Goal: Task Accomplishment & Management: Use online tool/utility

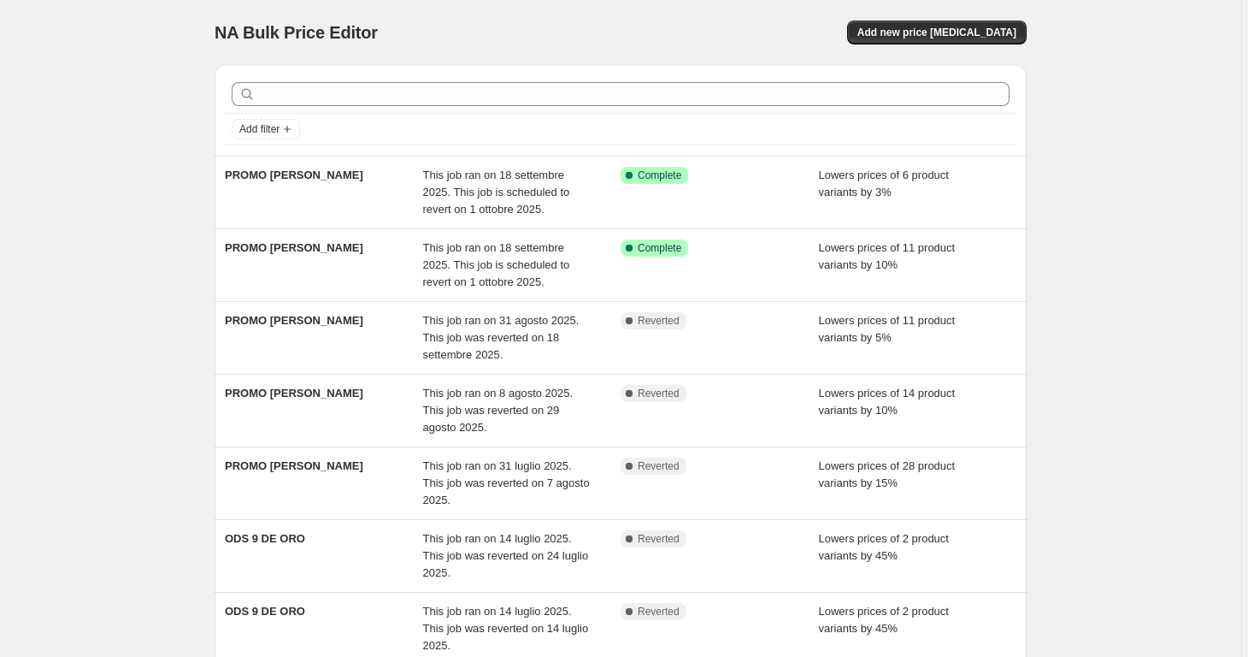
click at [1005, 18] on div "NA Bulk Price Editor. This page is ready NA Bulk Price Editor Add new price [ME…" at bounding box center [621, 32] width 812 height 65
click at [1000, 29] on span "Add new price [MEDICAL_DATA]" at bounding box center [936, 33] width 159 height 14
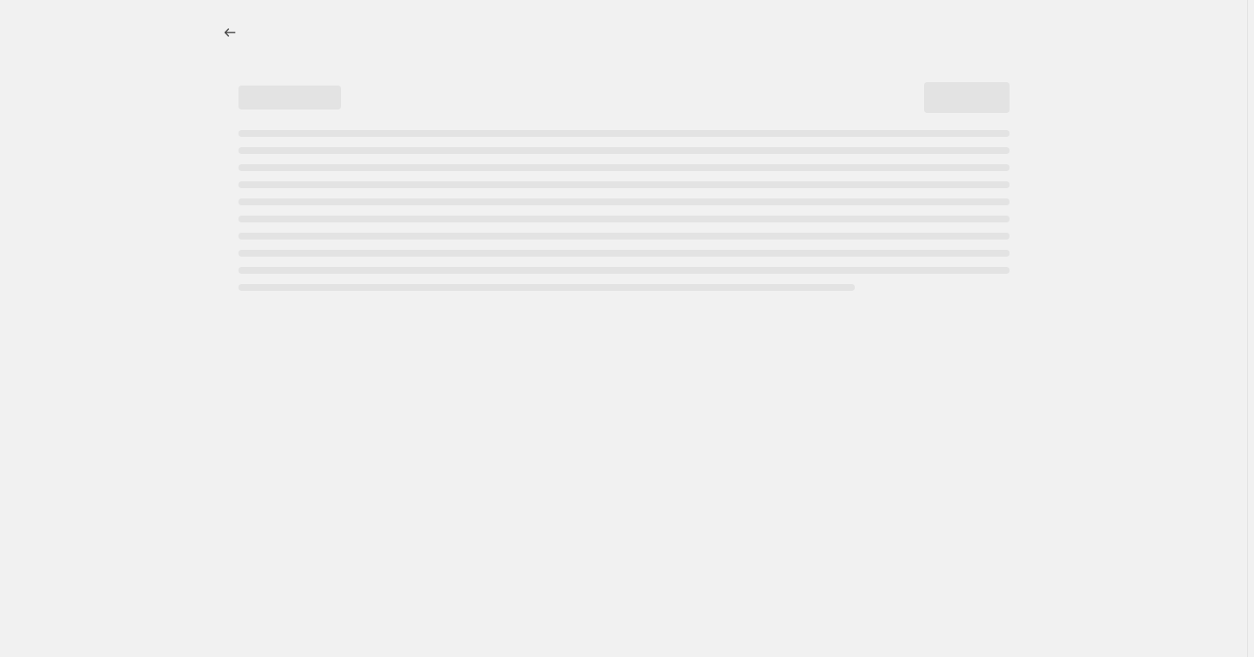
select select "percentage"
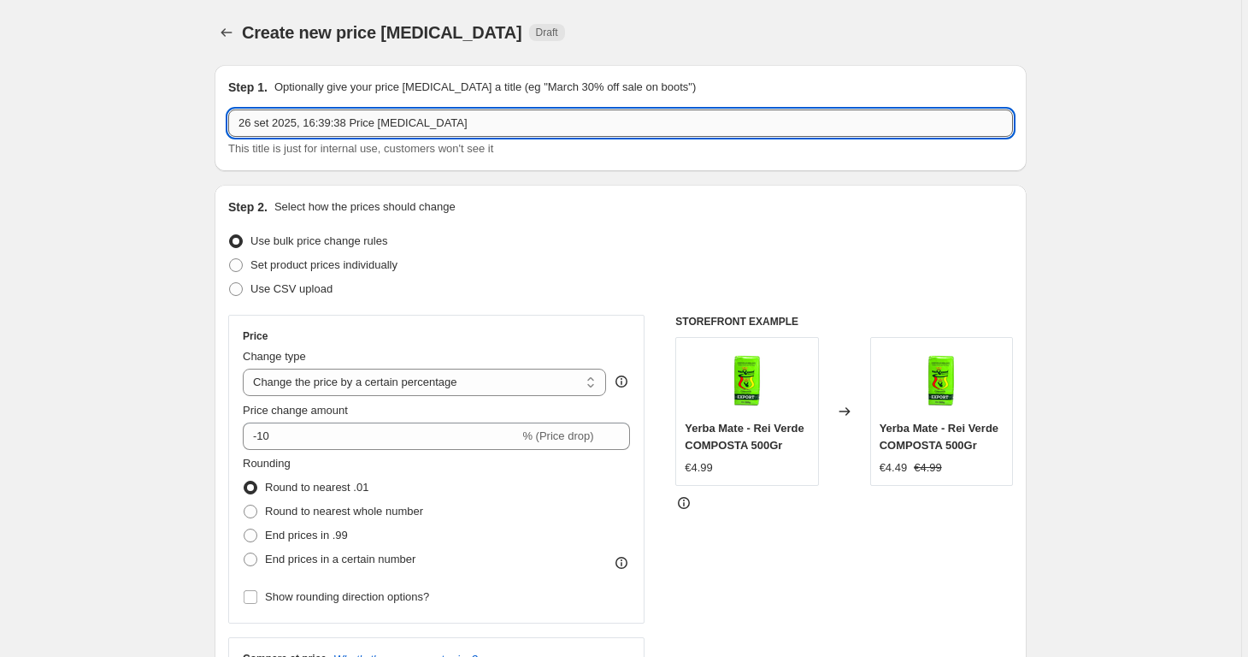
click at [480, 128] on input "26 set 2025, 16:39:38 Price [MEDICAL_DATA]" at bounding box center [620, 122] width 785 height 27
type input "SCADENZA PRODOTTI"
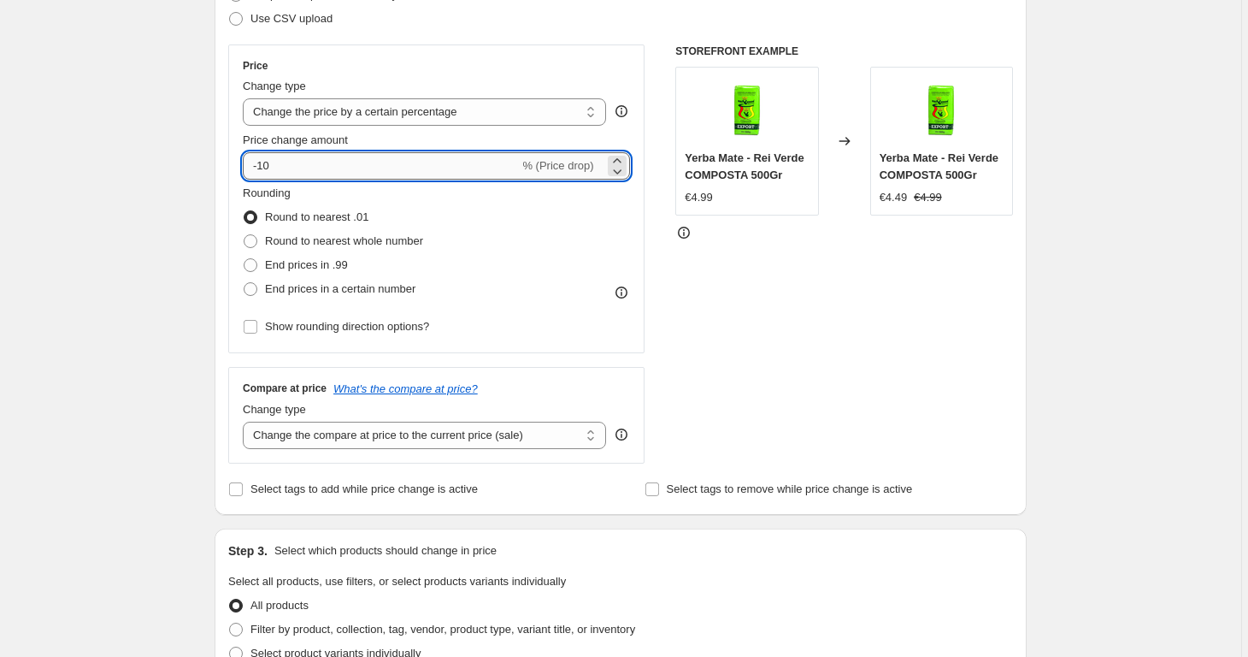
click at [373, 167] on input "-10" at bounding box center [381, 165] width 276 height 27
type input "-1"
type input "-40"
click at [144, 298] on div "Create new price [MEDICAL_DATA]. This page is ready Create new price [MEDICAL_D…" at bounding box center [620, 587] width 1241 height 1714
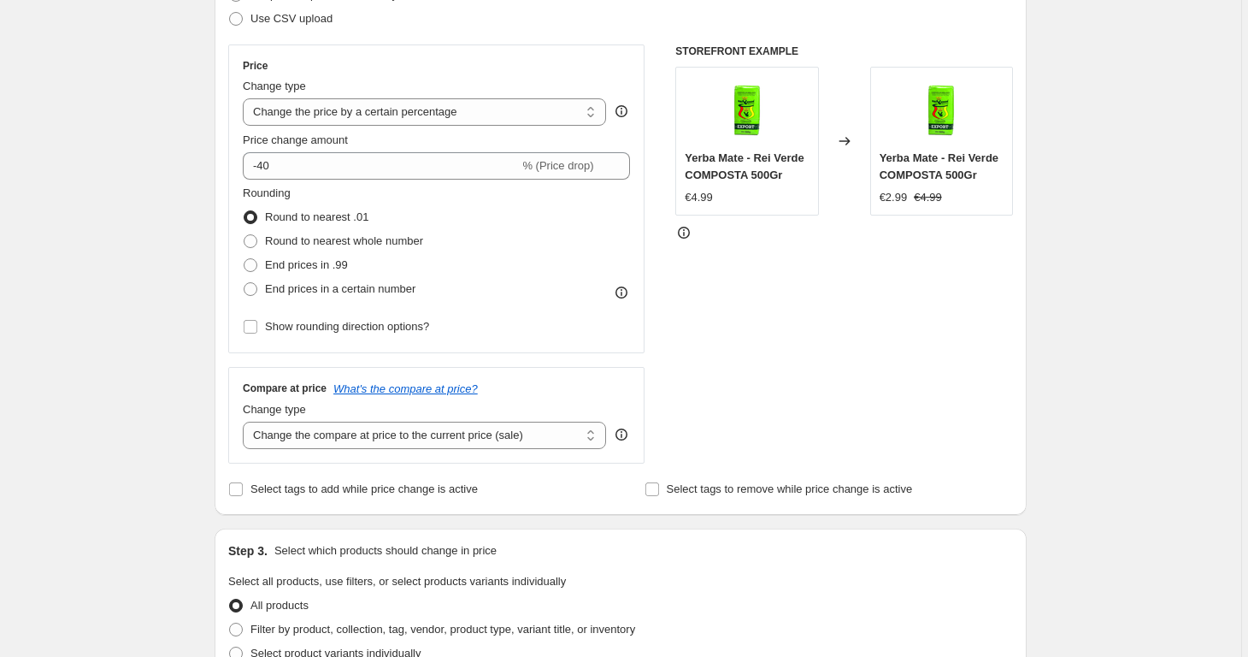
scroll to position [527, 0]
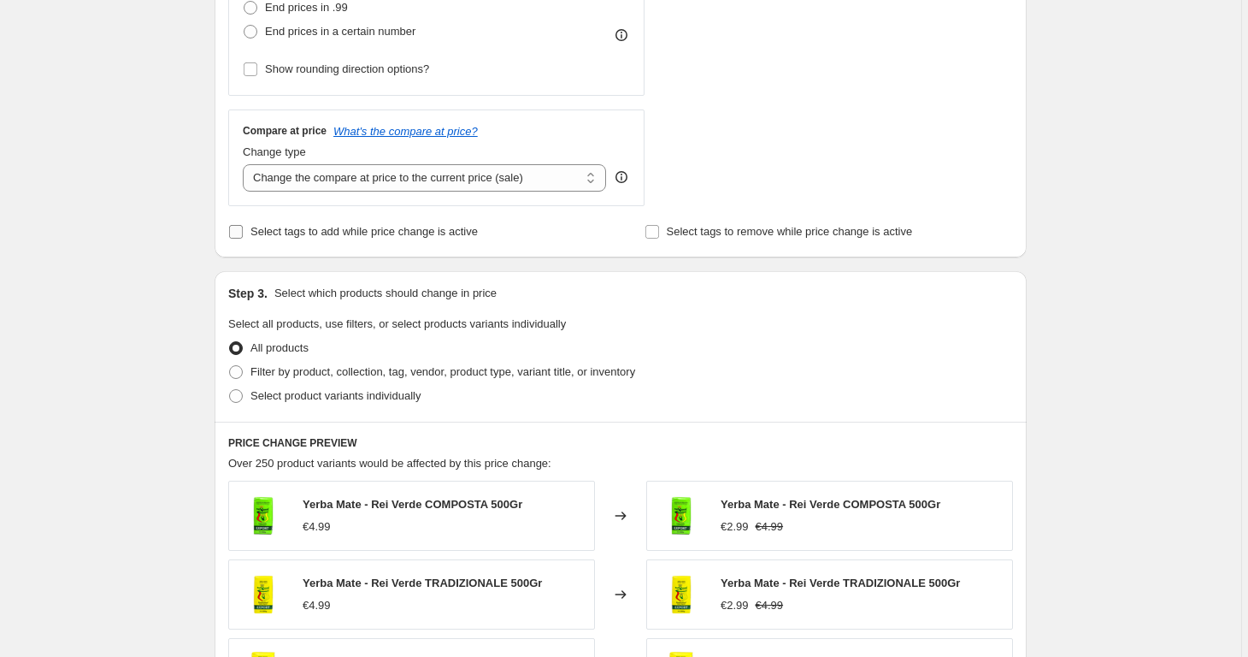
click at [239, 228] on input "Select tags to add while price change is active" at bounding box center [236, 232] width 14 height 14
checkbox input "true"
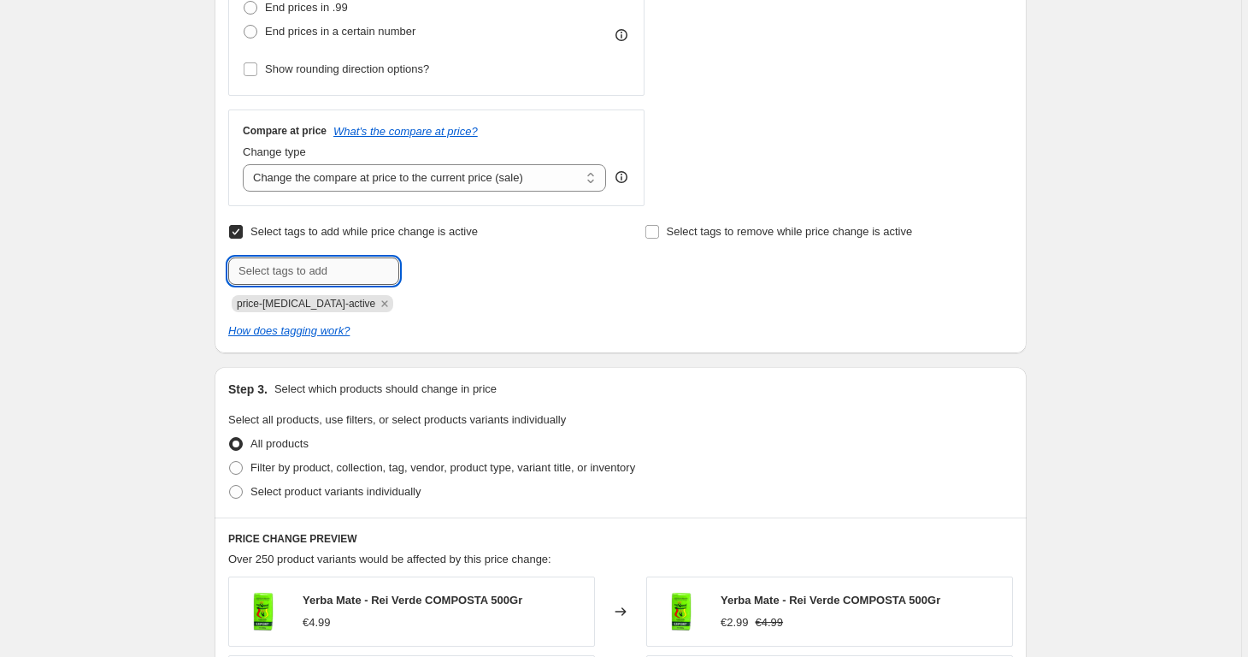
click at [343, 268] on input "text" at bounding box center [313, 270] width 171 height 27
type input "SCADENZA"
click at [470, 271] on span "SCADENZA" at bounding box center [465, 269] width 57 height 12
click at [375, 264] on input "text" at bounding box center [313, 270] width 171 height 27
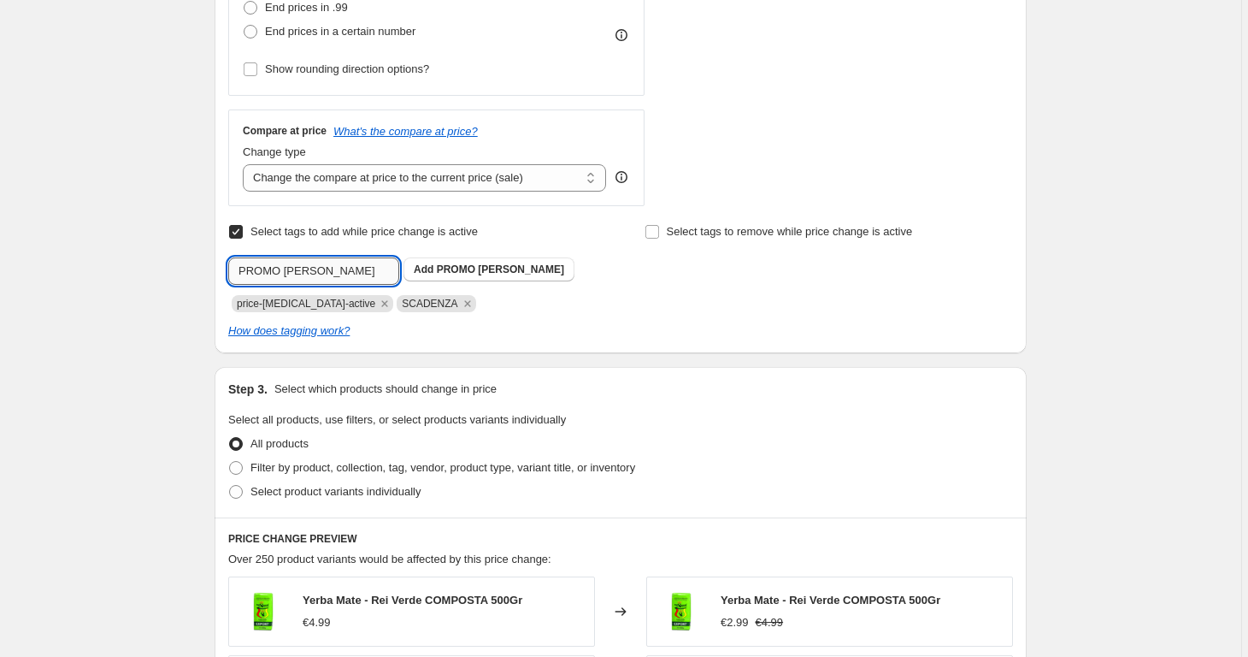
click at [288, 270] on input "PROMO [PERSON_NAME]" at bounding box center [313, 270] width 171 height 27
type input "PROMOLAMPO"
click at [492, 271] on span "PROMOLAMPO" at bounding box center [475, 269] width 76 height 12
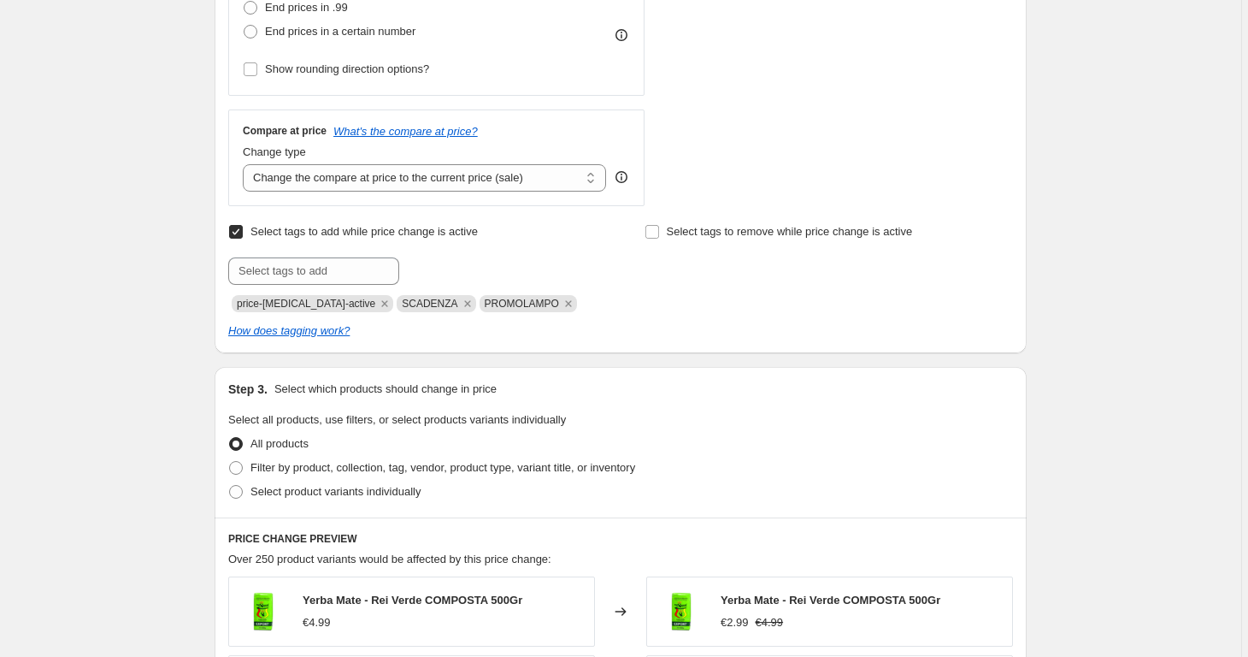
click at [635, 324] on div "How does tagging work?" at bounding box center [620, 330] width 785 height 17
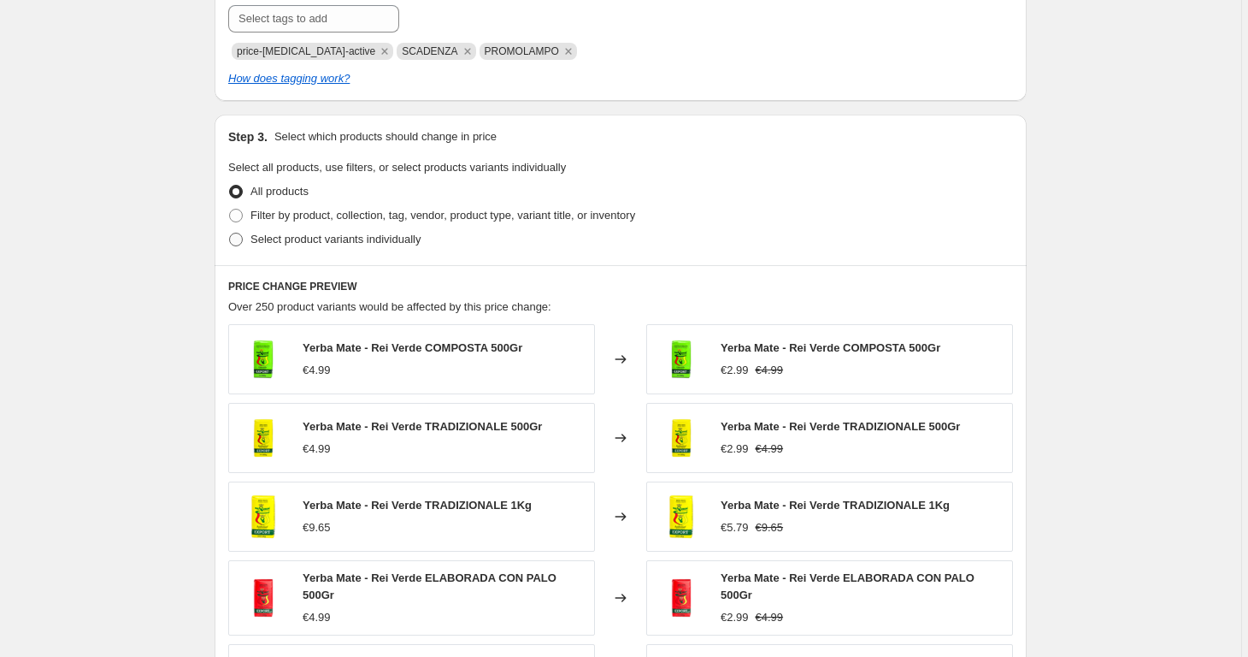
click at [415, 237] on span "Select product variants individually" at bounding box center [335, 239] width 170 height 13
click at [230, 233] on input "Select product variants individually" at bounding box center [229, 233] width 1 height 1
radio input "true"
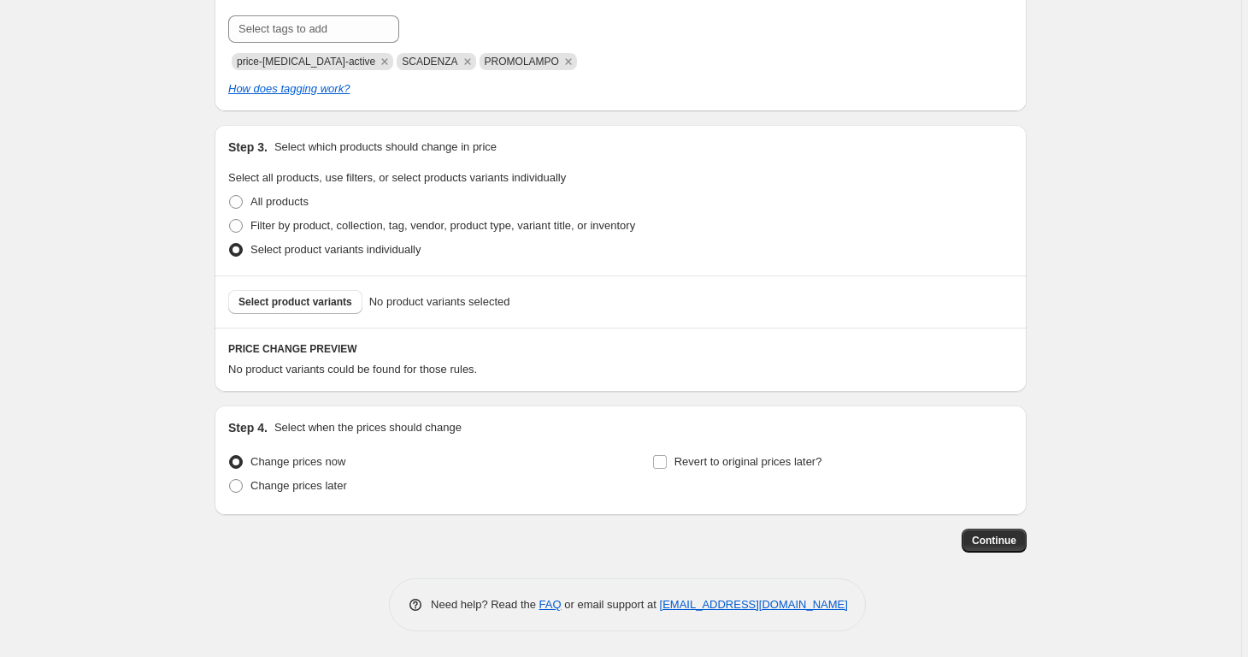
scroll to position [767, 0]
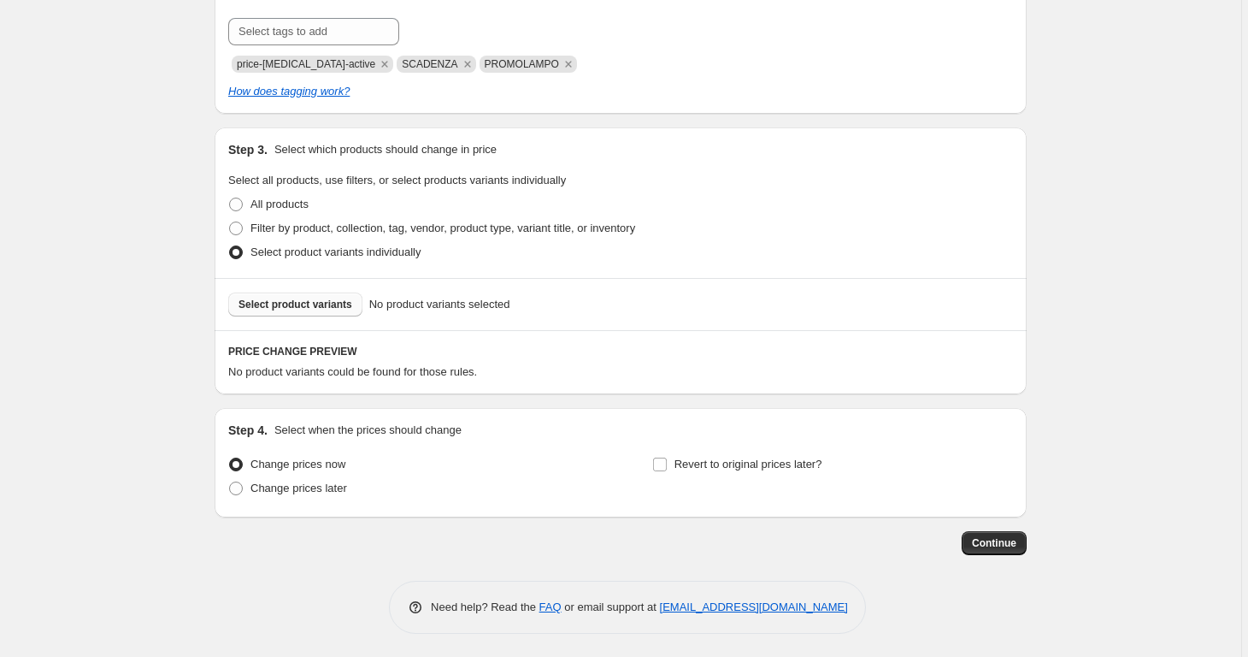
click at [314, 302] on span "Select product variants" at bounding box center [296, 304] width 114 height 14
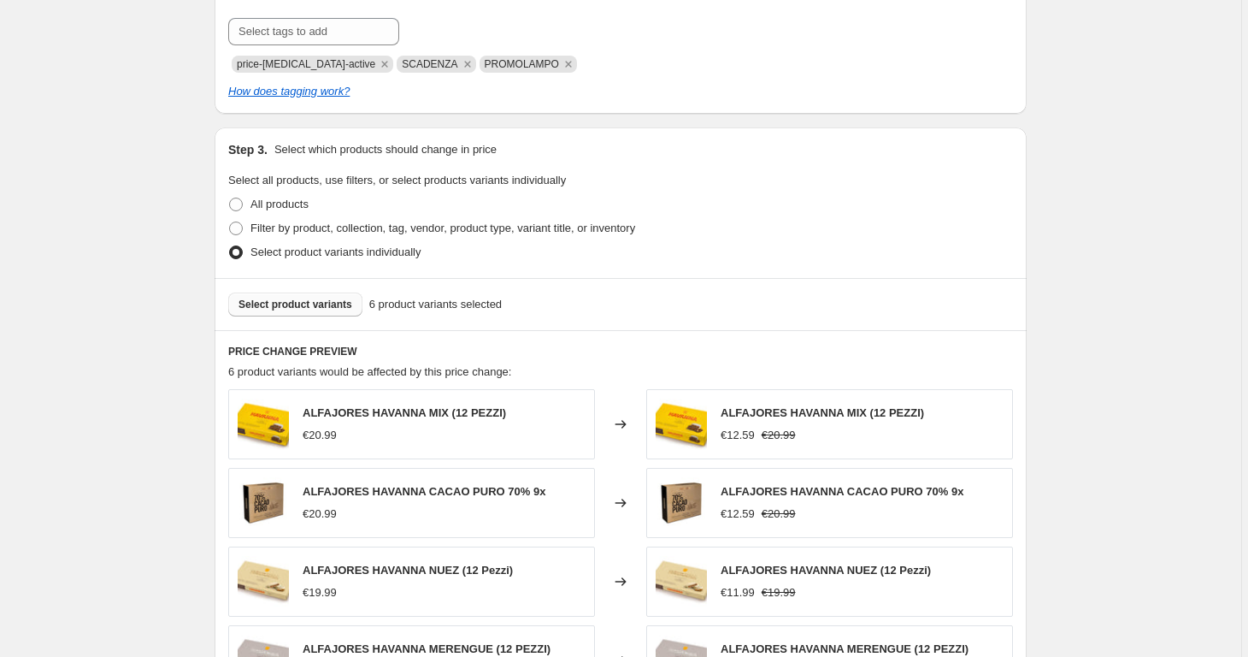
scroll to position [1195, 0]
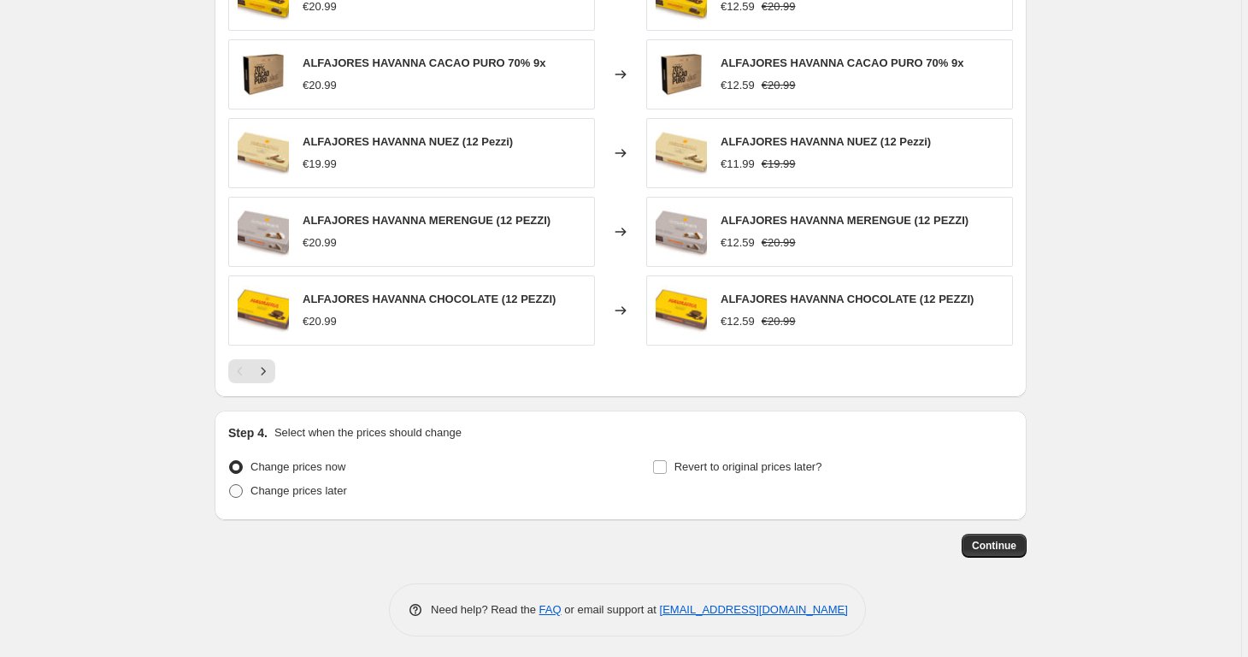
click at [340, 486] on span "Change prices later" at bounding box center [298, 490] width 97 height 13
click at [230, 485] on input "Change prices later" at bounding box center [229, 484] width 1 height 1
radio input "true"
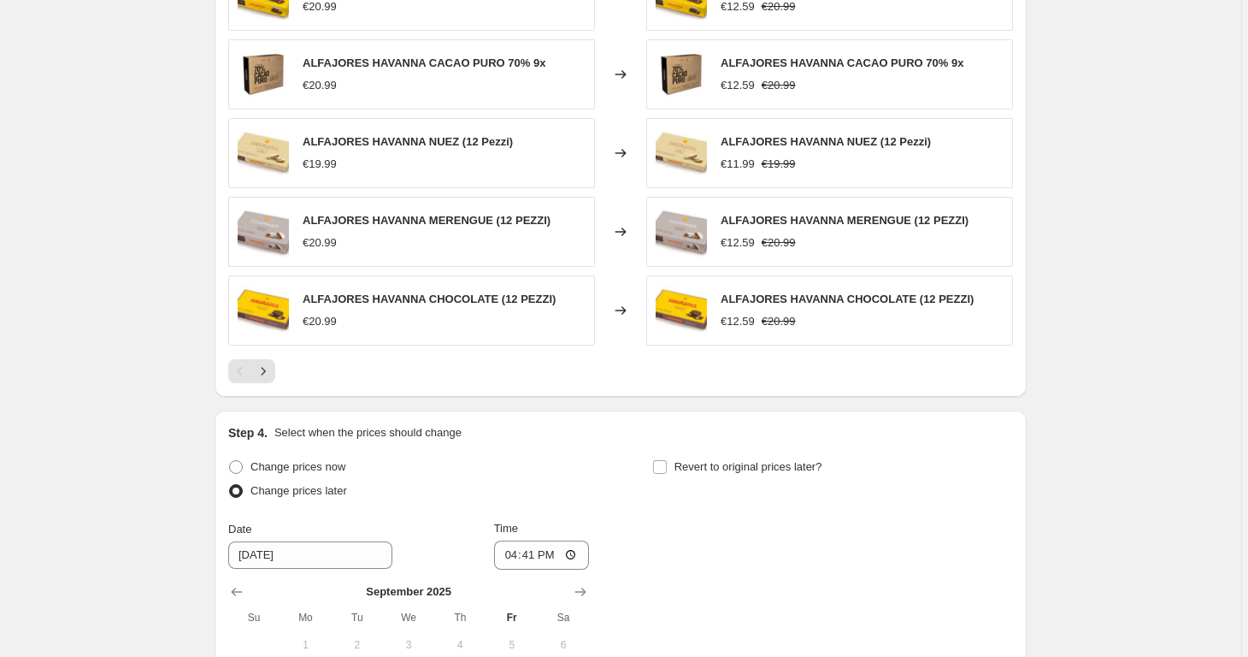
scroll to position [1487, 0]
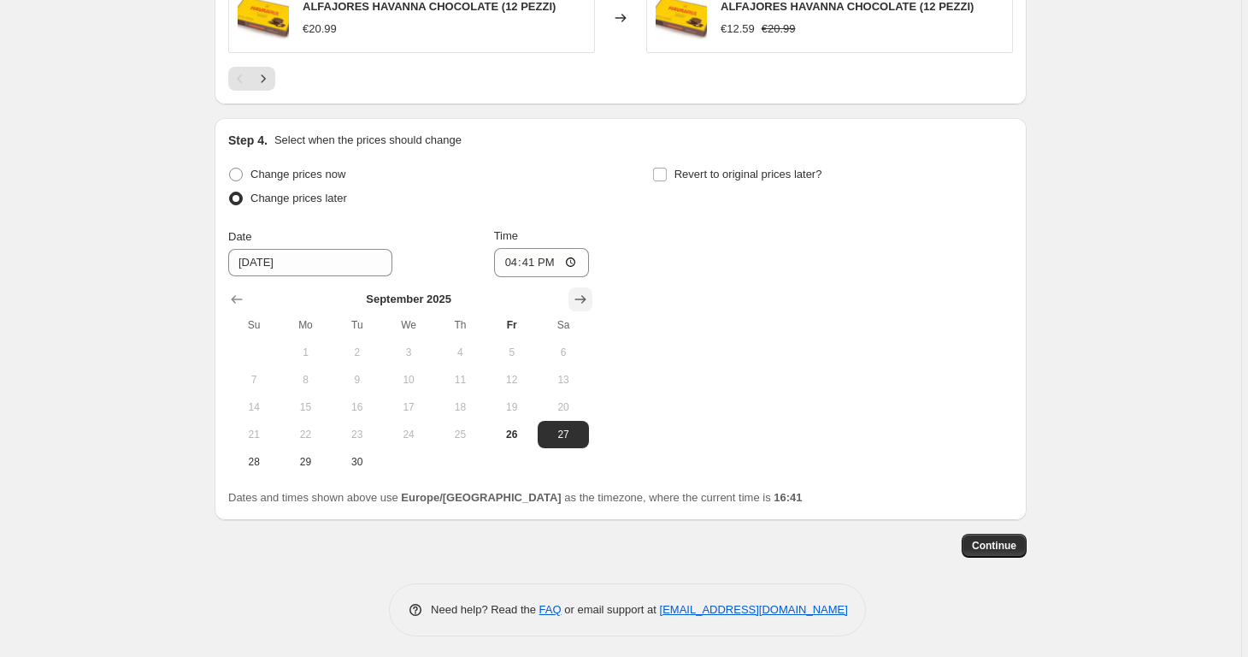
click at [592, 292] on button "Show next month, October 2025" at bounding box center [580, 299] width 24 height 24
click at [592, 292] on button "Show next month, November 2025" at bounding box center [580, 299] width 24 height 24
click at [592, 292] on button "Show next month, January 2026" at bounding box center [580, 299] width 24 height 24
click at [592, 292] on button "Show next month, February 2026" at bounding box center [580, 299] width 24 height 24
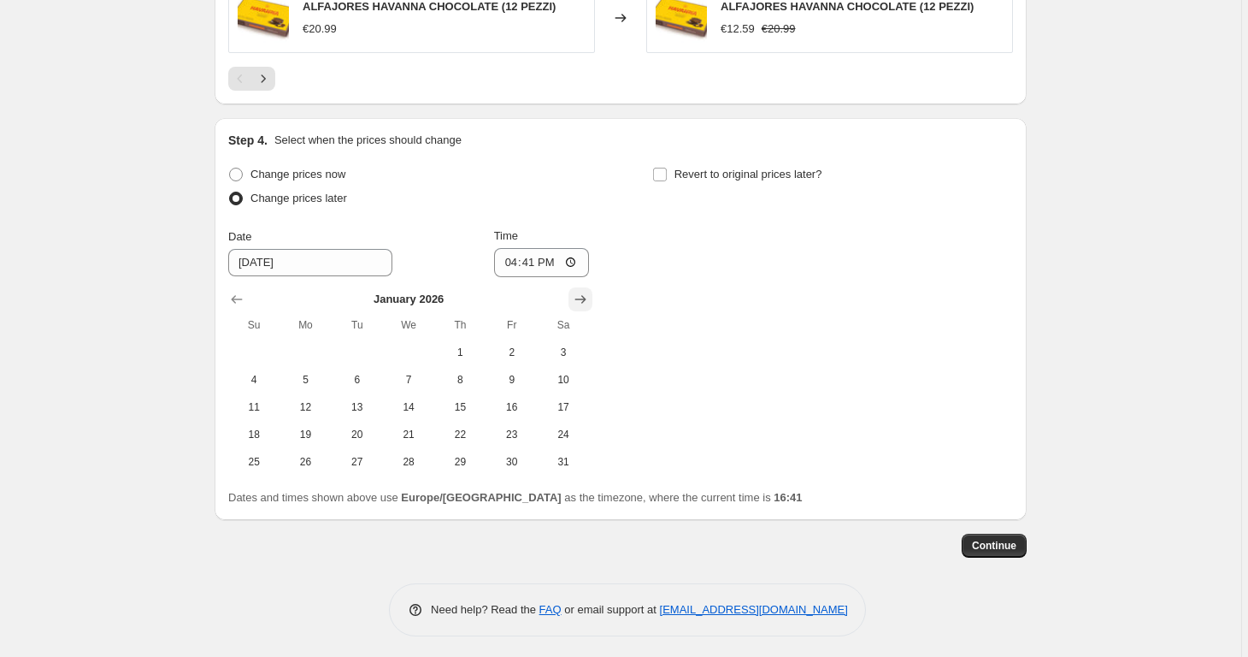
scroll to position [1460, 0]
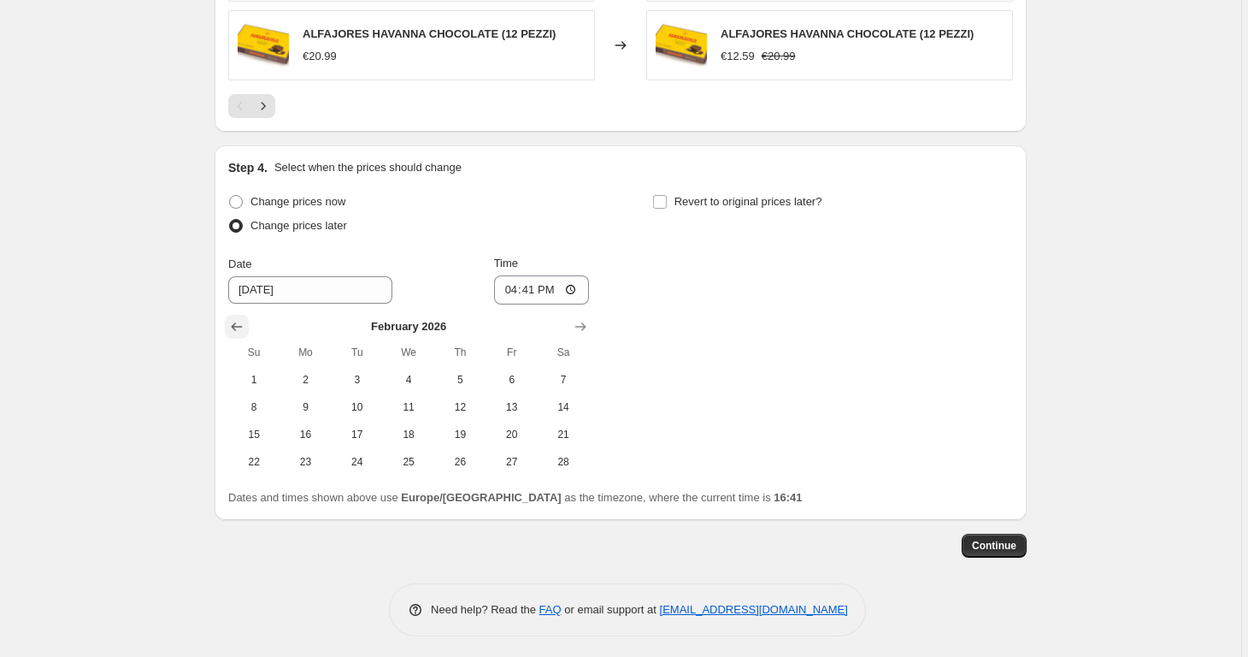
click at [237, 318] on icon "Show previous month, January 2026" at bounding box center [236, 326] width 17 height 17
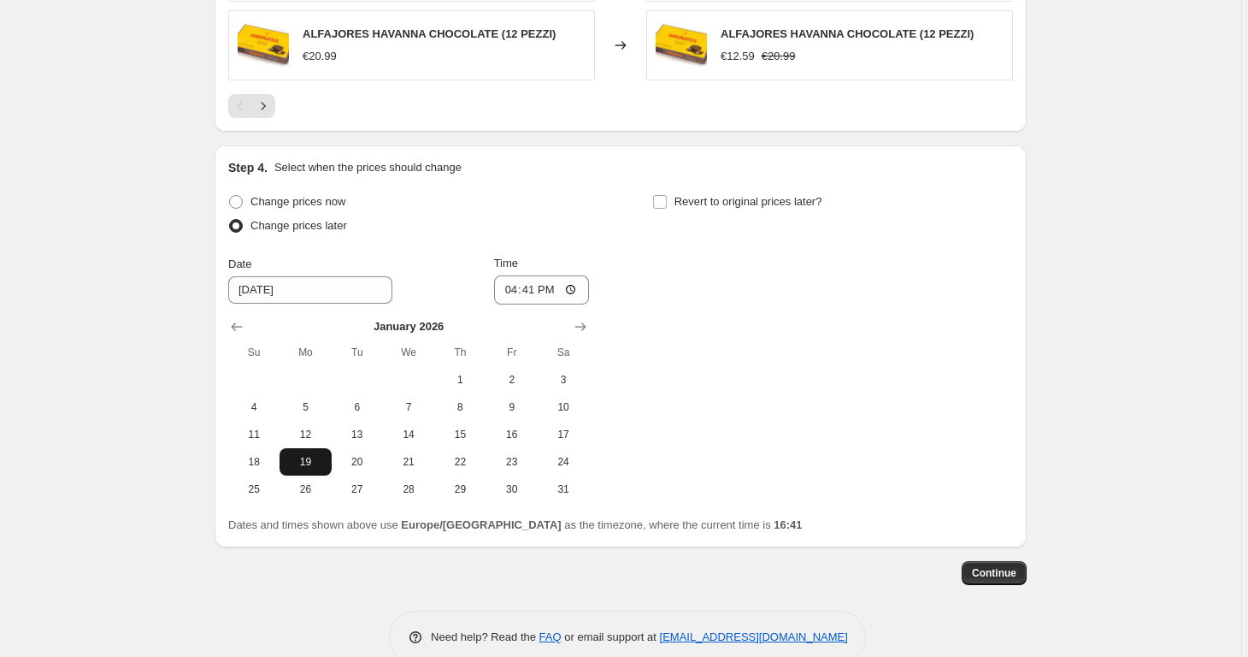
click at [311, 458] on span "19" at bounding box center [305, 462] width 38 height 14
type input "[DATE]"
click at [666, 199] on input "Revert to original prices later?" at bounding box center [660, 202] width 14 height 14
checkbox input "true"
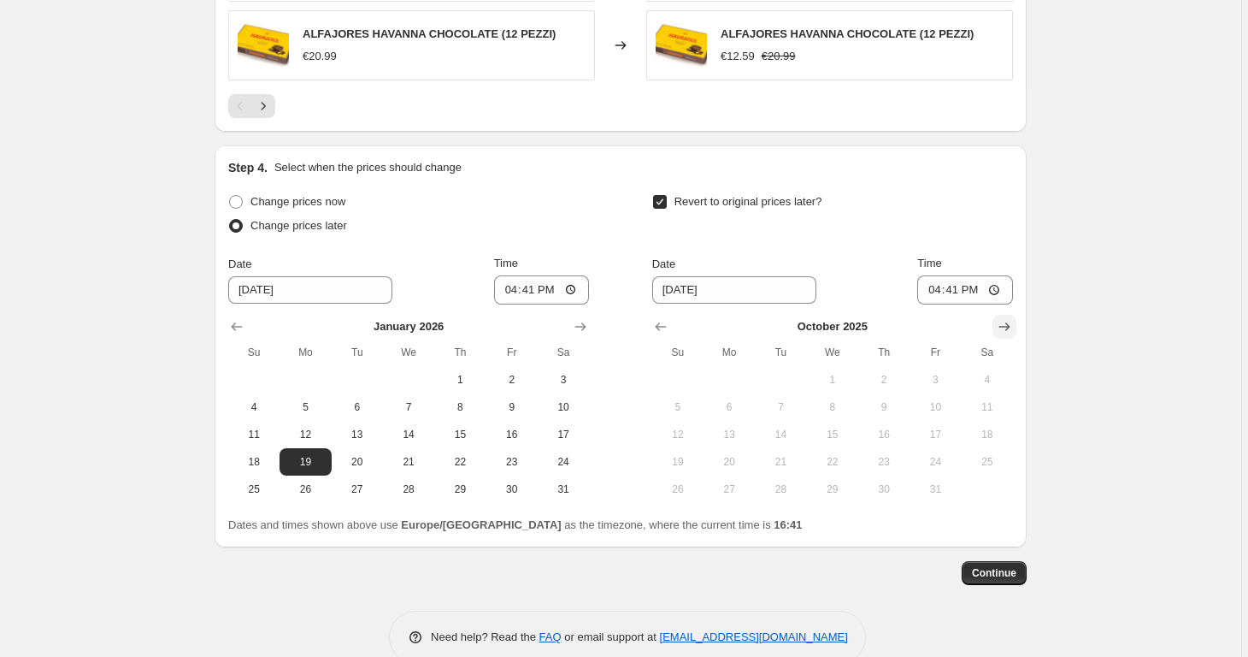
click at [999, 321] on icon "Show next month, November 2025" at bounding box center [1004, 326] width 17 height 17
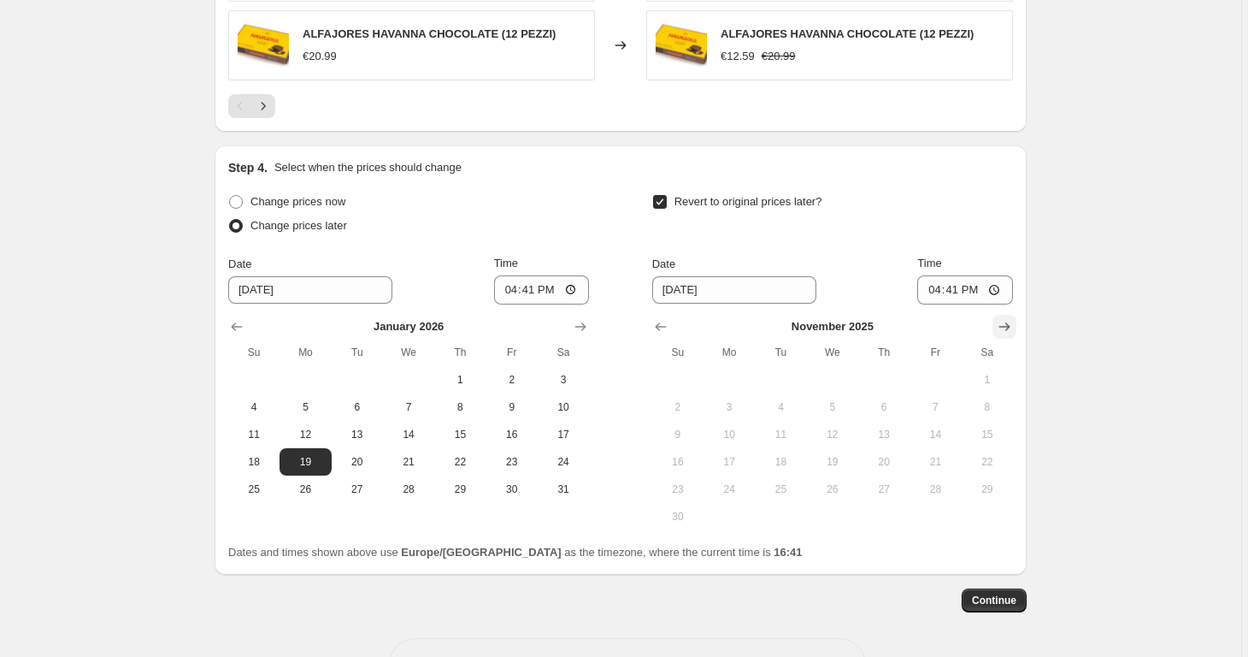
click at [999, 321] on icon "Show next month, December 2025" at bounding box center [1004, 326] width 17 height 17
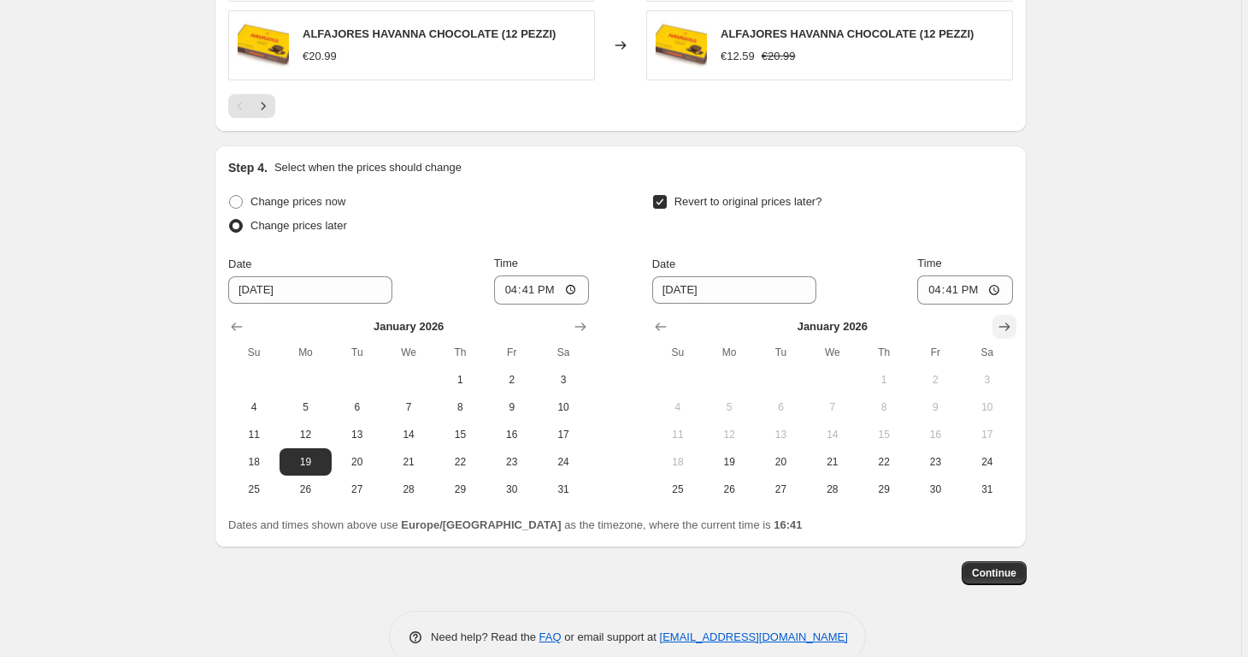
click at [999, 321] on icon "Show next month, February 2026" at bounding box center [1004, 326] width 17 height 17
click at [662, 322] on icon "Show previous month, January 2026" at bounding box center [660, 326] width 17 height 17
click at [992, 492] on button "31" at bounding box center [987, 488] width 51 height 27
type input "[DATE]"
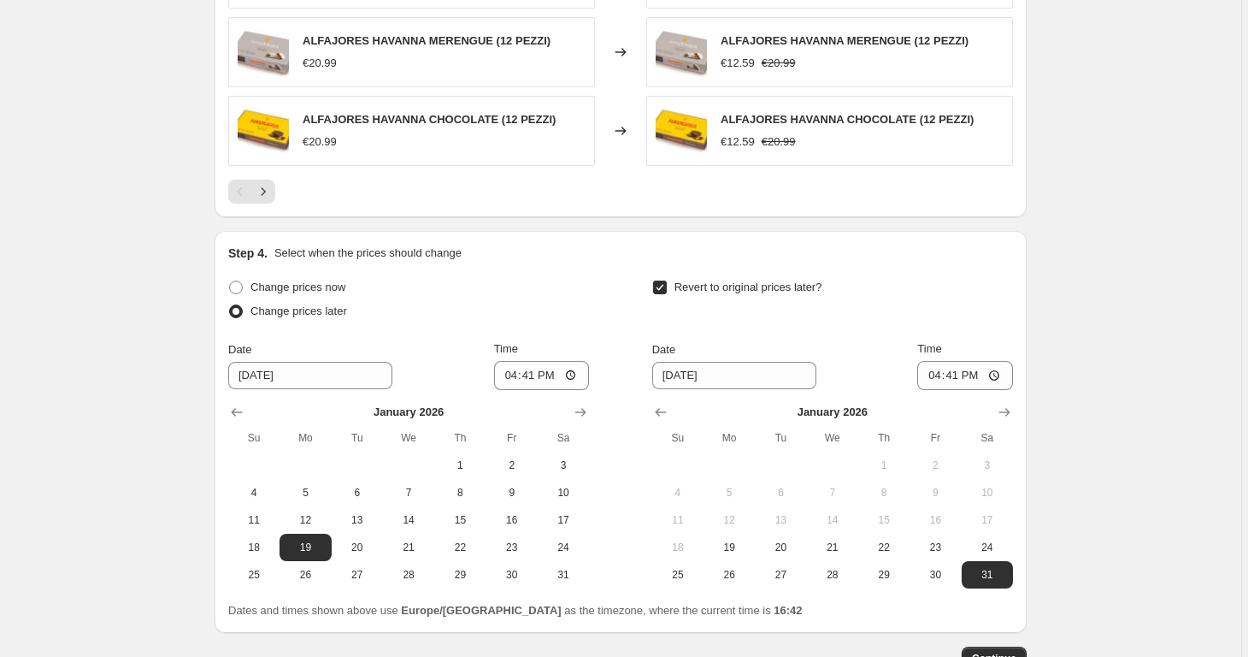
scroll to position [1487, 0]
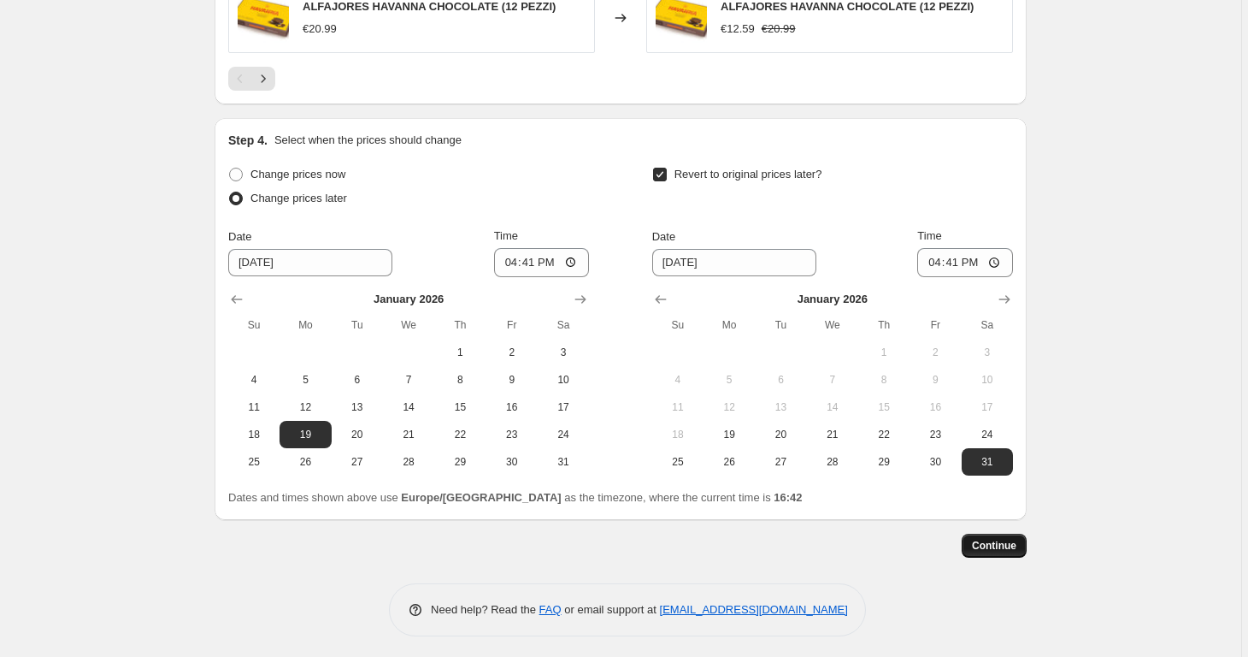
click at [1010, 544] on span "Continue" at bounding box center [994, 546] width 44 height 14
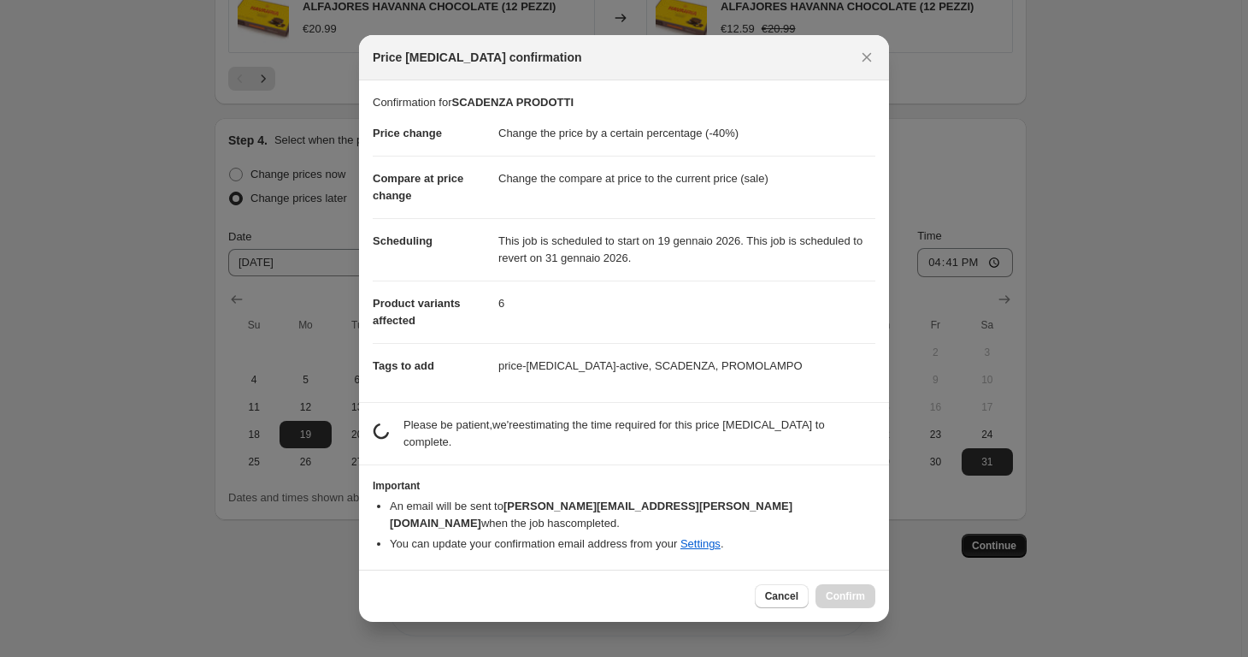
scroll to position [0, 0]
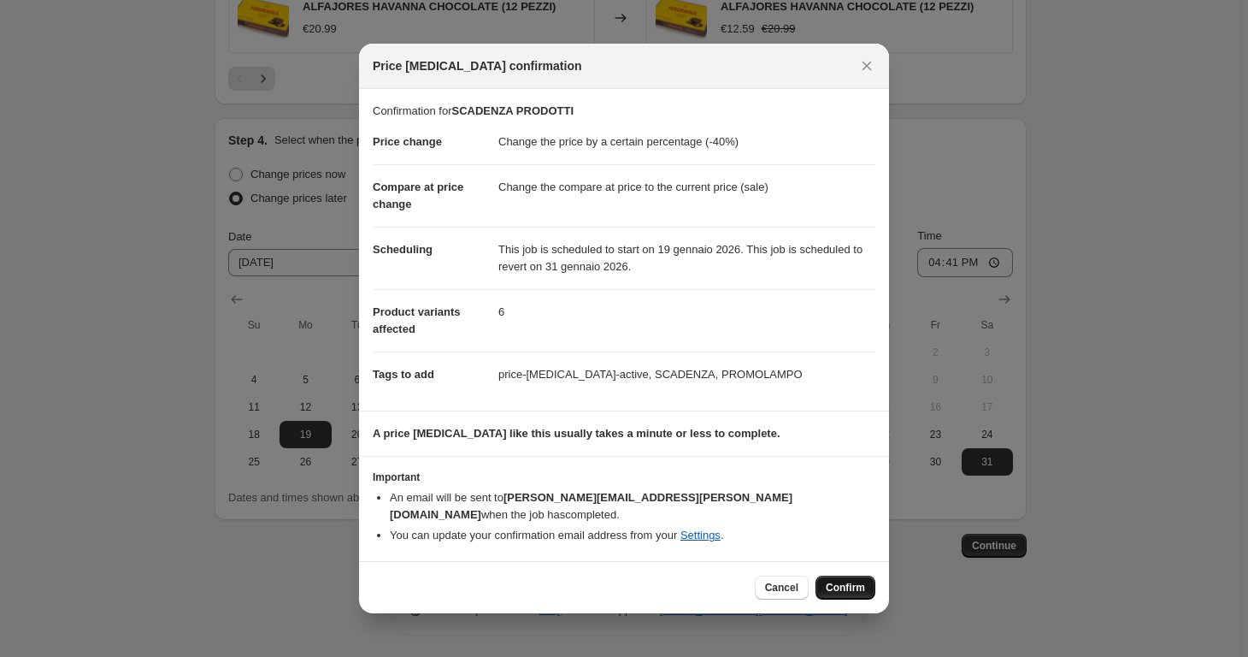
click at [848, 581] on span "Confirm" at bounding box center [845, 587] width 39 height 14
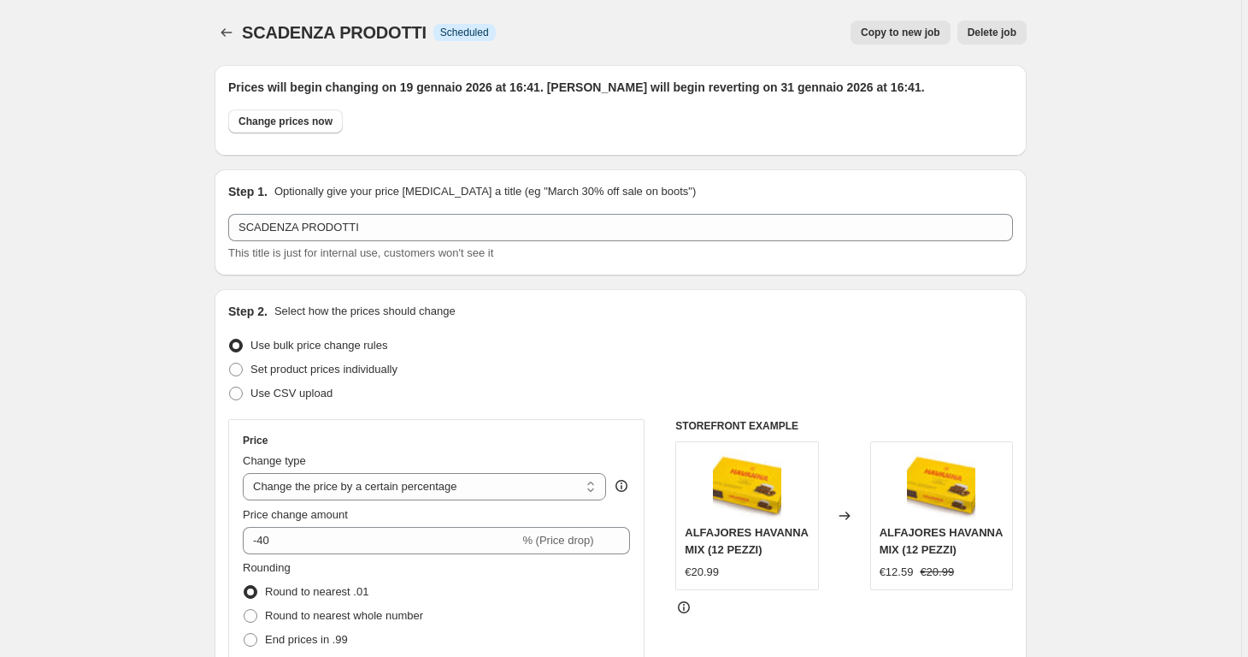
click at [894, 41] on button "Copy to new job" at bounding box center [901, 33] width 100 height 24
select select "percentage"
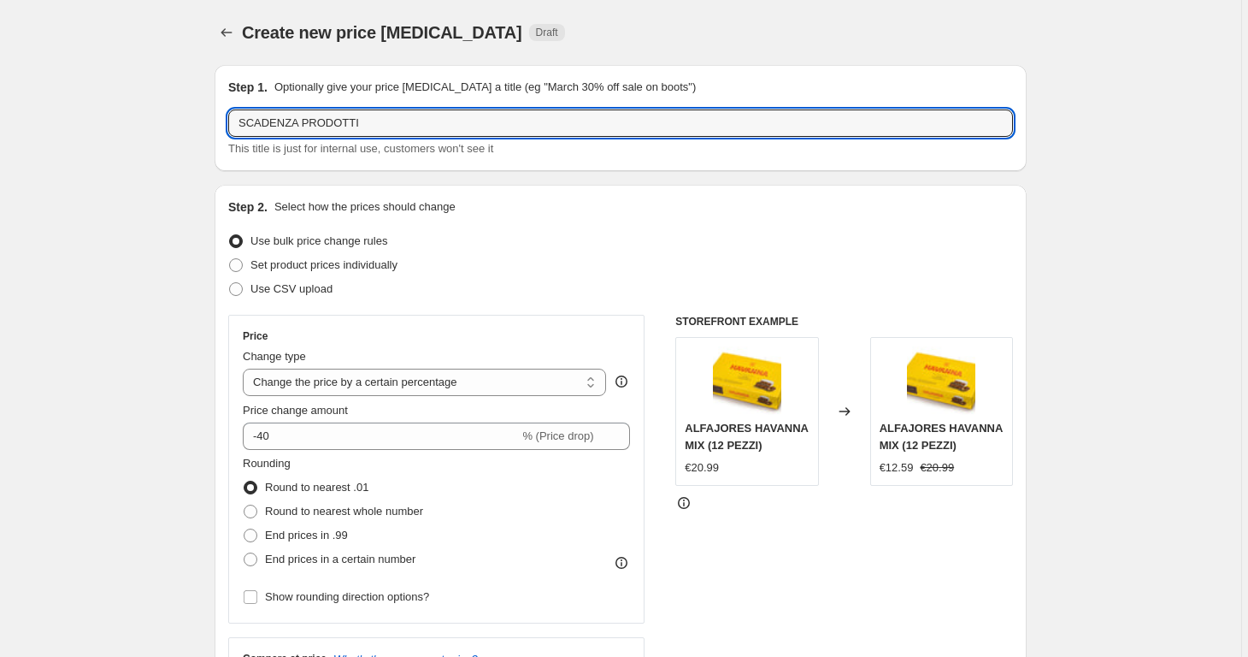
drag, startPoint x: 289, startPoint y: 127, endPoint x: 212, endPoint y: 128, distance: 76.9
click at [425, 119] on input "SCADENZA PRODOTTI" at bounding box center [620, 122] width 785 height 27
type input "SCADENZA PRODOTTI [DATE]"
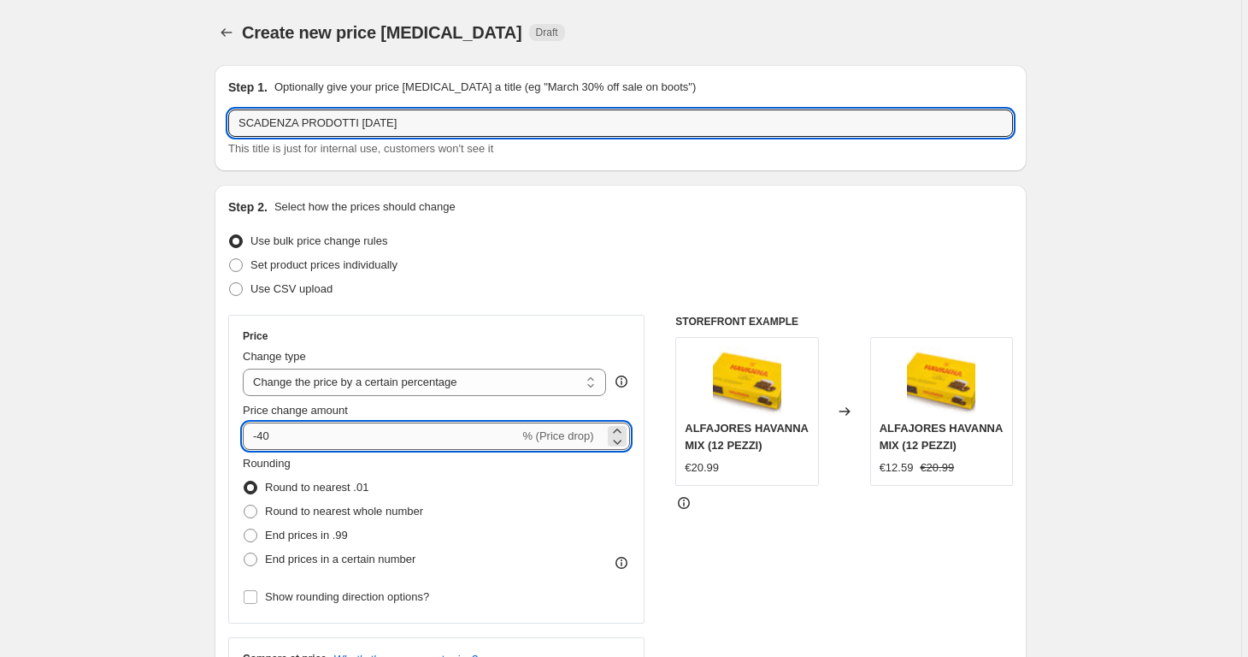
click at [328, 436] on input "-40" at bounding box center [381, 435] width 276 height 27
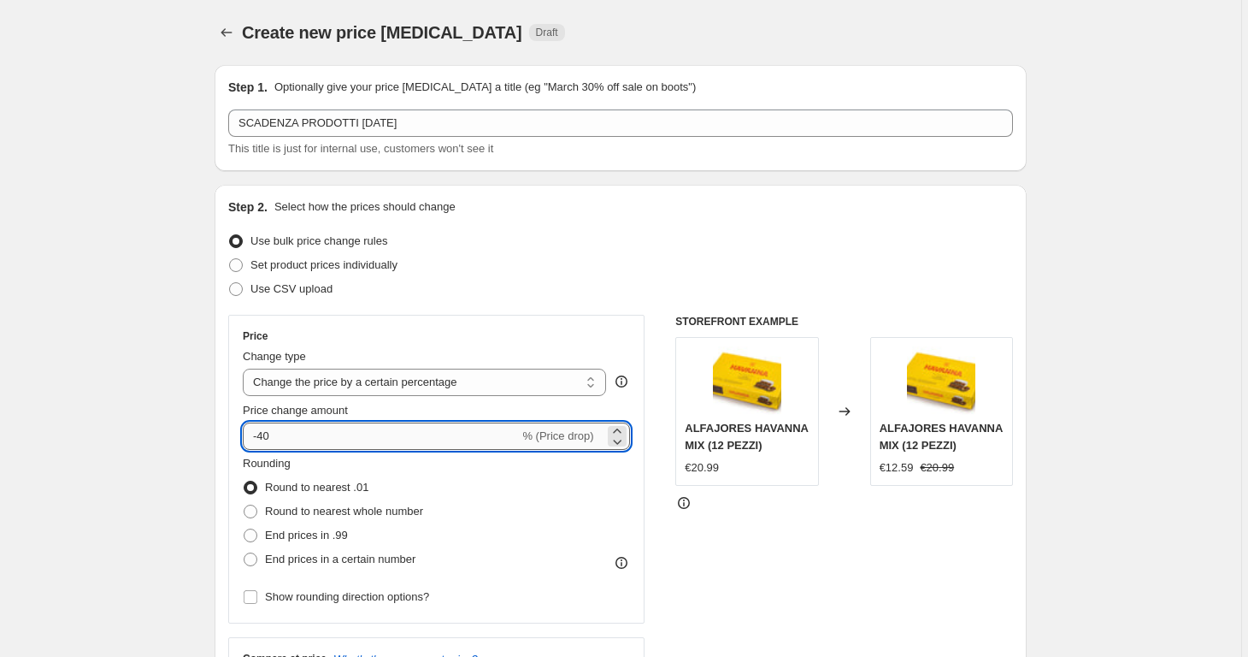
type input "-4"
type input "-60"
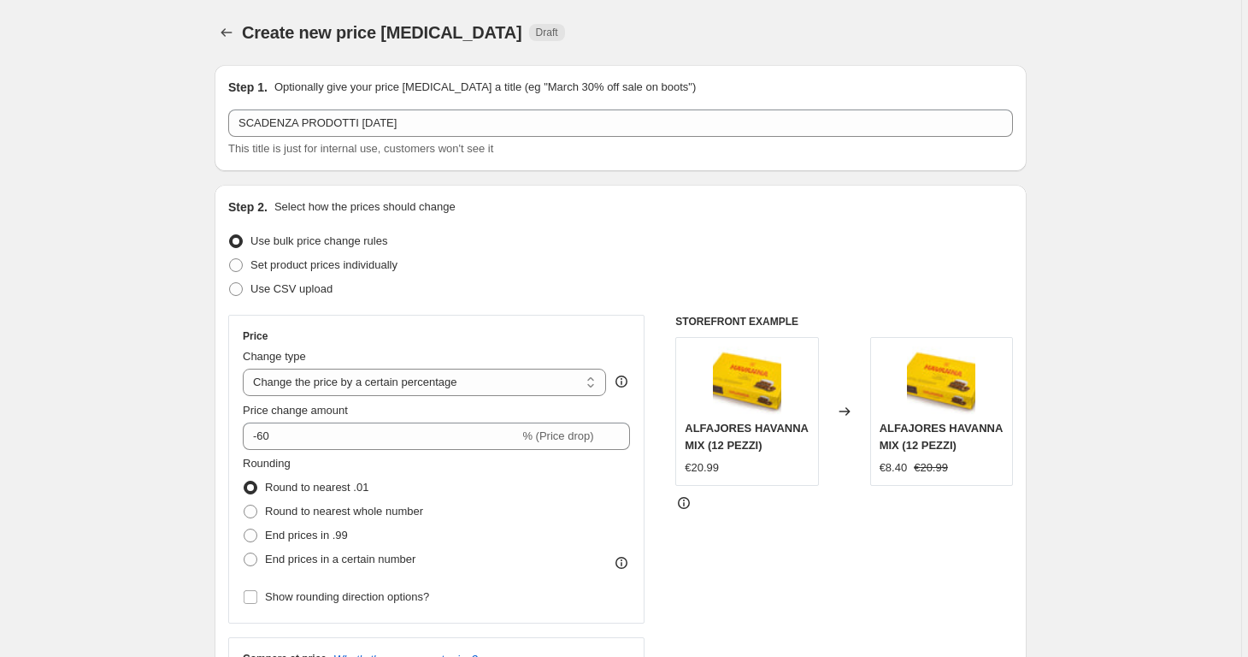
scroll to position [1195, 0]
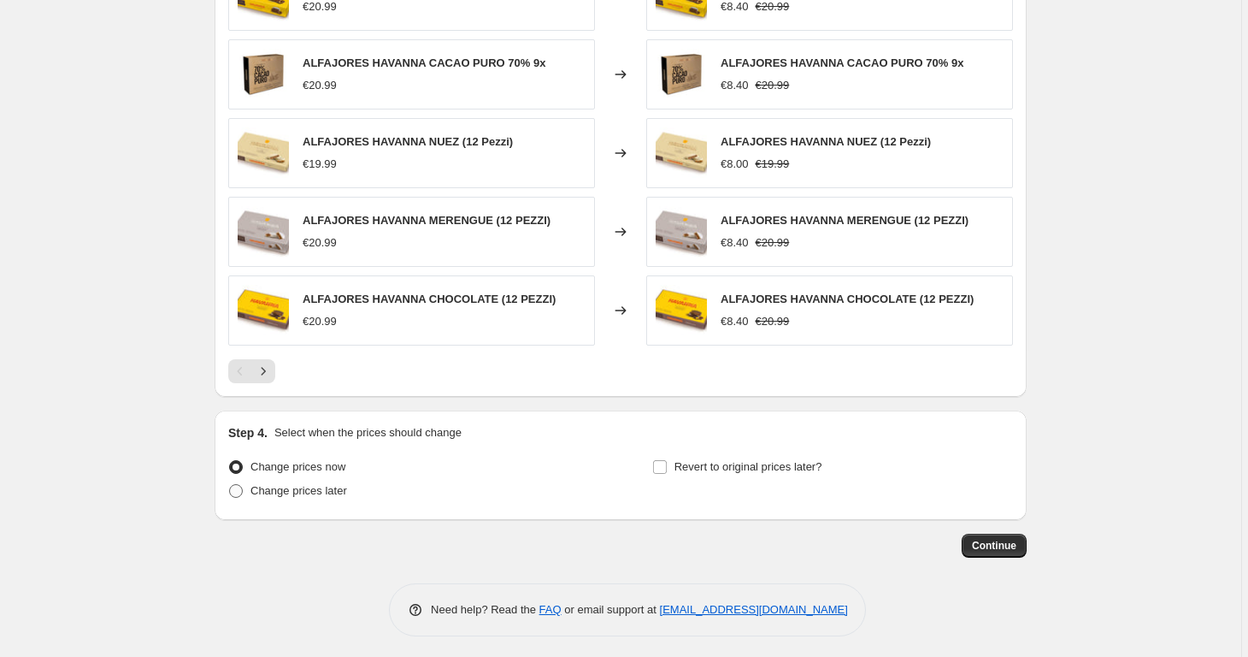
click at [325, 486] on span "Change prices later" at bounding box center [298, 490] width 97 height 13
click at [230, 485] on input "Change prices later" at bounding box center [229, 484] width 1 height 1
radio input "true"
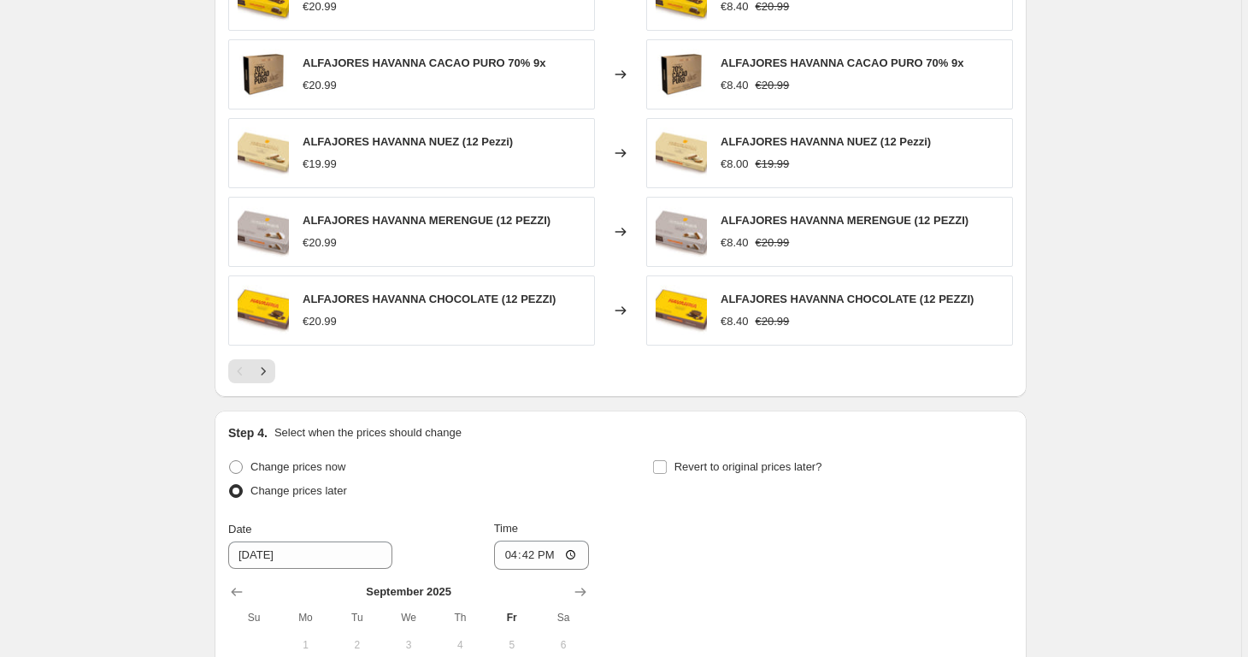
click at [580, 569] on div "[DATE] Su Mo Tu We Th Fr Sa 1 2 3 4 5 6 7 8 9 10 11 12 13 14 15 16 17 18 19 20 …" at bounding box center [402, 668] width 374 height 198
click at [580, 586] on icon "Show next month, October 2025" at bounding box center [580, 591] width 17 height 17
click at [580, 586] on icon "Show next month, November 2025" at bounding box center [580, 591] width 17 height 17
click at [580, 586] on icon "Show next month, December 2025" at bounding box center [580, 591] width 17 height 17
click at [580, 586] on icon "Show next month, January 2026" at bounding box center [580, 591] width 17 height 17
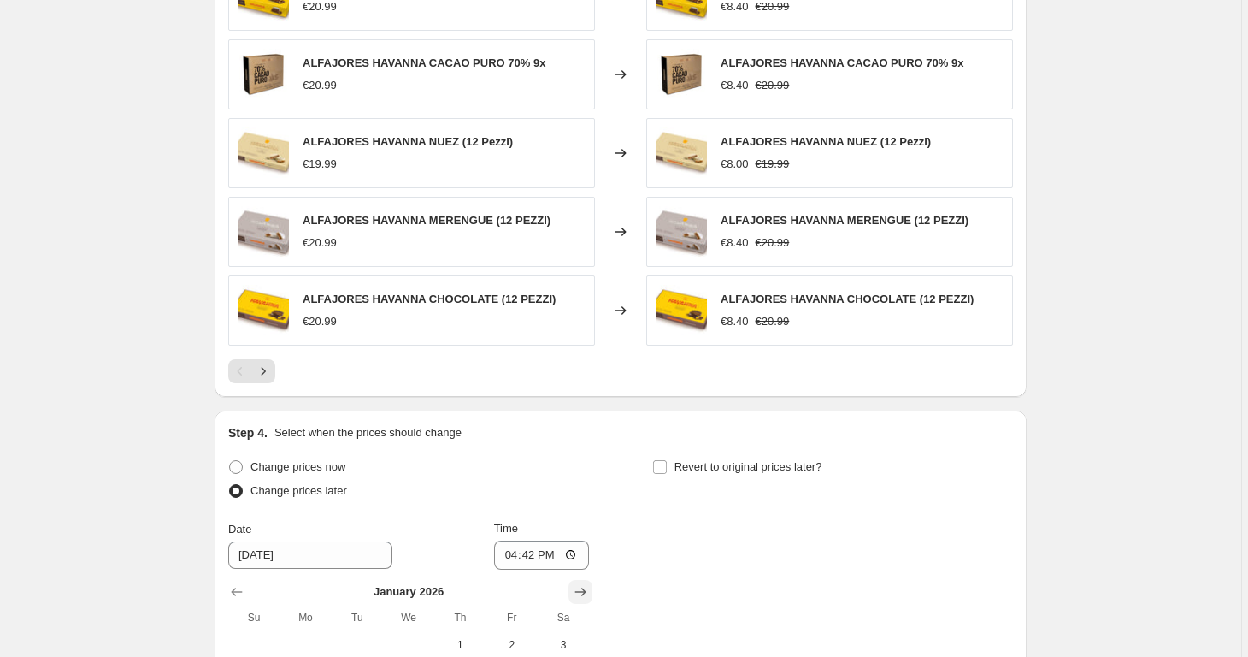
click at [580, 586] on icon "Show next month, February 2026" at bounding box center [580, 591] width 17 height 17
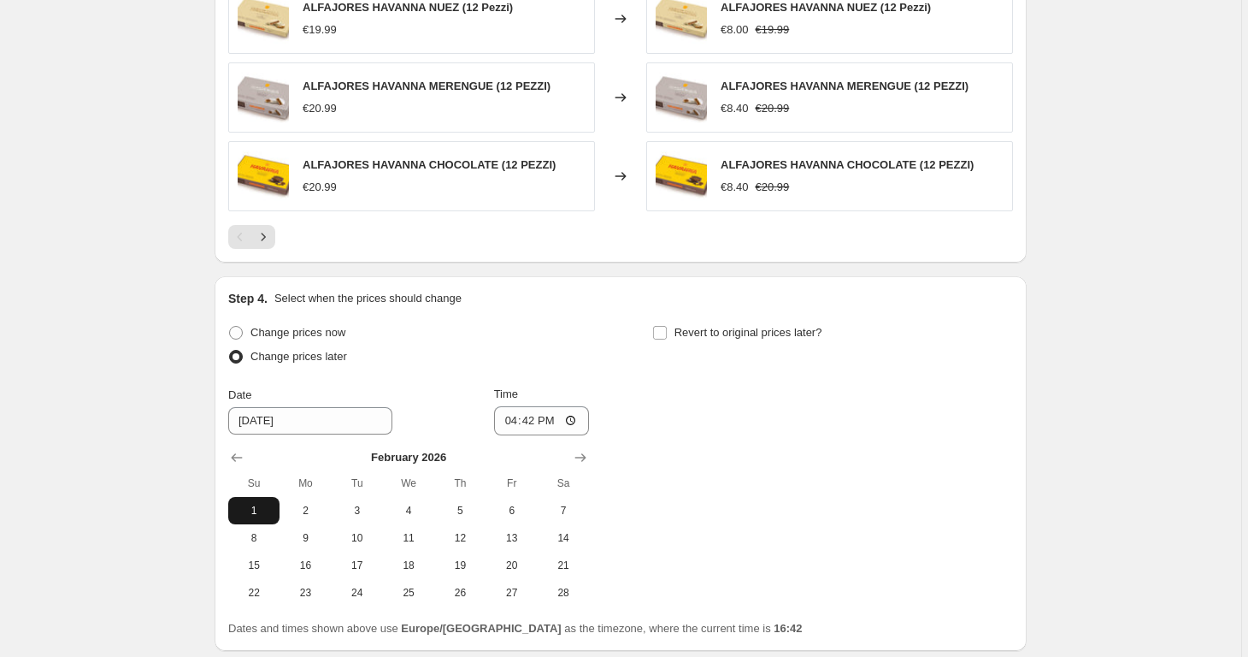
click at [253, 504] on span "1" at bounding box center [254, 511] width 38 height 14
type input "[DATE]"
click at [749, 326] on span "Revert to original prices later?" at bounding box center [749, 332] width 148 height 13
click at [667, 326] on input "Revert to original prices later?" at bounding box center [660, 333] width 14 height 14
checkbox input "true"
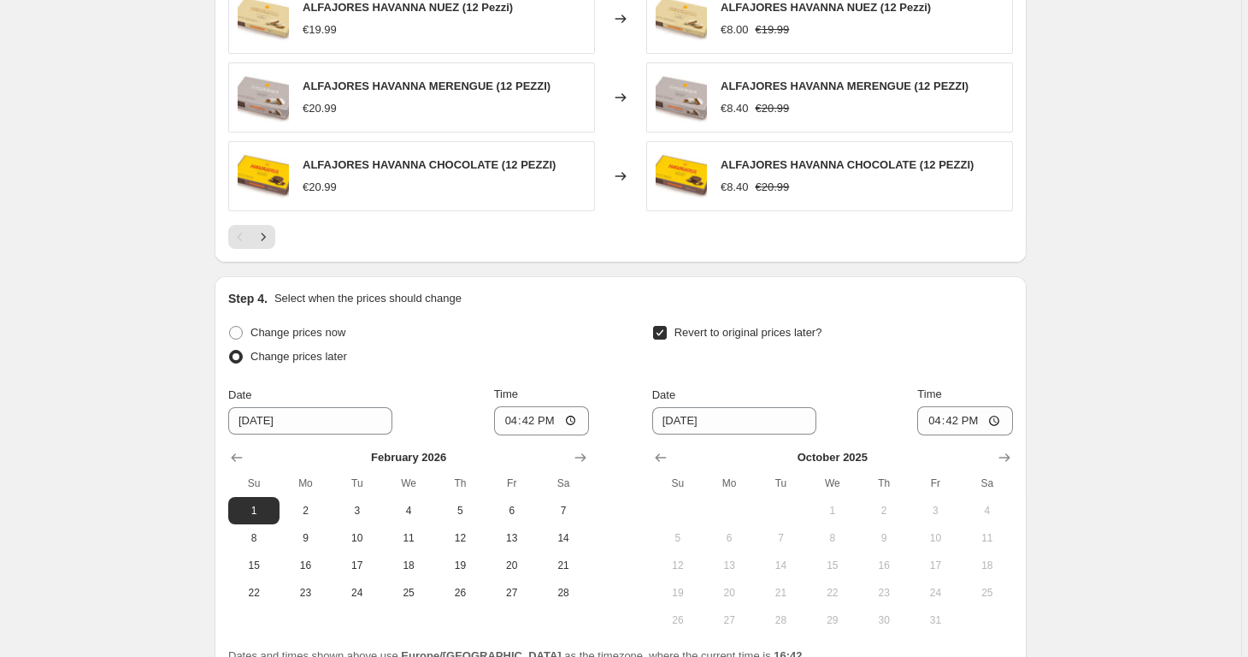
scroll to position [1487, 0]
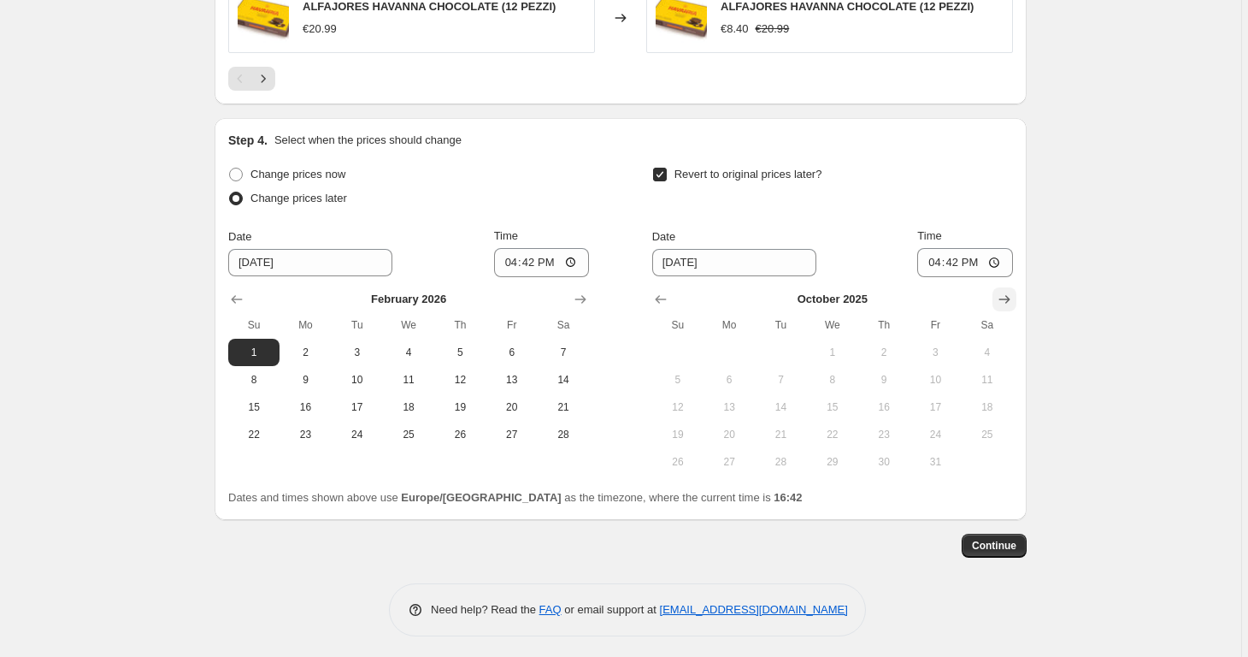
click at [1013, 291] on icon "Show next month, November 2025" at bounding box center [1004, 299] width 17 height 17
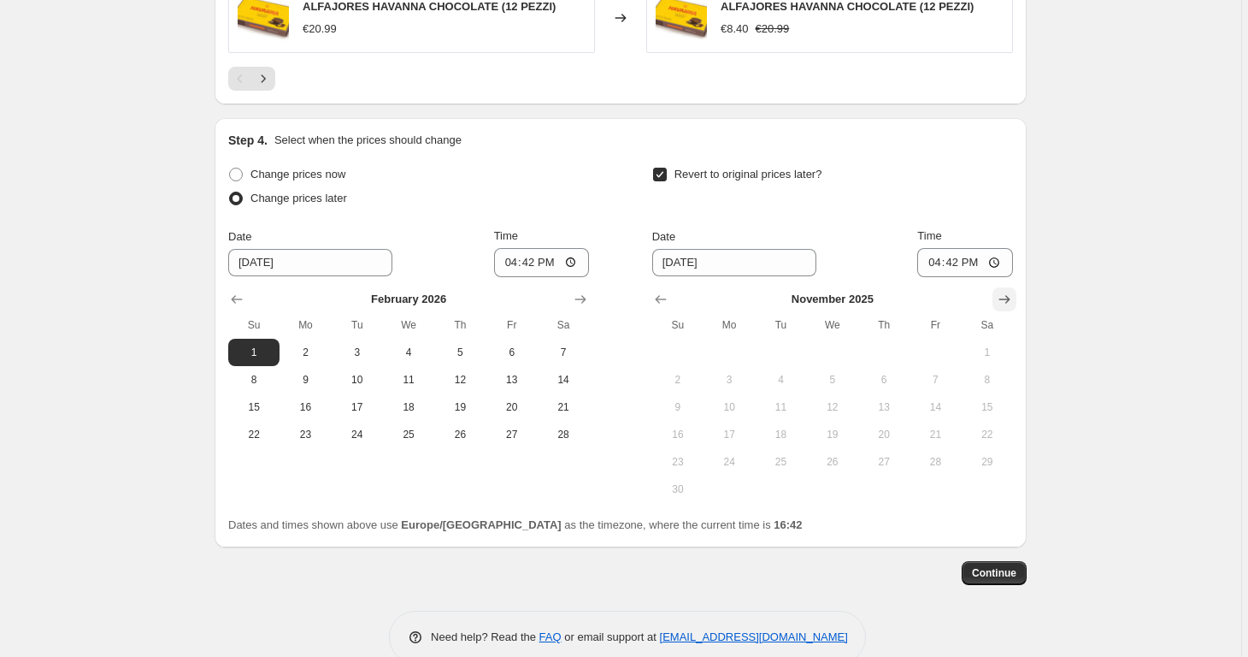
click at [1013, 291] on icon "Show next month, December 2025" at bounding box center [1004, 299] width 17 height 17
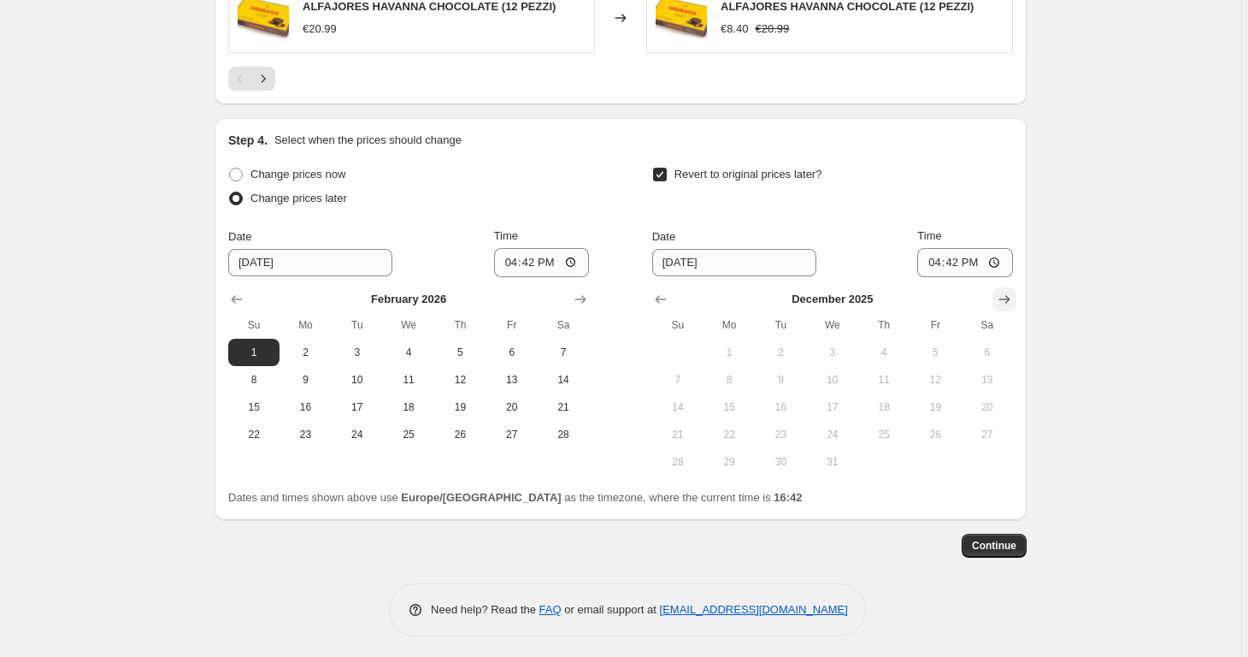
click at [1013, 291] on icon "Show next month, January 2026" at bounding box center [1004, 299] width 17 height 17
click at [1013, 291] on icon "Show next month, February 2026" at bounding box center [1004, 299] width 17 height 17
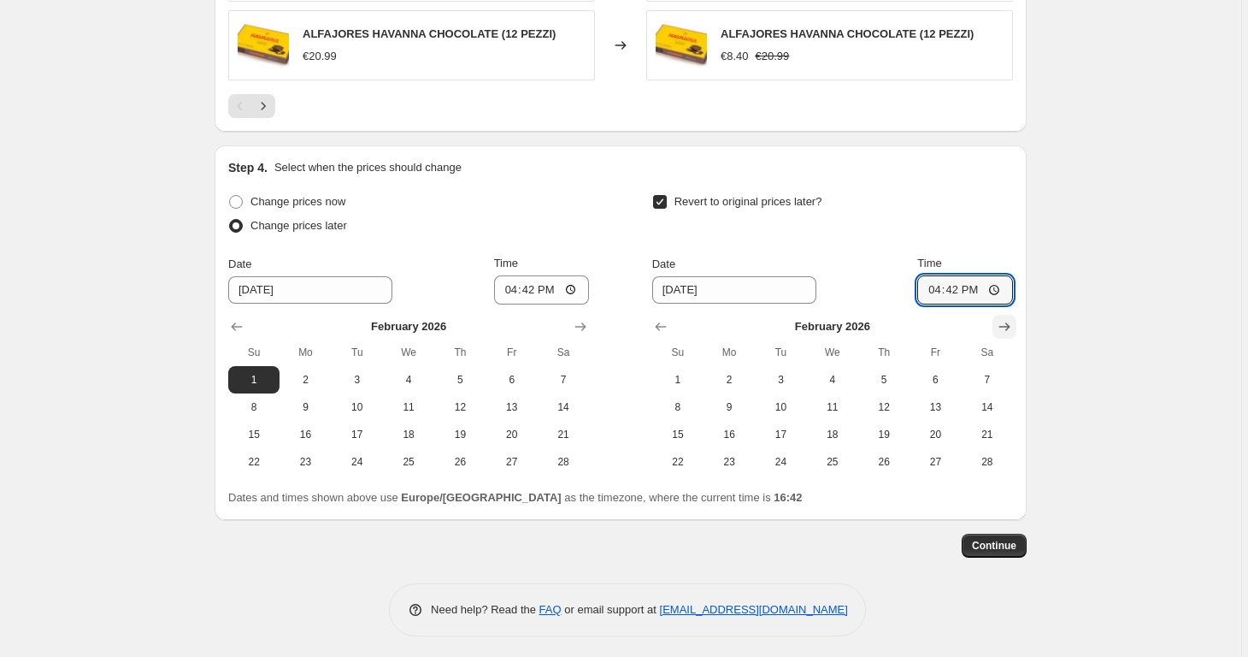
click at [1013, 286] on input "16:42" at bounding box center [965, 289] width 96 height 29
click at [892, 430] on span "19" at bounding box center [884, 434] width 38 height 14
type input "[DATE]"
click at [1014, 539] on span "Continue" at bounding box center [994, 546] width 44 height 14
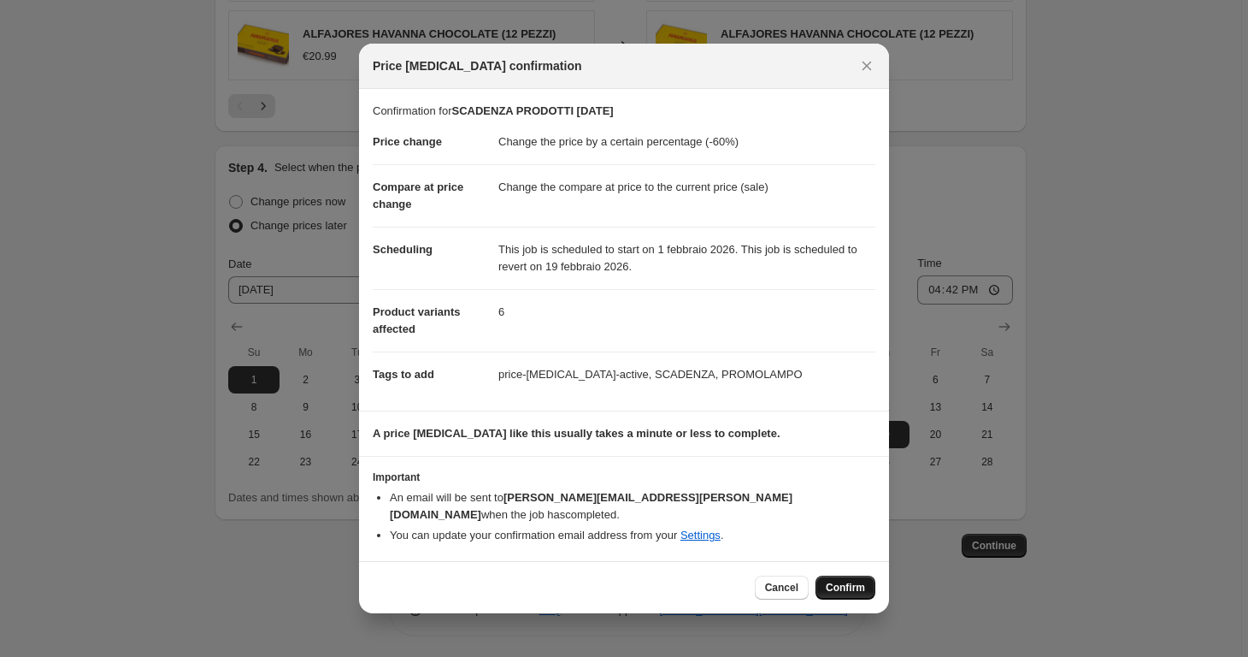
click at [846, 582] on span "Confirm" at bounding box center [845, 587] width 39 height 14
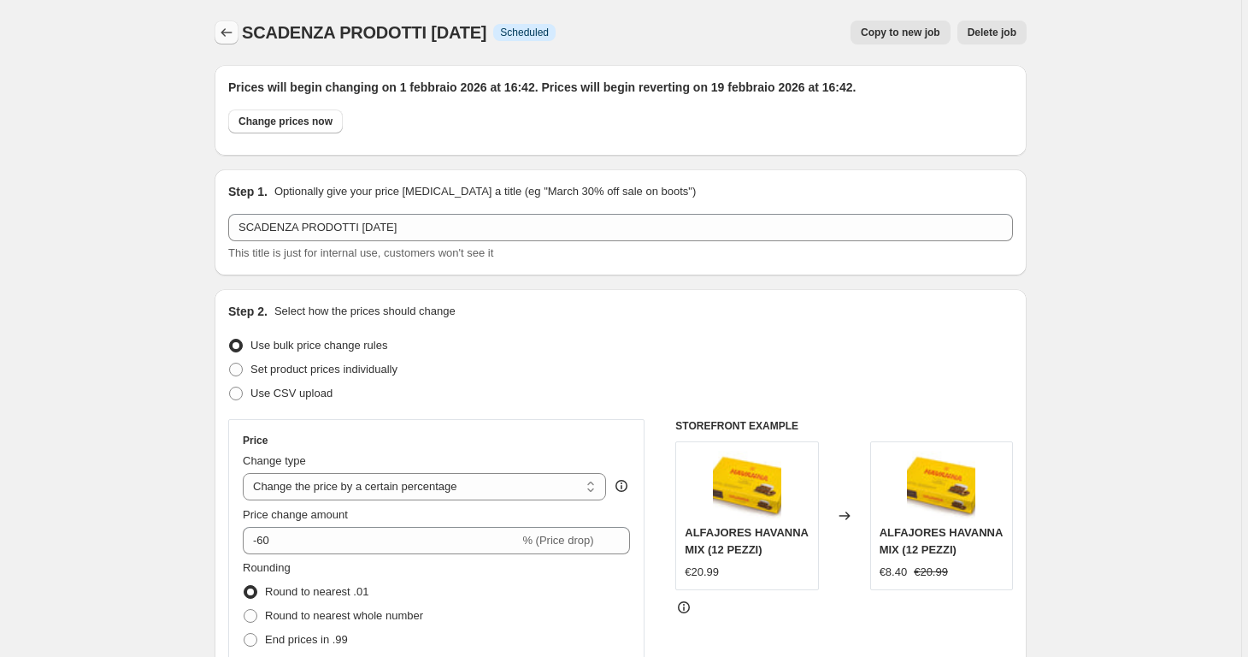
click at [235, 39] on icon "Price change jobs" at bounding box center [226, 32] width 17 height 17
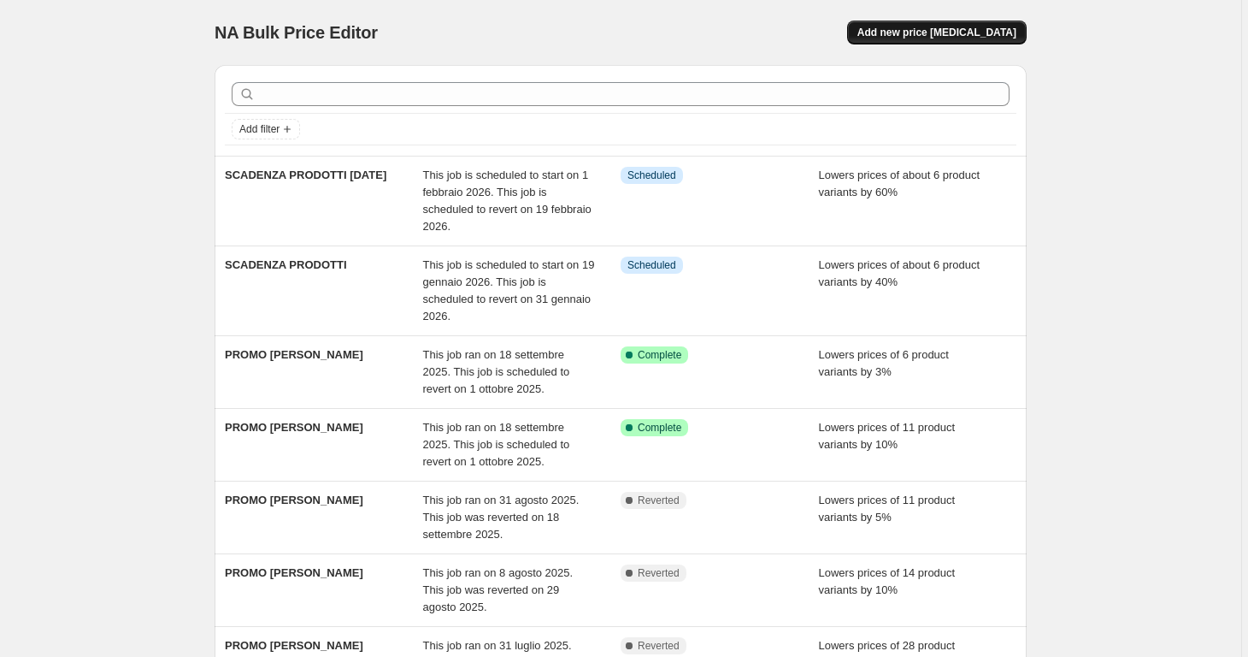
click at [1003, 36] on span "Add new price [MEDICAL_DATA]" at bounding box center [936, 33] width 159 height 14
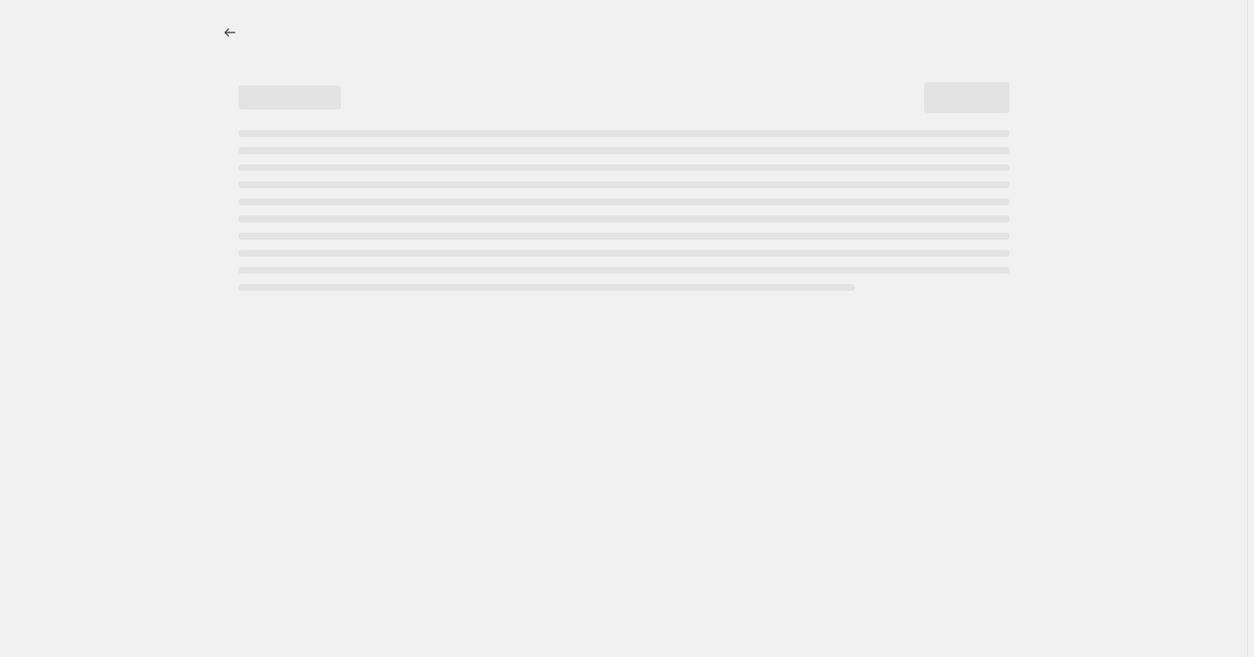
select select "percentage"
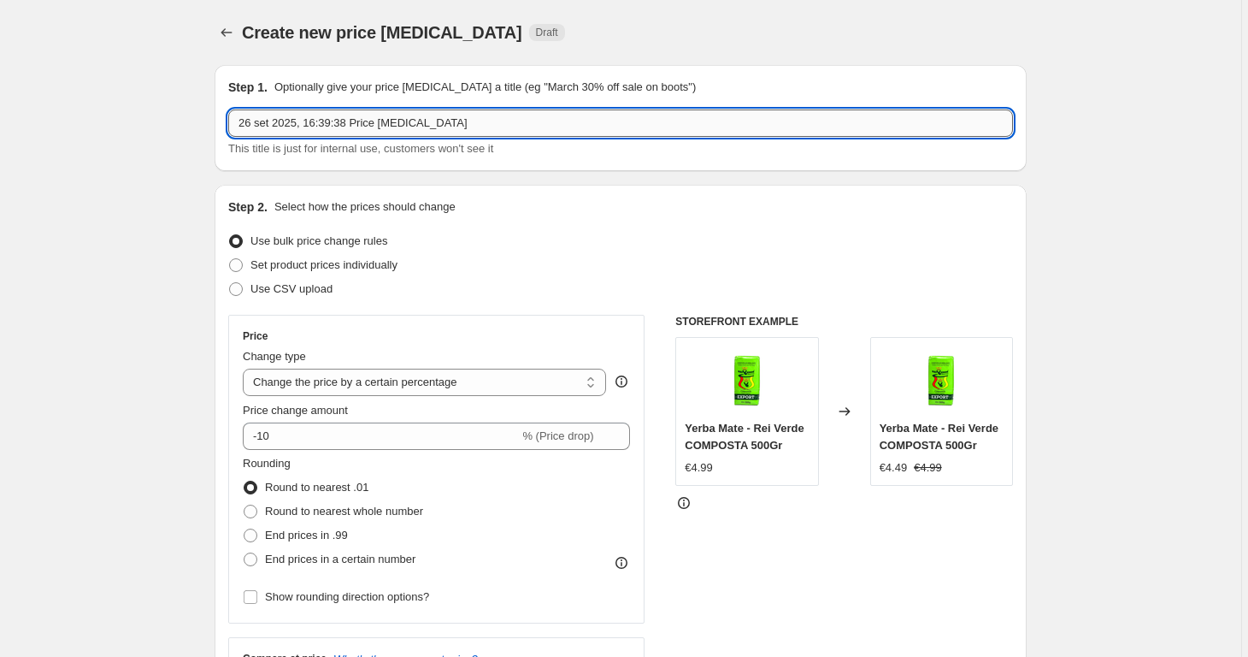
click at [497, 119] on input "26 set 2025, 16:39:38 Price [MEDICAL_DATA]" at bounding box center [620, 122] width 785 height 27
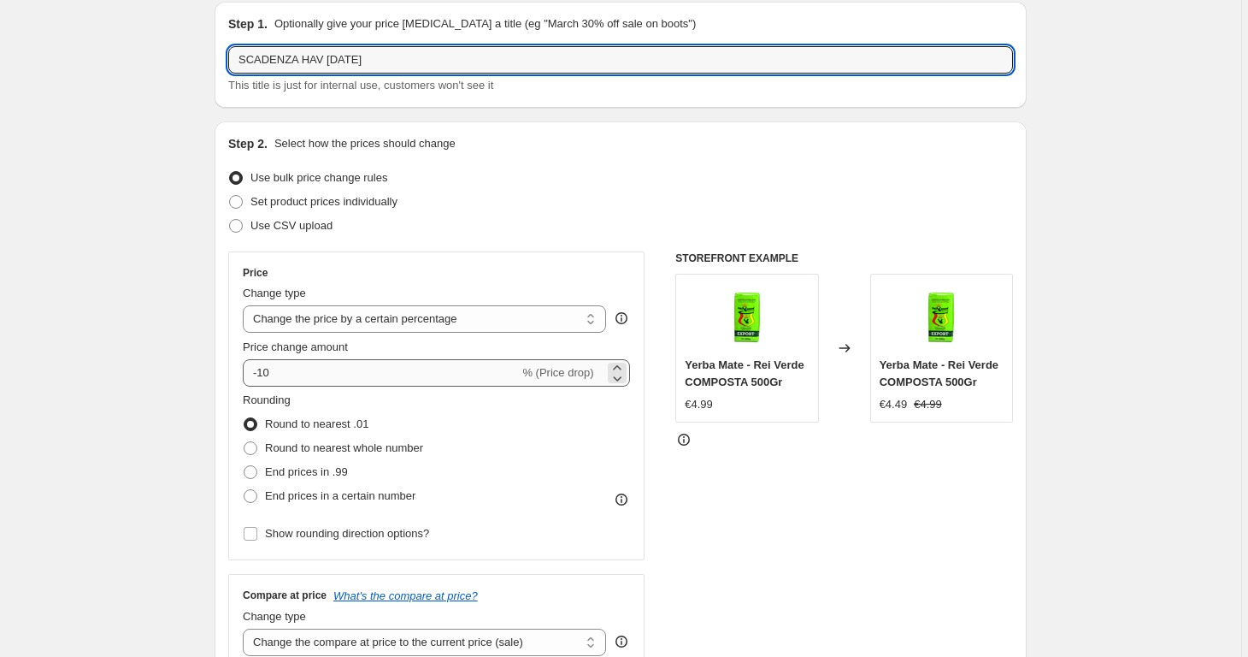
scroll to position [193, 0]
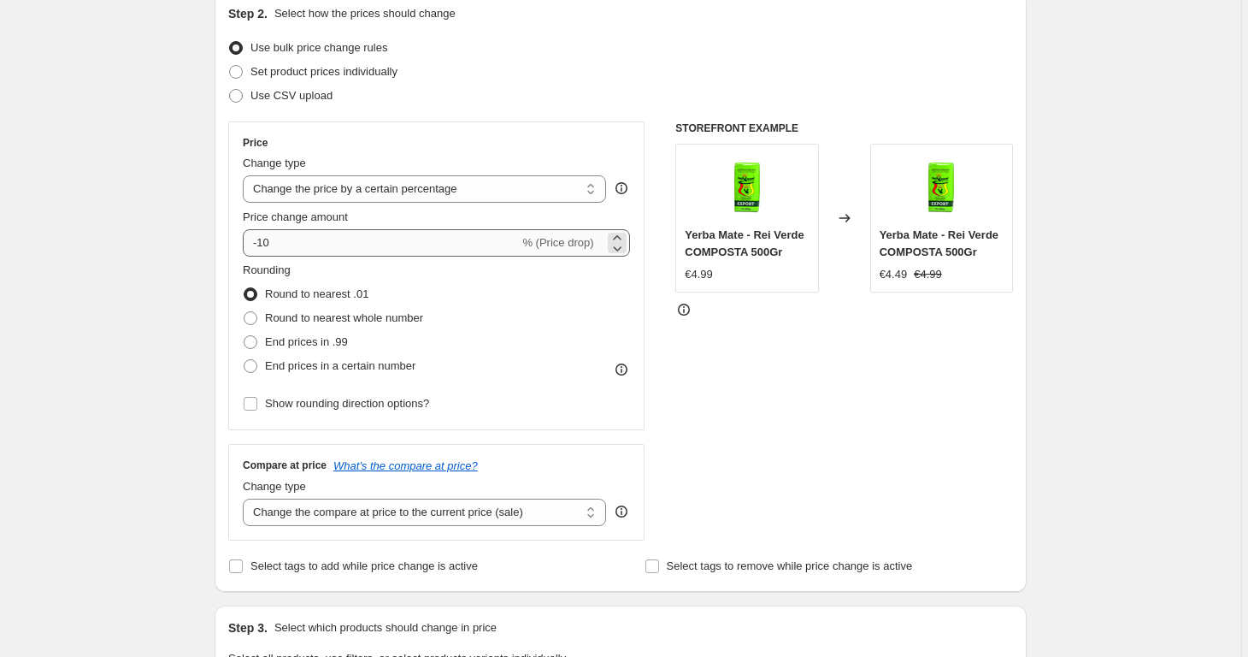
type input "SCADENZA HAV [DATE]"
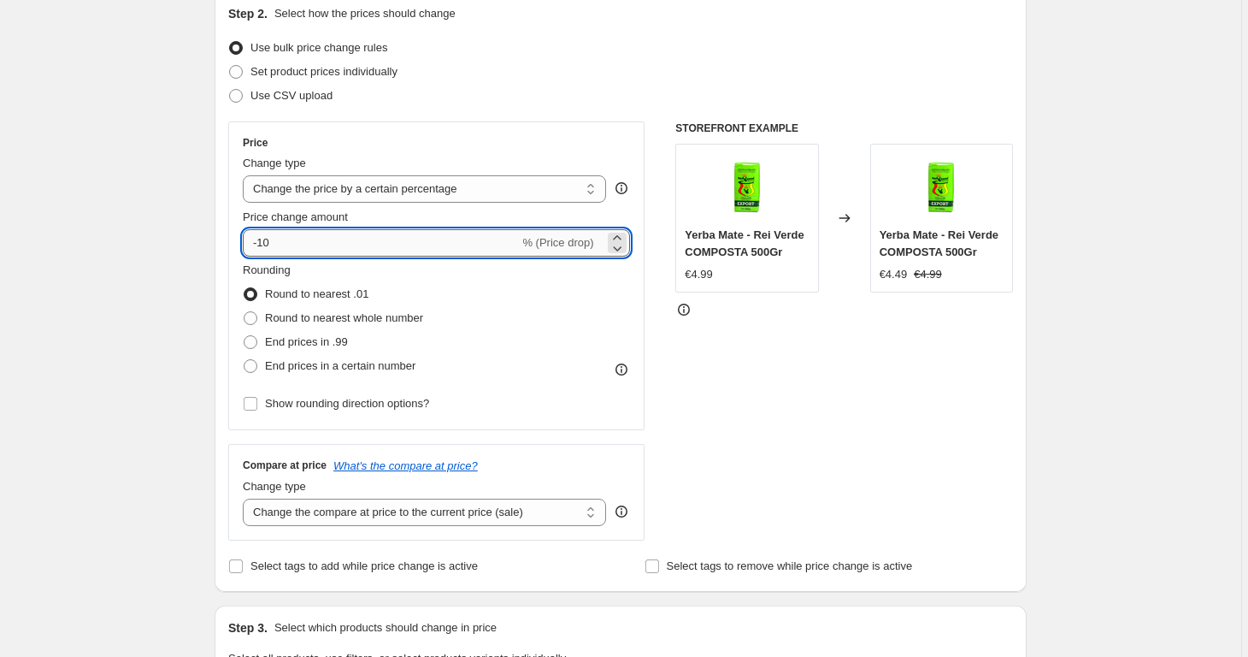
click at [400, 235] on input "-10" at bounding box center [381, 242] width 276 height 27
type input "-1"
type input "-40"
click at [174, 494] on div "Create new price [MEDICAL_DATA]. This page is ready Create new price [MEDICAL_D…" at bounding box center [620, 664] width 1241 height 1714
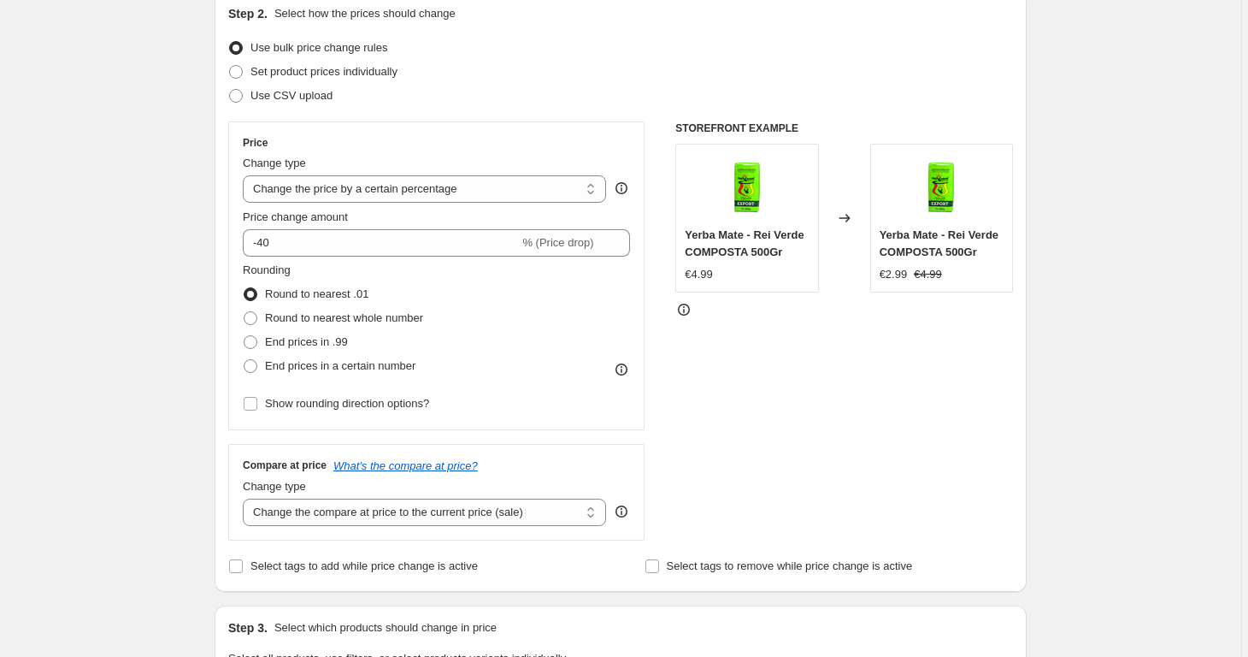
scroll to position [596, 0]
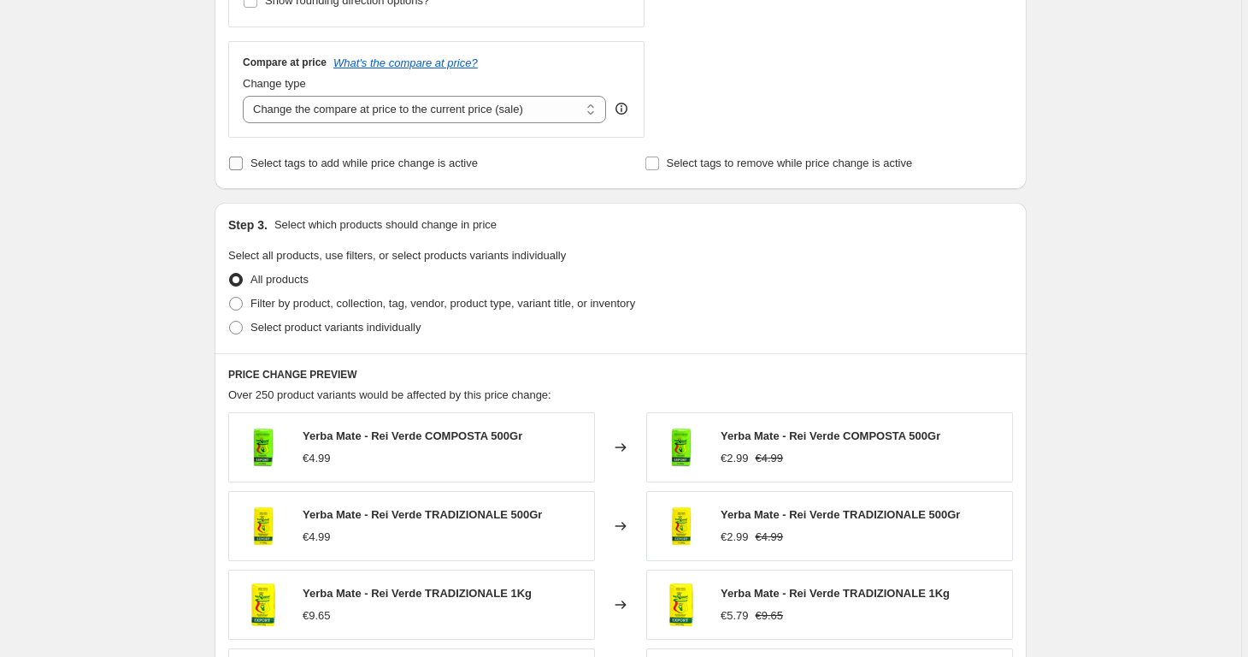
click at [328, 160] on span "Select tags to add while price change is active" at bounding box center [363, 162] width 227 height 13
click at [243, 160] on input "Select tags to add while price change is active" at bounding box center [236, 163] width 14 height 14
checkbox input "true"
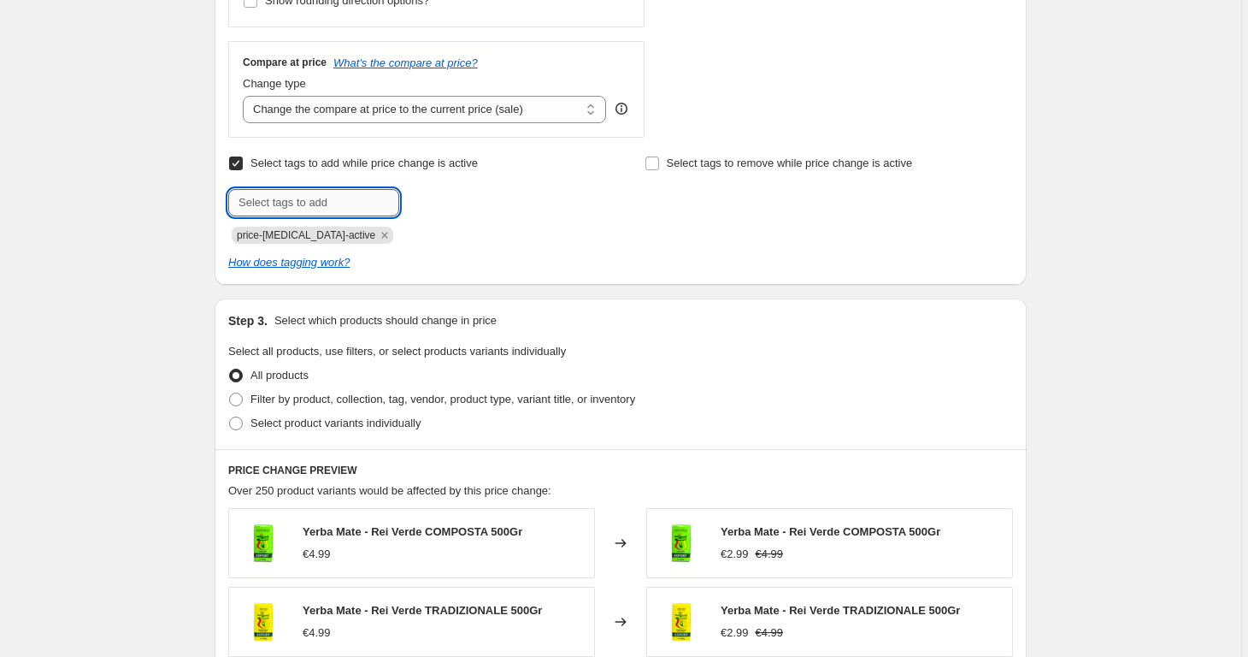
click at [338, 199] on input "text" at bounding box center [313, 202] width 171 height 27
type input "SCADENZA"
click at [484, 199] on span "SCADENZA" at bounding box center [465, 201] width 57 height 12
click at [380, 198] on input "text" at bounding box center [313, 202] width 171 height 27
type input "PROMO [PERSON_NAME]"
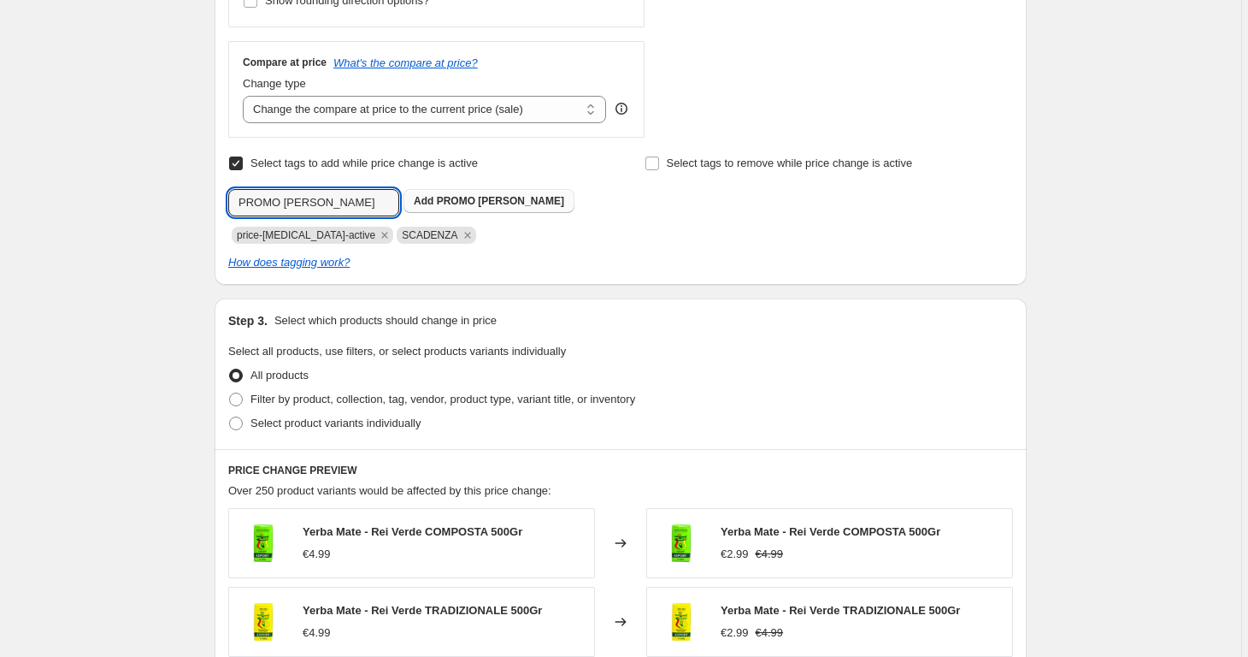
click at [504, 195] on span "PROMO [PERSON_NAME]" at bounding box center [500, 201] width 127 height 12
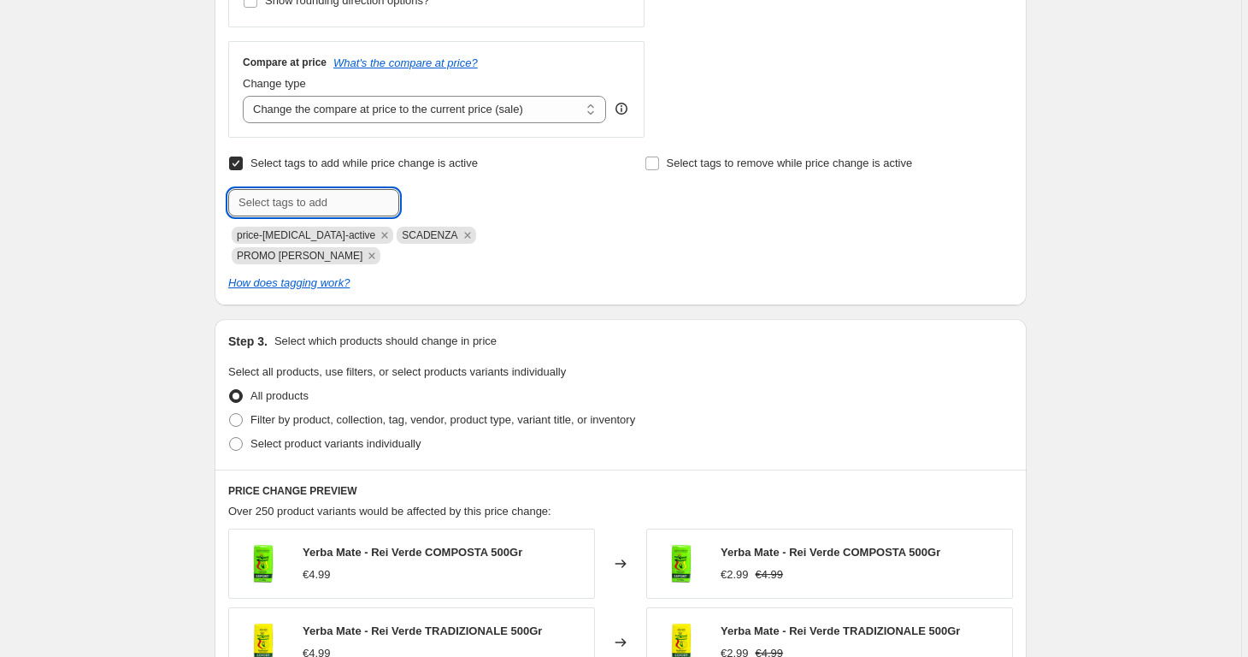
click at [307, 197] on input "text" at bounding box center [313, 202] width 171 height 27
type input "PROMOLAMPO"
click at [446, 201] on span "PROMOLAMPO" at bounding box center [475, 201] width 76 height 12
click at [758, 324] on div "Step 3. Select which products should change in price Select all products, use f…" at bounding box center [621, 394] width 812 height 150
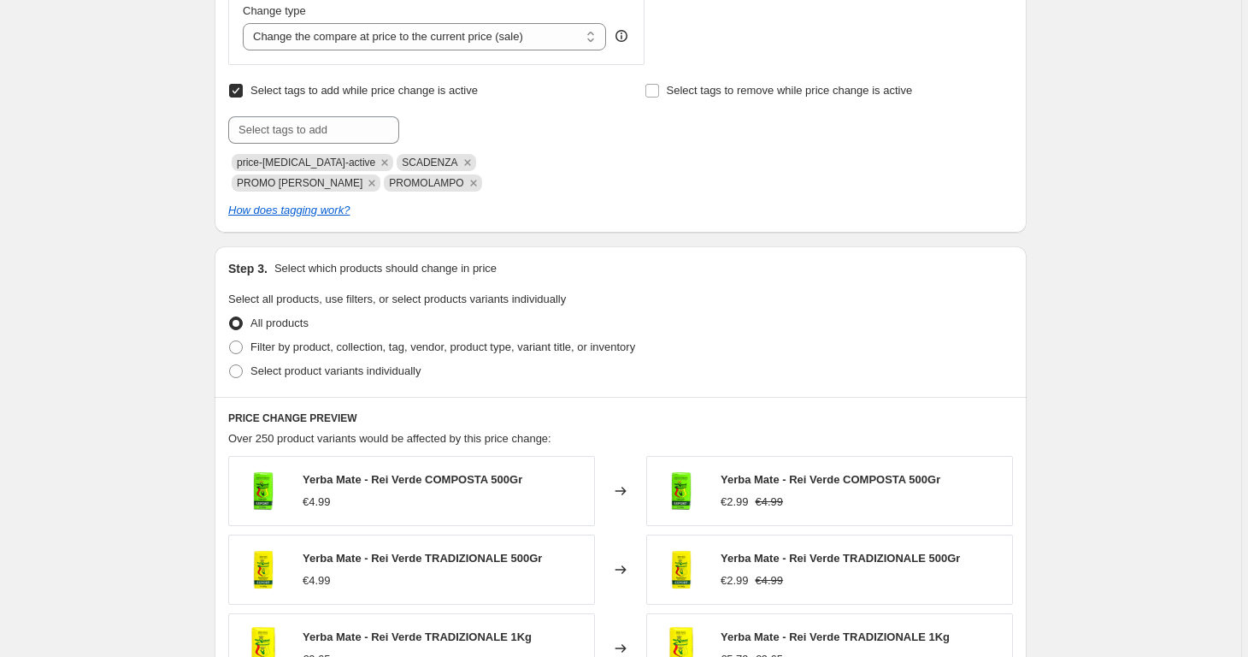
scroll to position [682, 0]
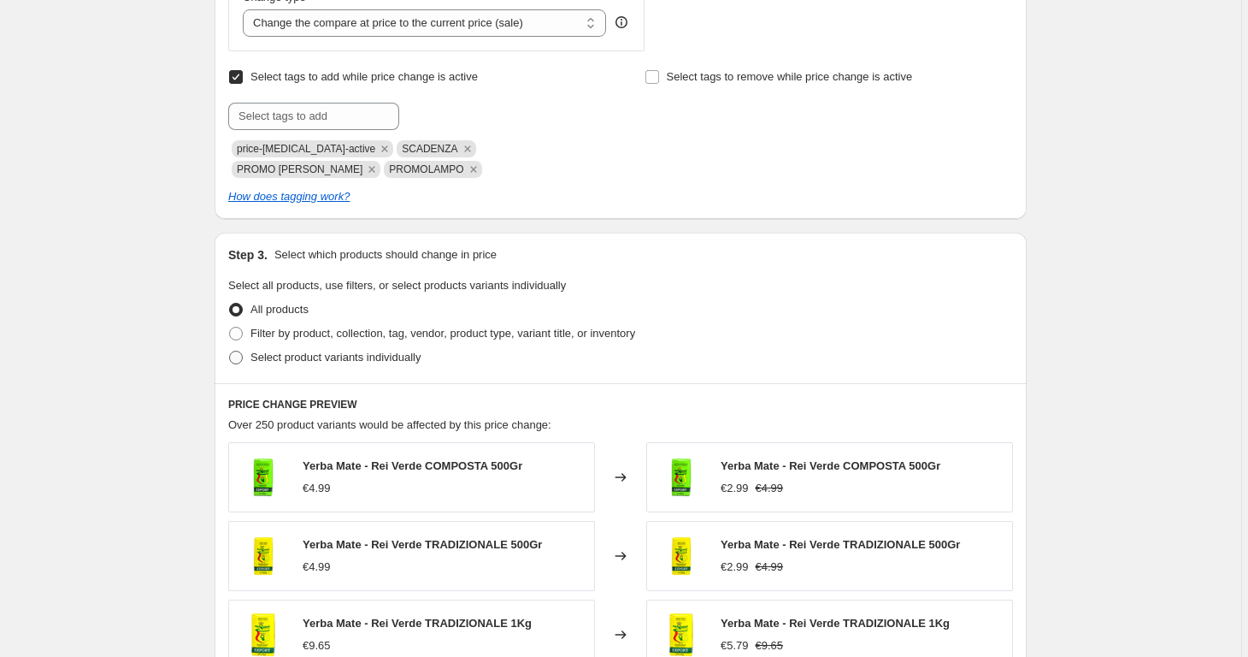
click at [421, 356] on span "Select product variants individually" at bounding box center [335, 357] width 170 height 13
click at [230, 351] on input "Select product variants individually" at bounding box center [229, 351] width 1 height 1
radio input "true"
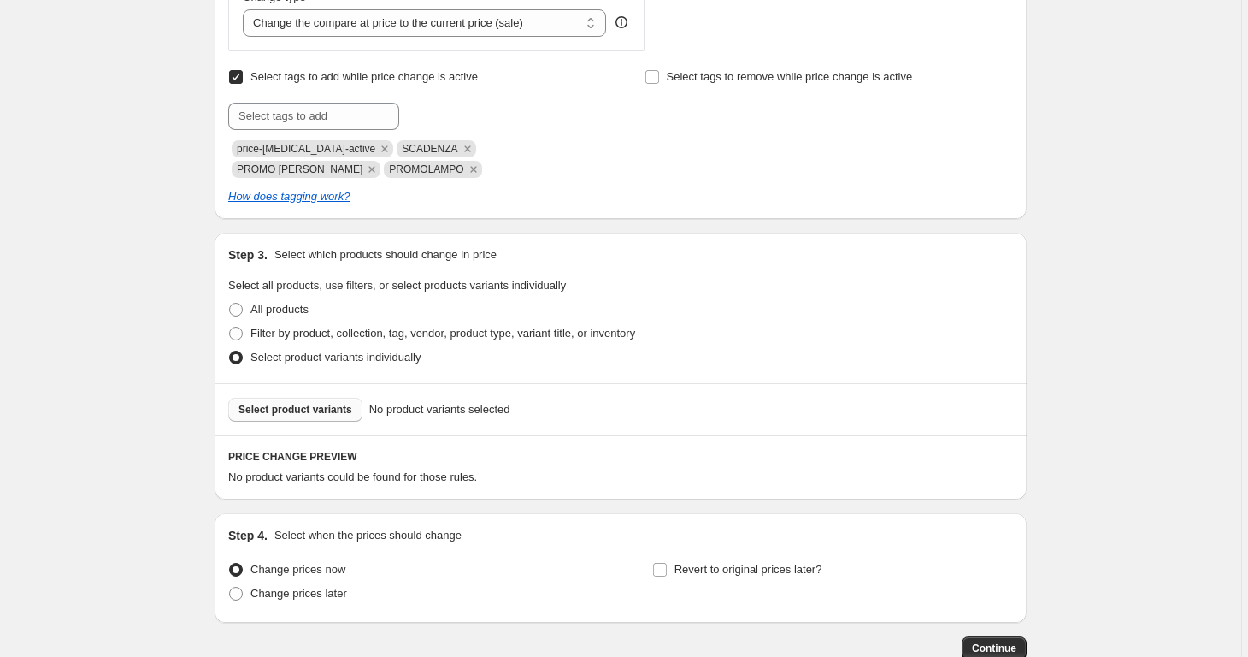
click at [339, 403] on span "Select product variants" at bounding box center [296, 410] width 114 height 14
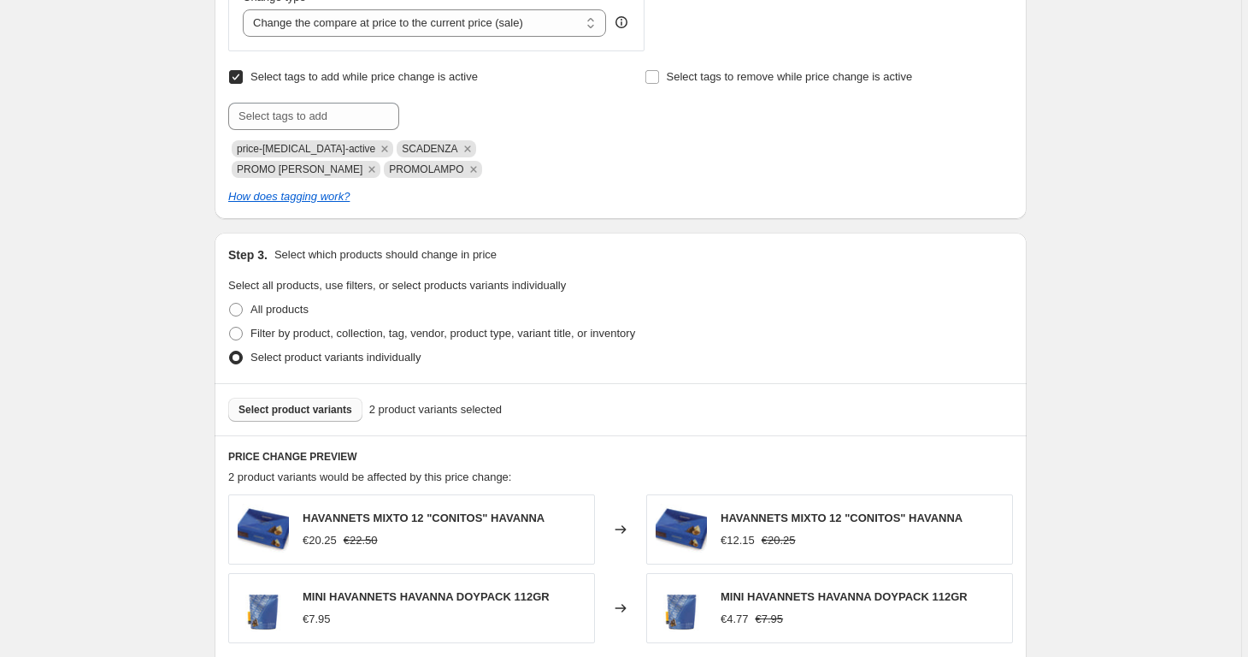
scroll to position [981, 0]
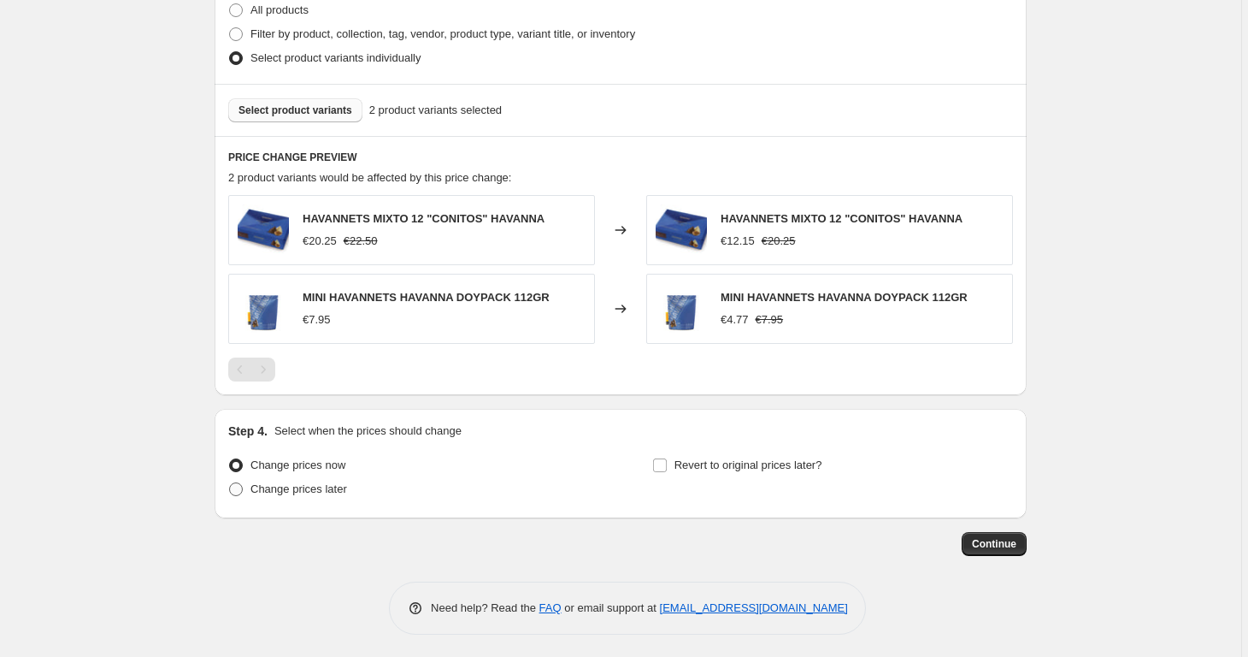
click at [327, 494] on label "Change prices later" at bounding box center [287, 489] width 119 height 24
click at [230, 483] on input "Change prices later" at bounding box center [229, 482] width 1 height 1
radio input "true"
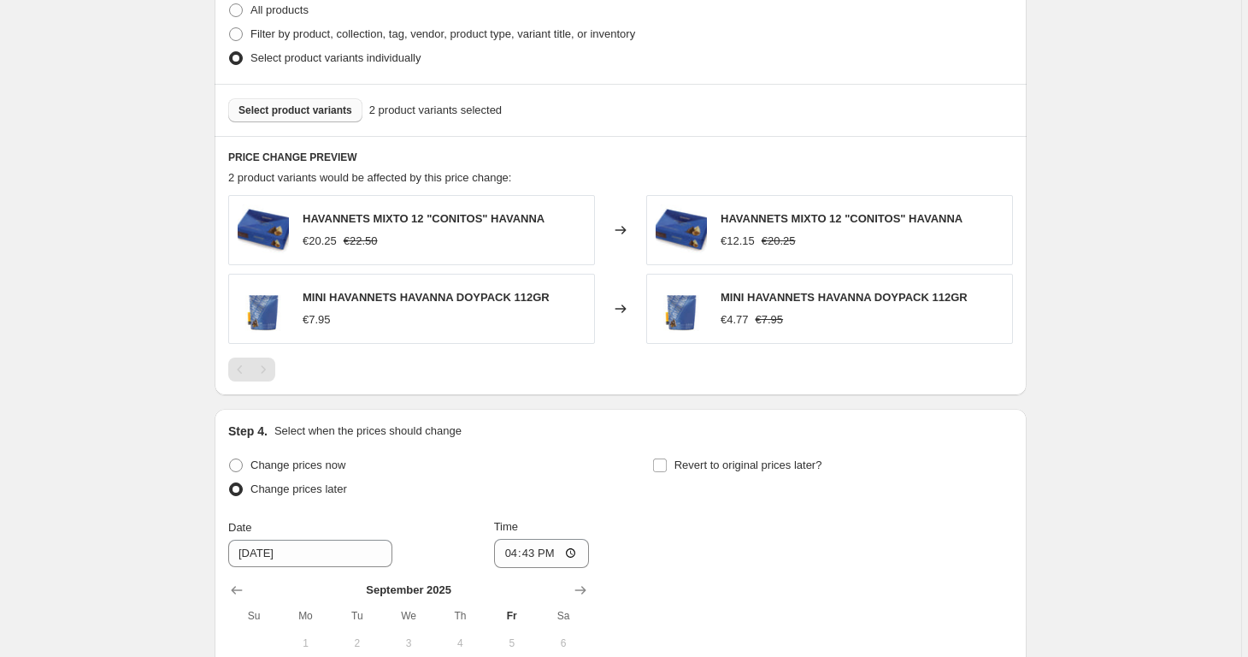
scroll to position [1274, 0]
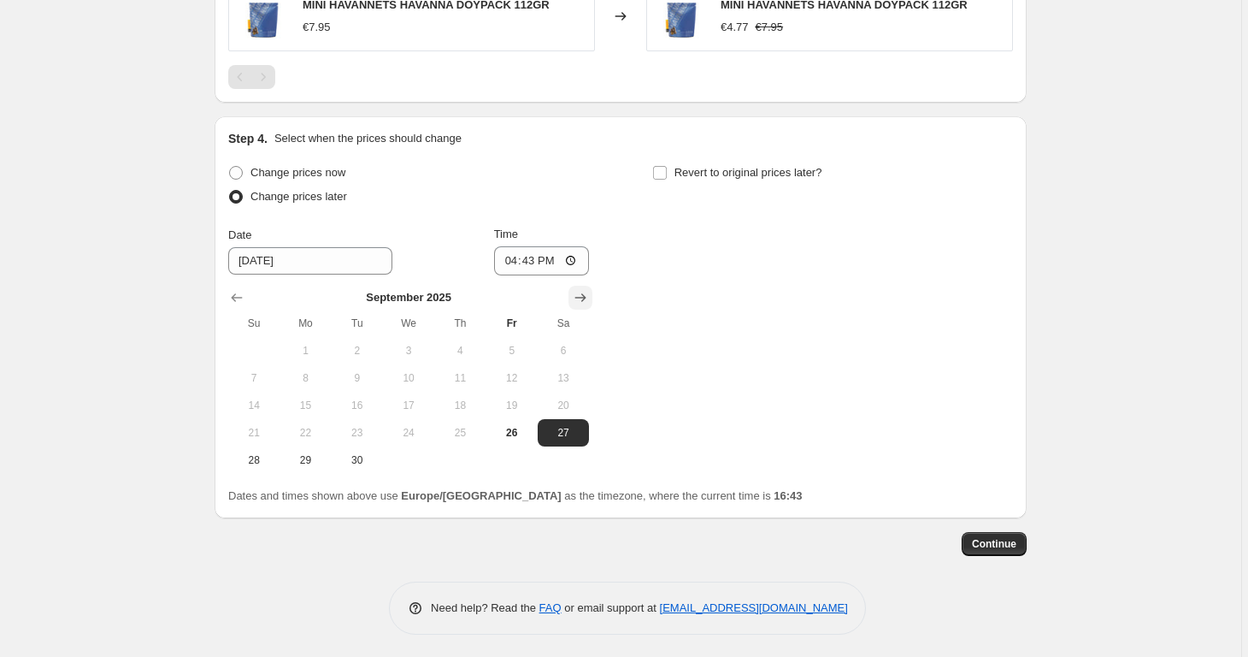
click at [587, 297] on icon "Show next month, October 2025" at bounding box center [580, 297] width 17 height 17
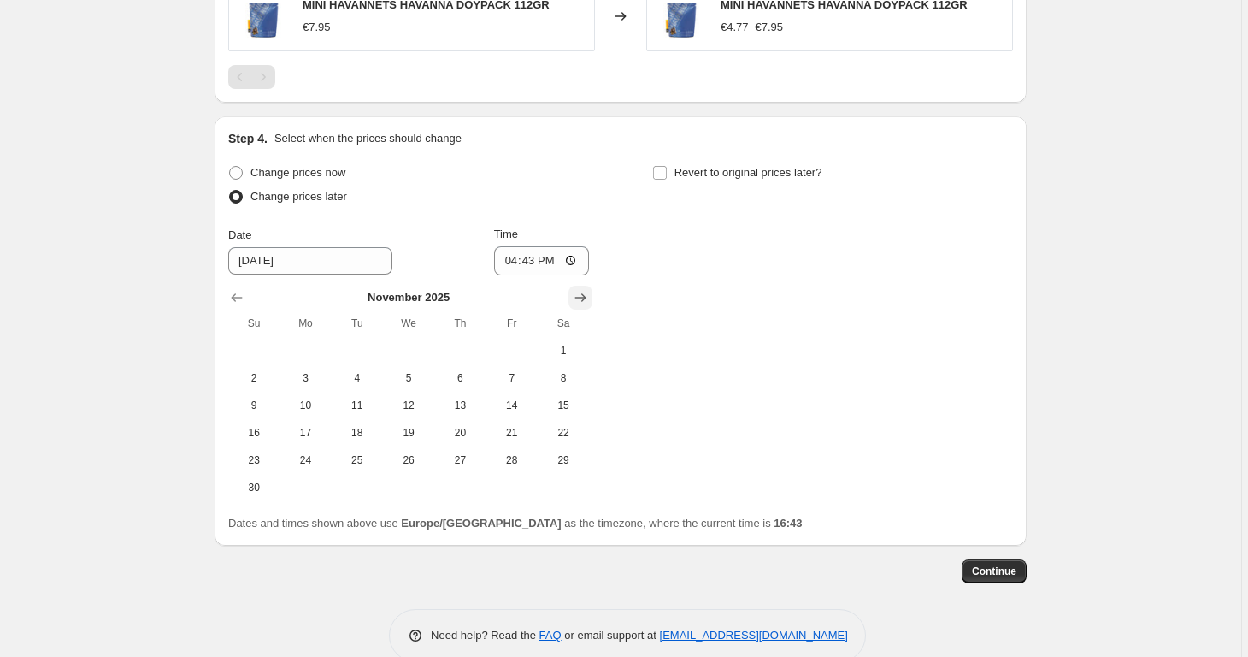
click at [587, 297] on icon "Show next month, December 2025" at bounding box center [580, 297] width 17 height 17
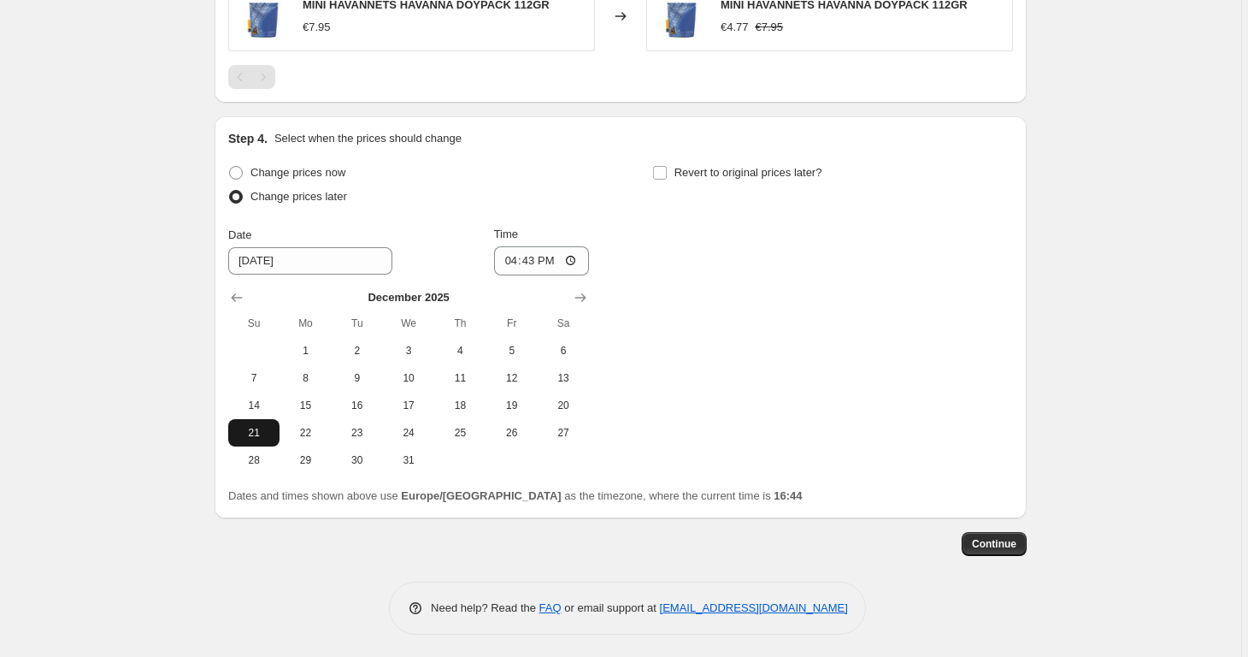
click at [259, 438] on button "21" at bounding box center [253, 432] width 51 height 27
type input "[DATE]"
click at [738, 171] on span "Revert to original prices later?" at bounding box center [749, 172] width 148 height 13
click at [667, 171] on input "Revert to original prices later?" at bounding box center [660, 173] width 14 height 14
checkbox input "true"
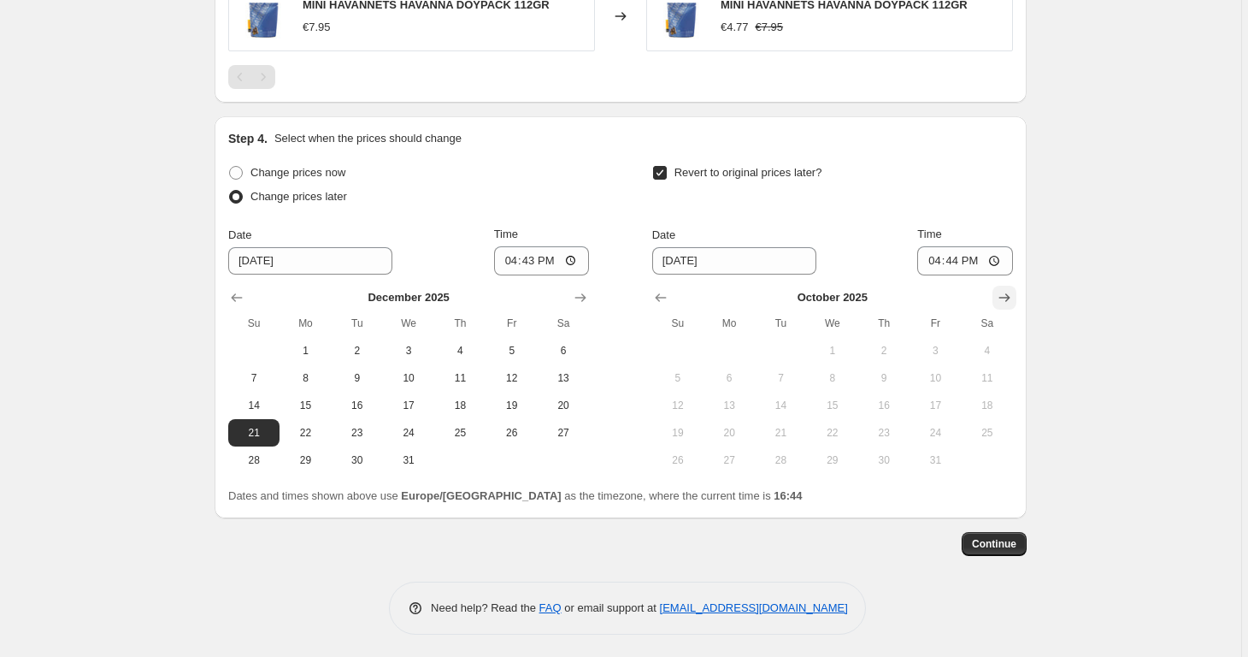
click at [1013, 297] on icon "Show next month, November 2025" at bounding box center [1004, 297] width 17 height 17
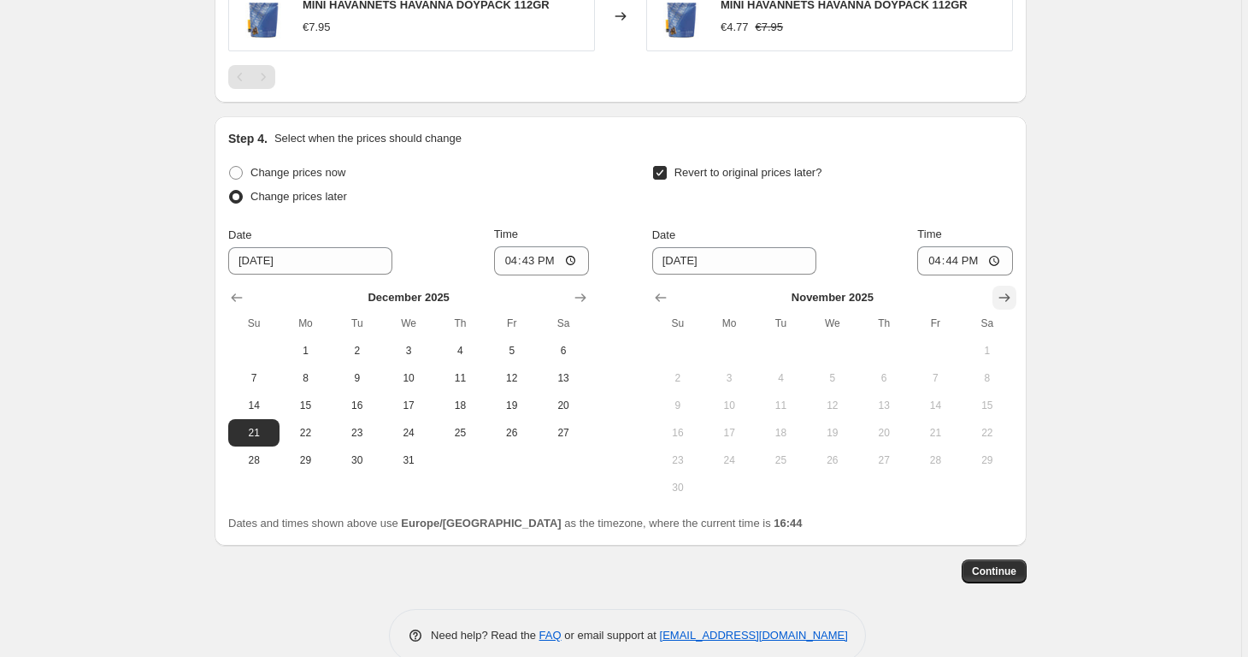
click at [1013, 297] on icon "Show next month, December 2025" at bounding box center [1004, 297] width 17 height 17
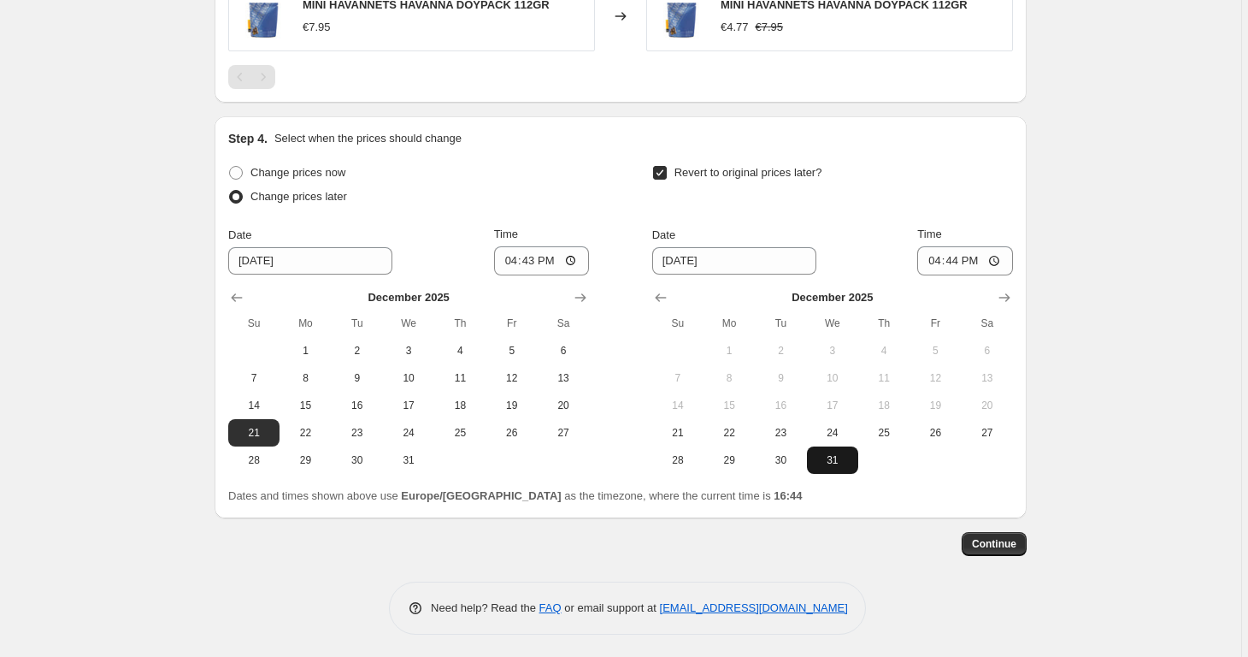
click at [840, 462] on span "31" at bounding box center [833, 460] width 38 height 14
type input "[DATE]"
click at [1016, 539] on span "Continue" at bounding box center [994, 544] width 44 height 14
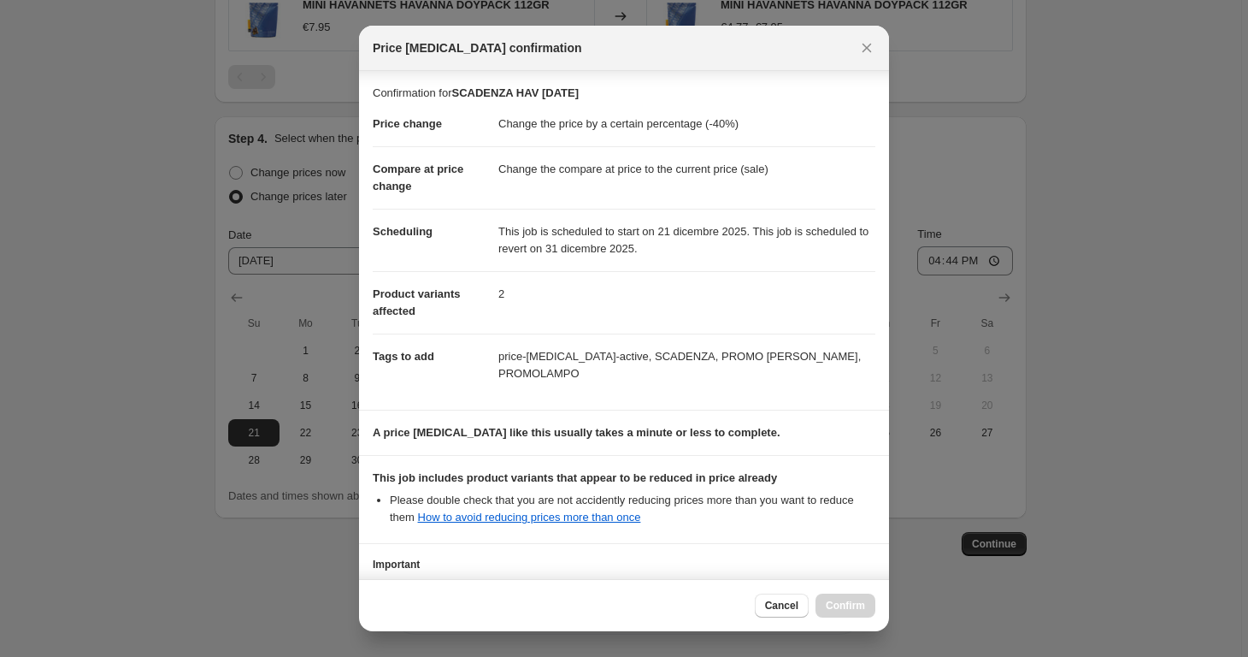
scroll to position [136, 0]
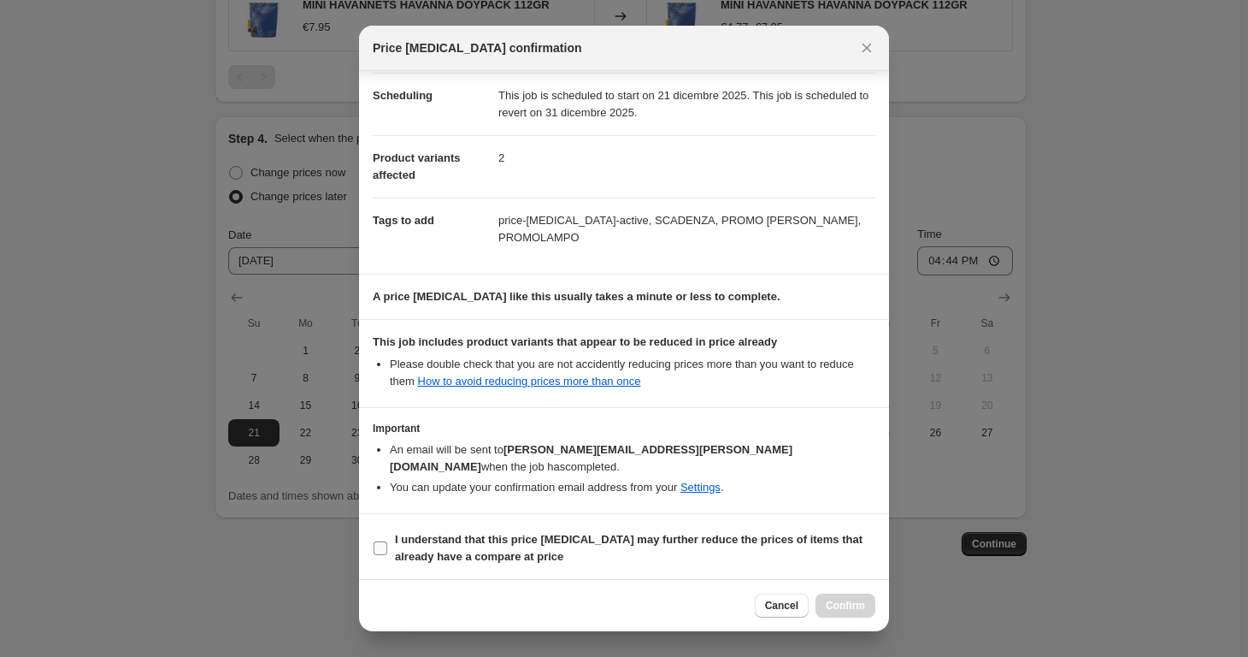
click at [657, 533] on b "I understand that this price [MEDICAL_DATA] may further reduce the prices of it…" at bounding box center [629, 548] width 468 height 30
click at [387, 541] on input "I understand that this price [MEDICAL_DATA] may further reduce the prices of it…" at bounding box center [381, 548] width 14 height 14
checkbox input "true"
click at [845, 599] on span "Confirm" at bounding box center [845, 605] width 39 height 14
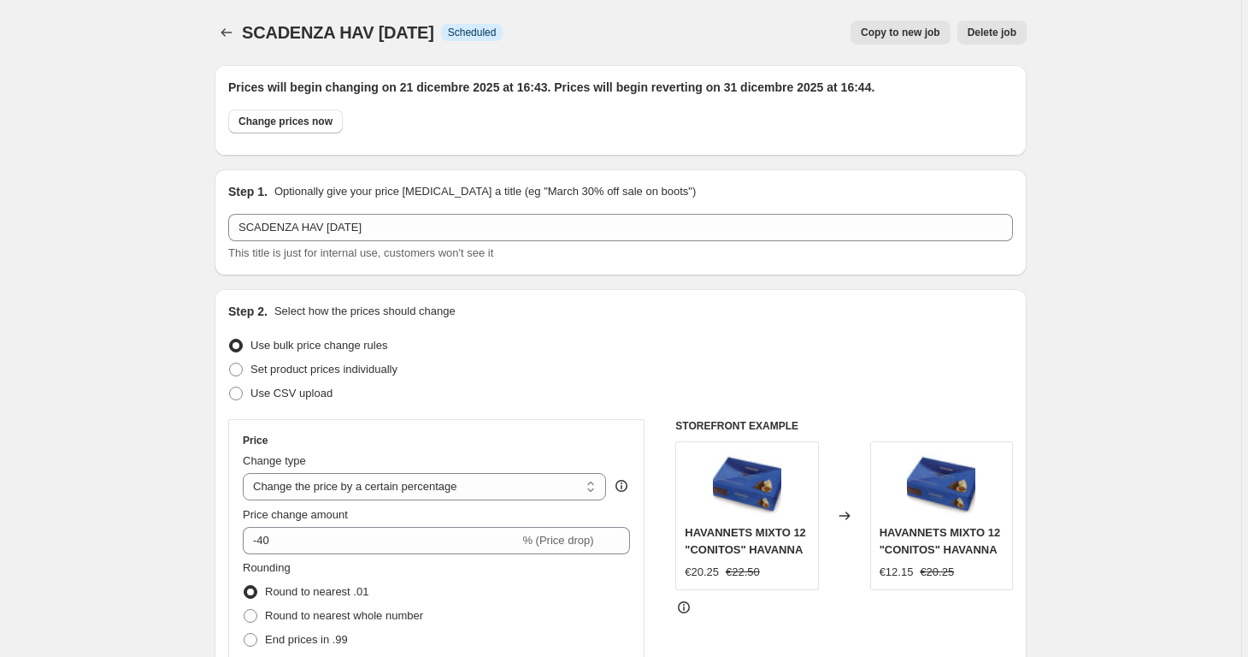
click at [900, 38] on span "Copy to new job" at bounding box center [901, 33] width 80 height 14
select select "percentage"
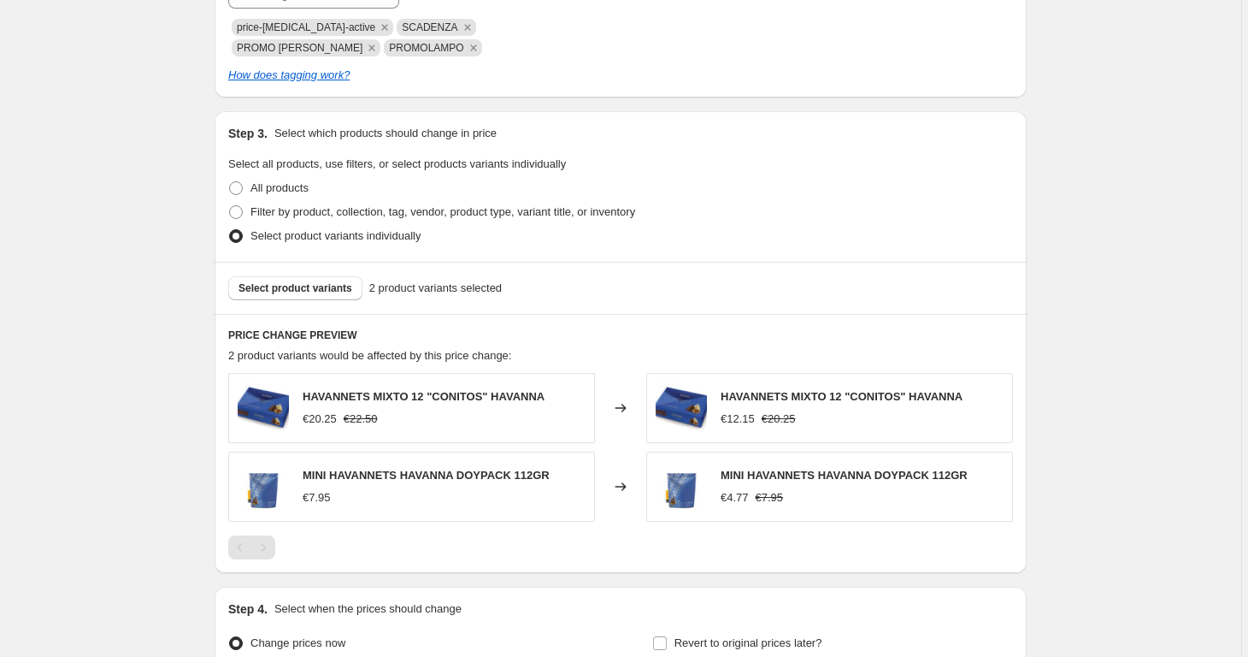
scroll to position [981, 0]
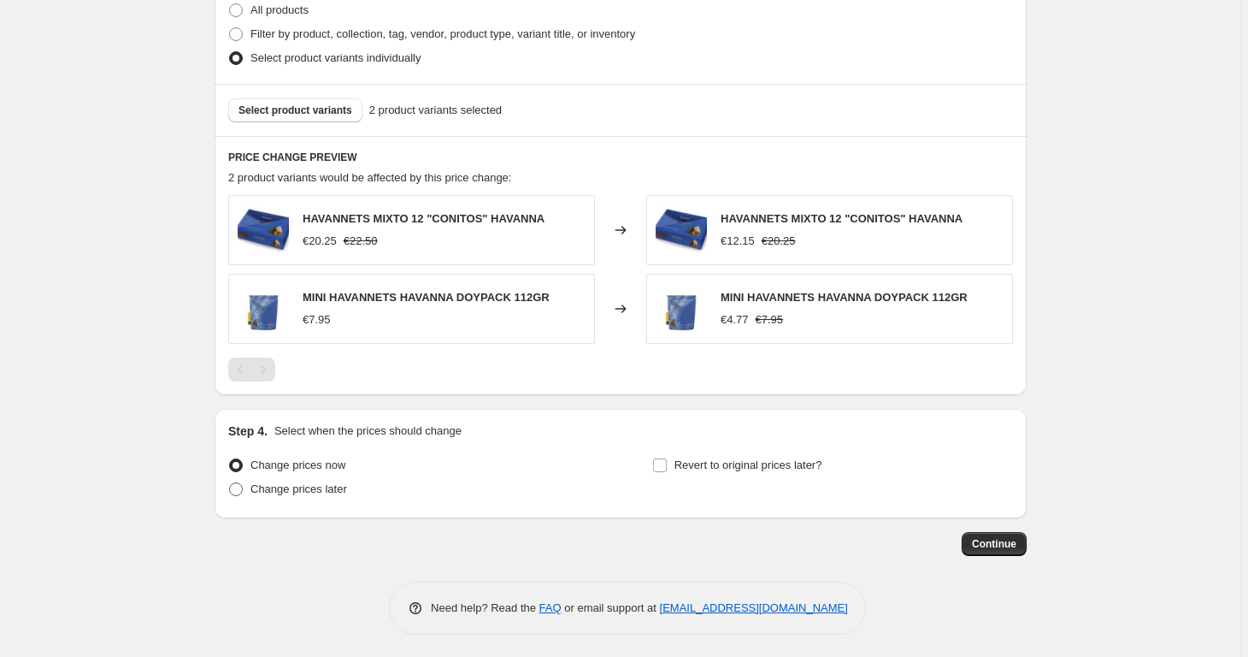
click at [346, 492] on span "Change prices later" at bounding box center [298, 488] width 97 height 13
click at [230, 483] on input "Change prices later" at bounding box center [229, 482] width 1 height 1
radio input "true"
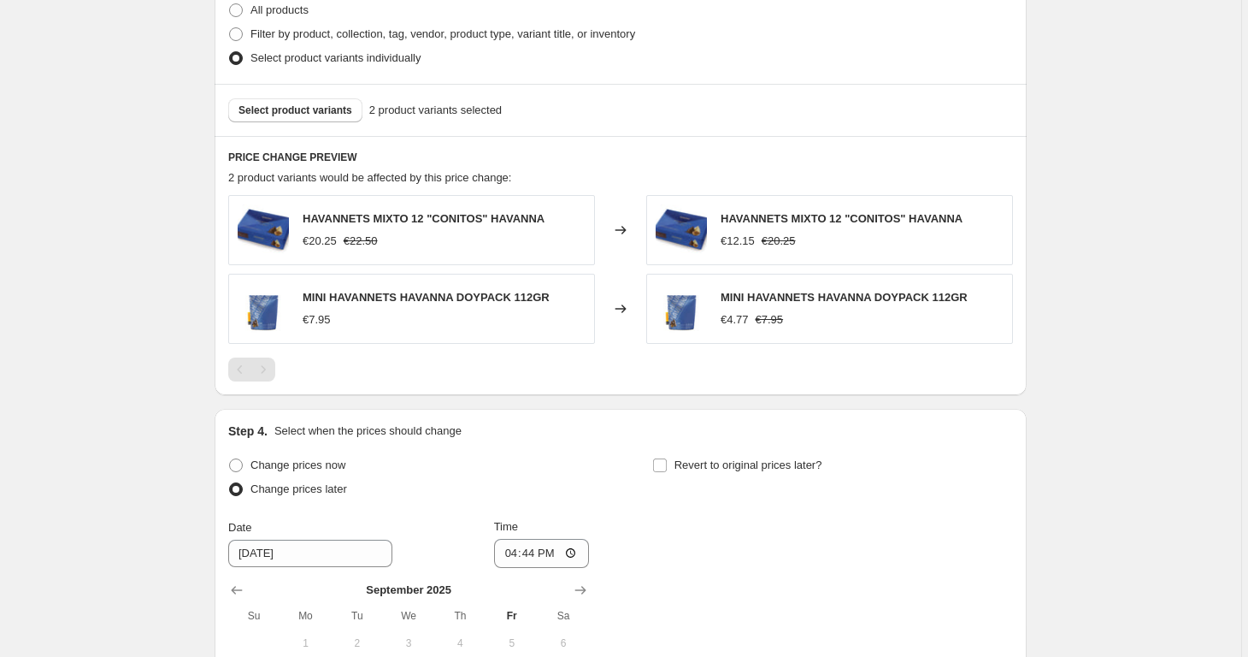
scroll to position [1159, 0]
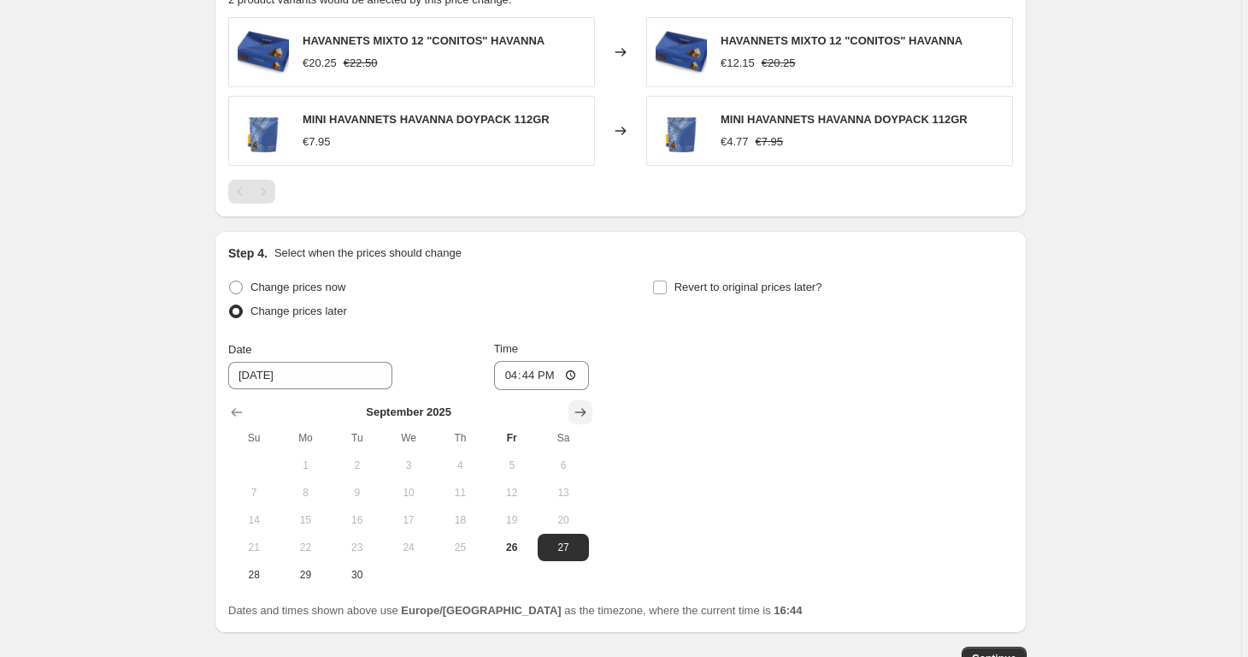
click at [586, 415] on icon "Show next month, October 2025" at bounding box center [580, 412] width 17 height 17
click at [586, 415] on icon "Show next month, November 2025" at bounding box center [580, 412] width 17 height 17
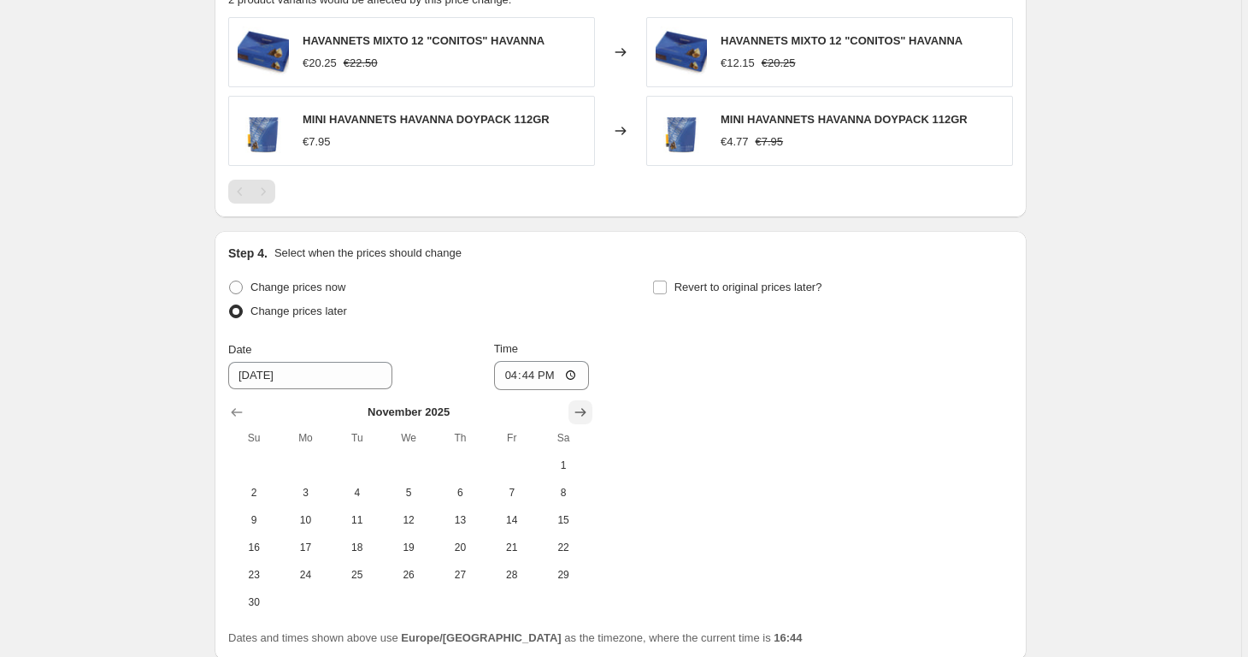
click at [586, 415] on icon "Show next month, December 2025" at bounding box center [580, 412] width 17 height 17
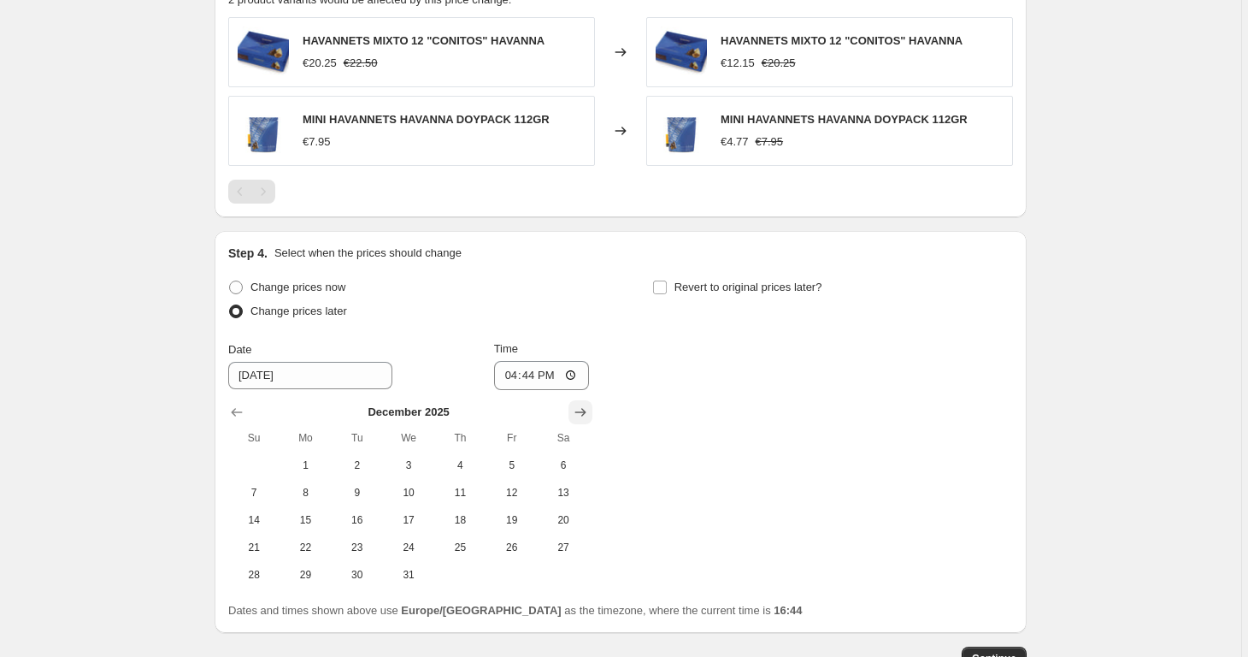
click at [586, 415] on icon "Show next month, January 2026" at bounding box center [580, 412] width 17 height 17
click at [473, 458] on span "1" at bounding box center [460, 465] width 38 height 14
type input "[DATE]"
click at [781, 284] on span "Revert to original prices later?" at bounding box center [749, 286] width 148 height 13
click at [667, 284] on input "Revert to original prices later?" at bounding box center [660, 287] width 14 height 14
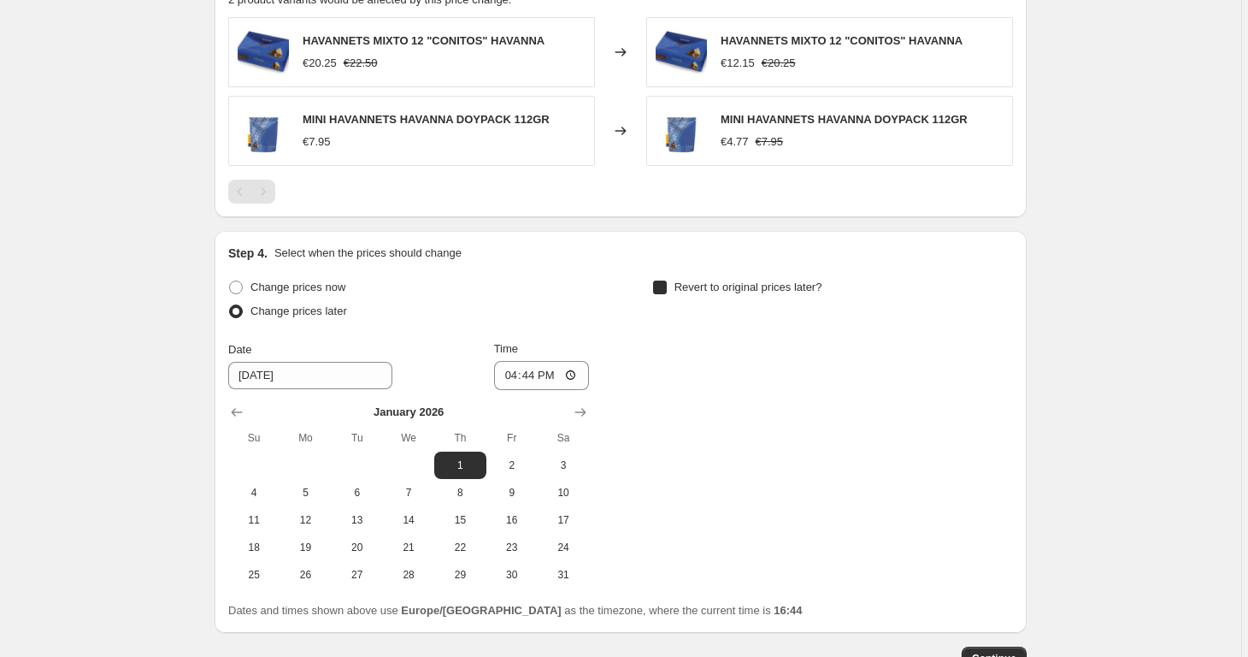
checkbox input "true"
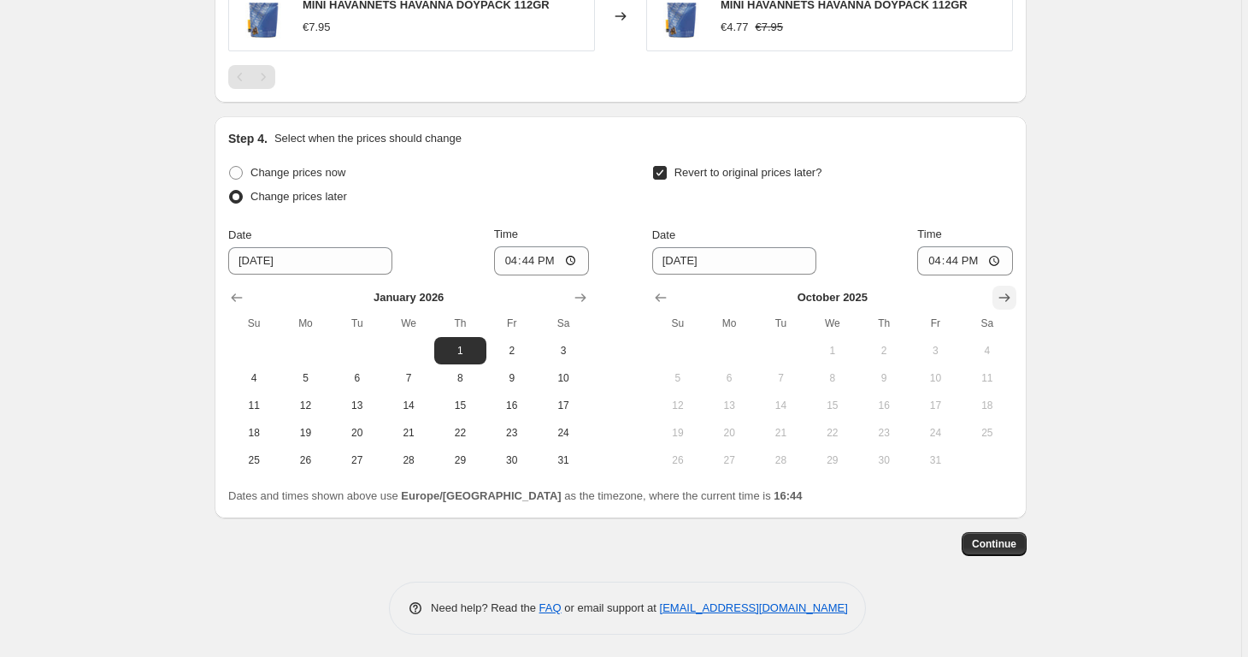
click at [1016, 286] on button "Show next month, November 2025" at bounding box center [1005, 298] width 24 height 24
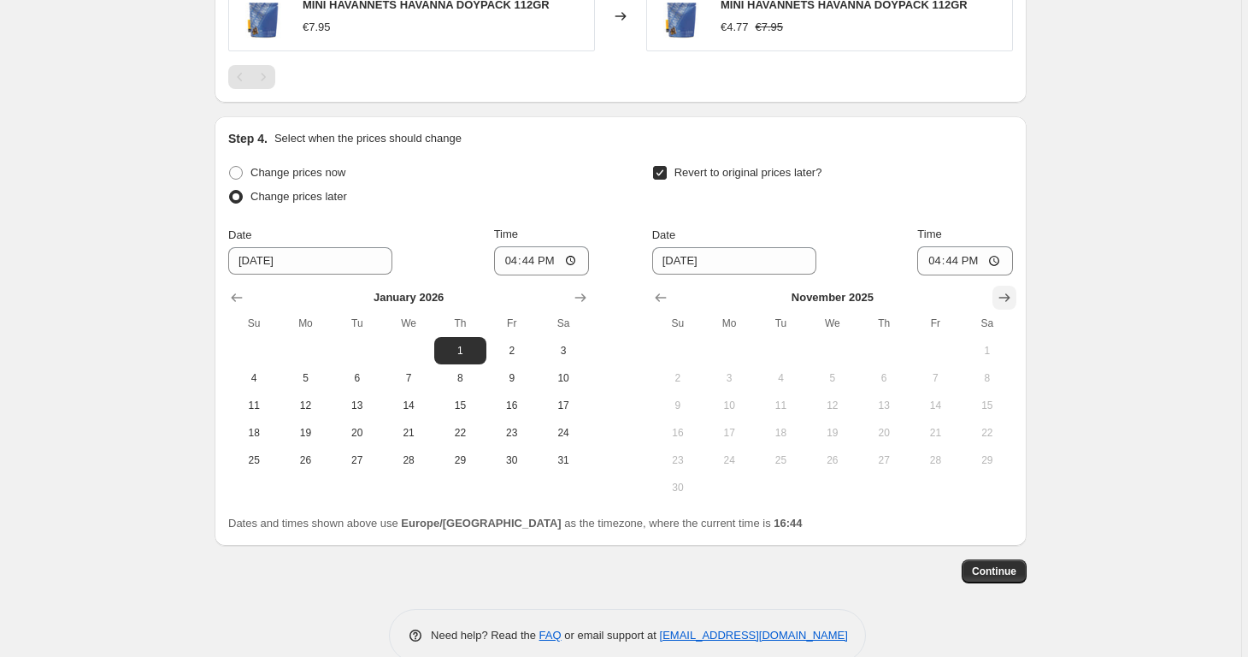
click at [1016, 286] on button "Show next month, December 2025" at bounding box center [1005, 298] width 24 height 24
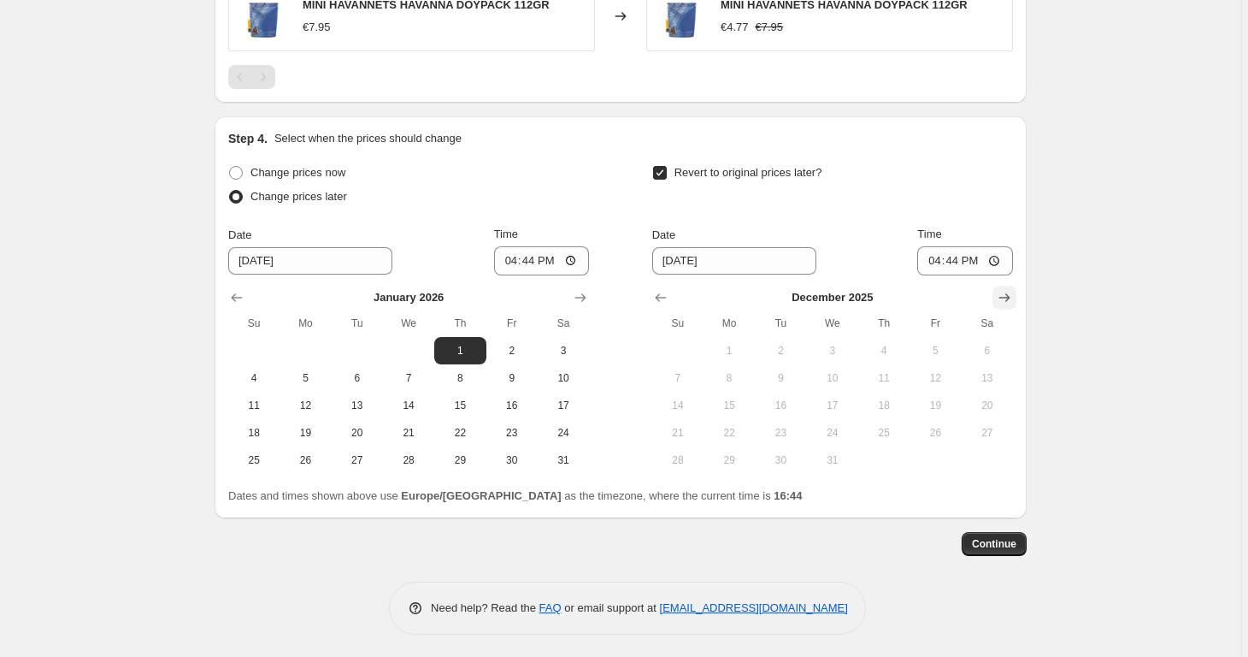
click at [1016, 286] on button "Show next month, January 2026" at bounding box center [1005, 298] width 24 height 24
click at [798, 427] on span "20" at bounding box center [781, 433] width 38 height 14
type input "[DATE]"
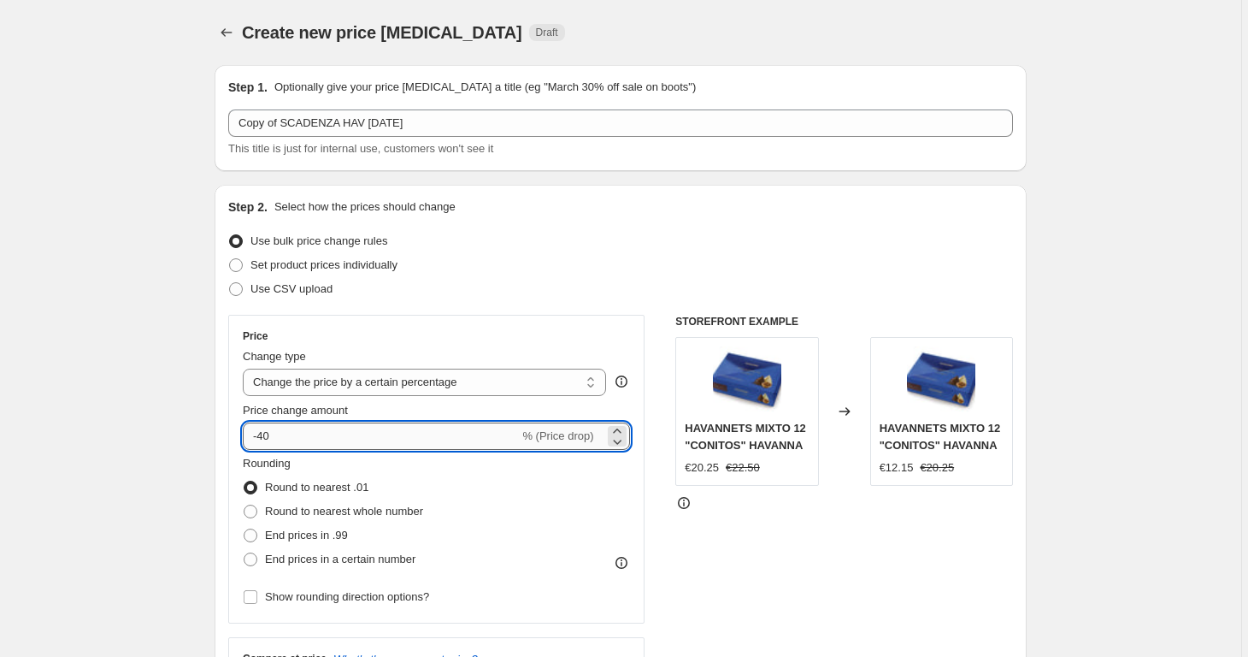
click at [451, 429] on input "-40" at bounding box center [381, 435] width 276 height 27
type input "-4"
type input "-55"
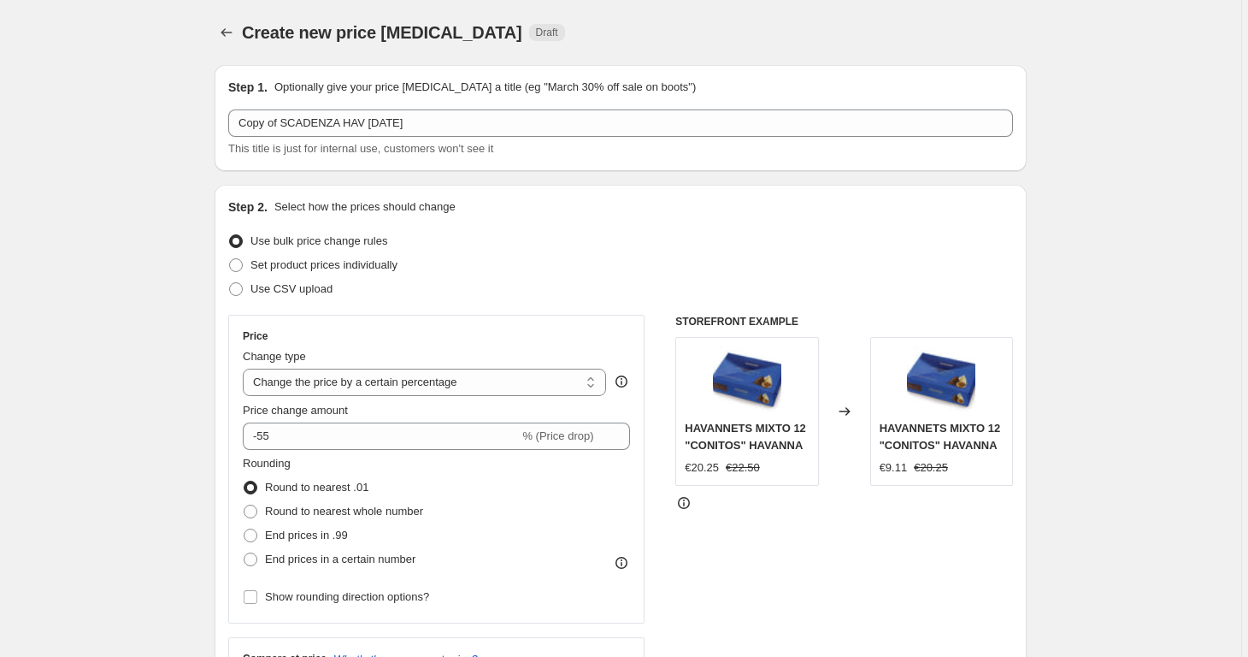
click at [665, 489] on div "Price Change type Change the price to a certain amount Change the price by a ce…" at bounding box center [620, 524] width 785 height 419
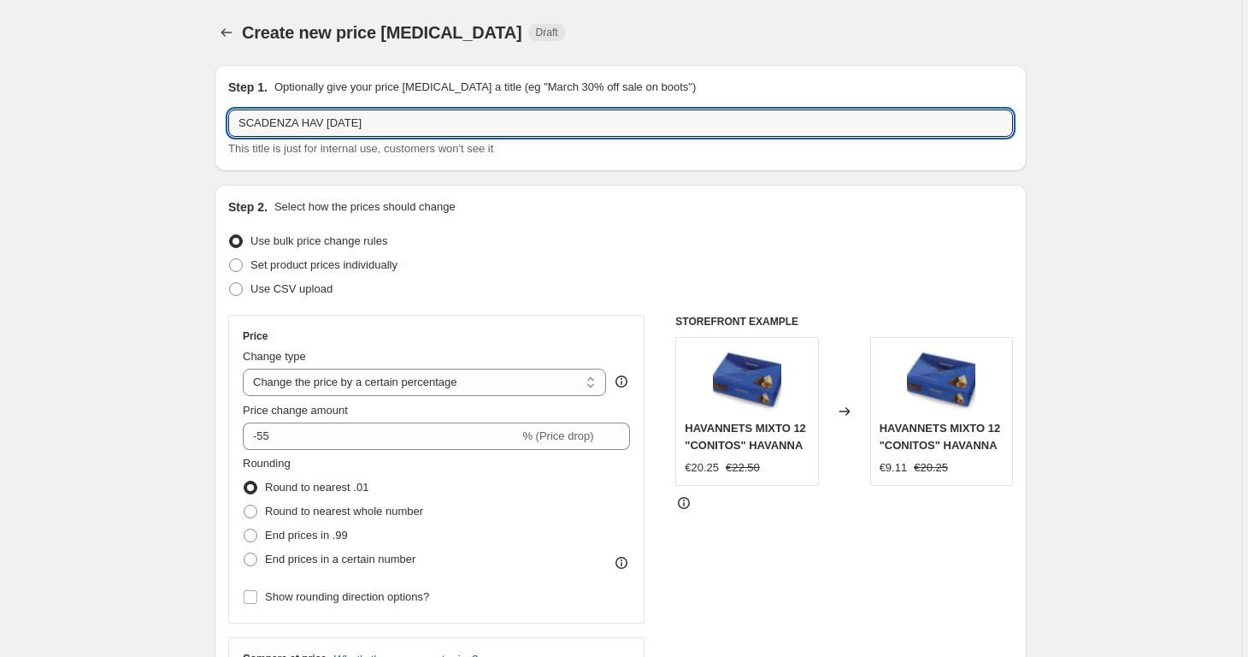
drag, startPoint x: 288, startPoint y: 122, endPoint x: 143, endPoint y: 105, distance: 146.3
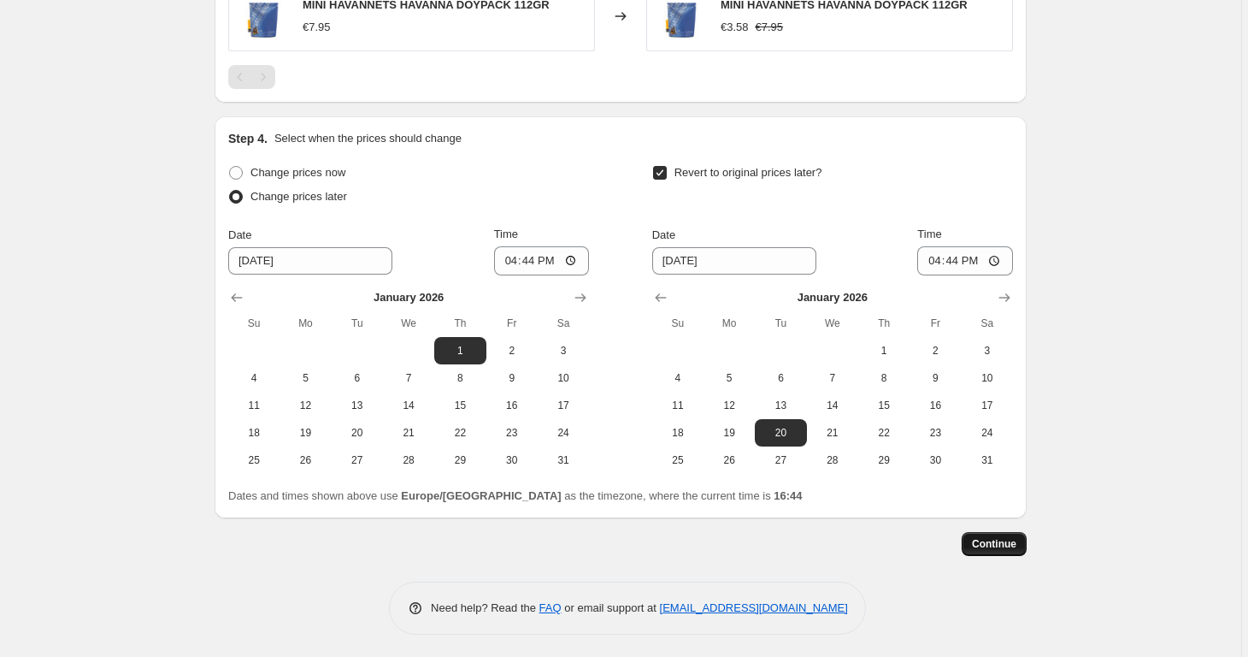
type input "SCADENZA HAV [DATE]"
click at [1027, 540] on button "Continue" at bounding box center [994, 544] width 65 height 24
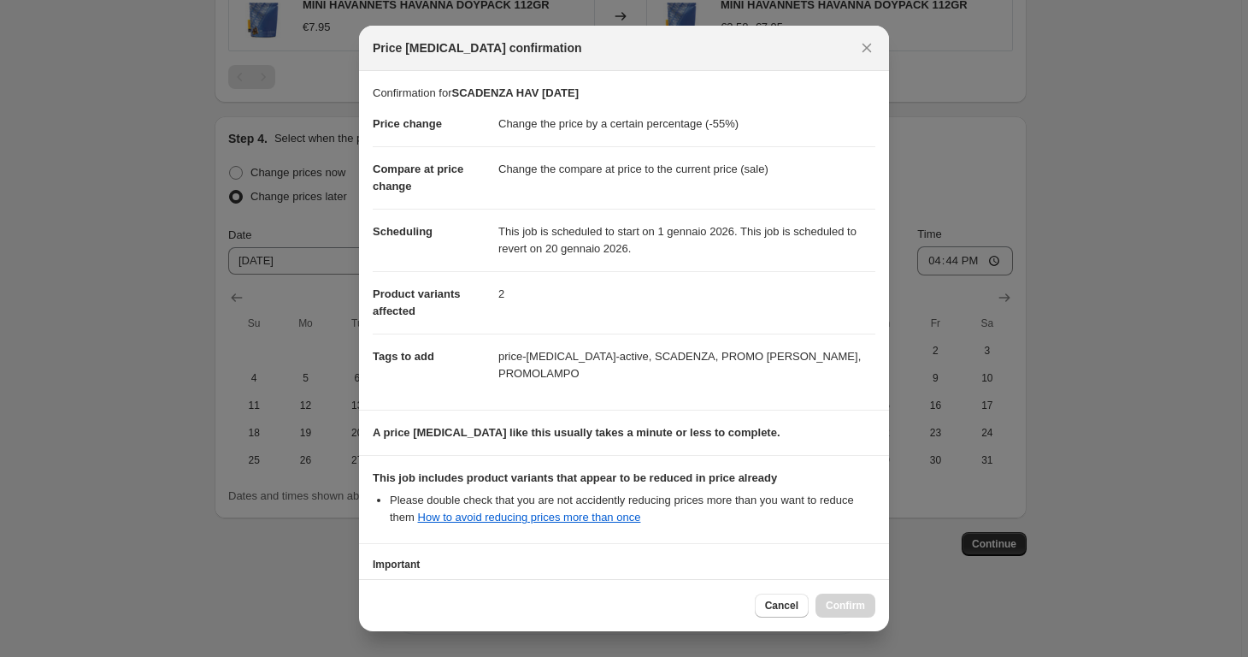
scroll to position [136, 0]
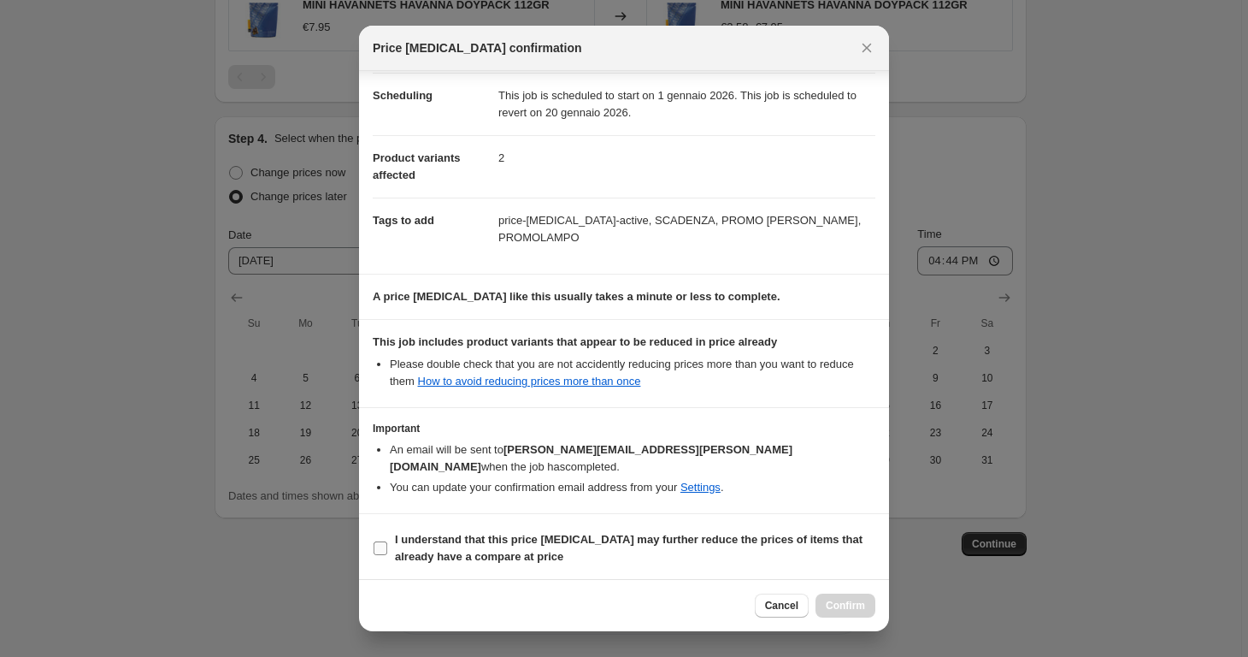
click at [716, 537] on b "I understand that this price [MEDICAL_DATA] may further reduce the prices of it…" at bounding box center [629, 548] width 468 height 30
click at [387, 541] on input "I understand that this price [MEDICAL_DATA] may further reduce the prices of it…" at bounding box center [381, 548] width 14 height 14
checkbox input "true"
click at [852, 603] on span "Confirm" at bounding box center [845, 605] width 39 height 14
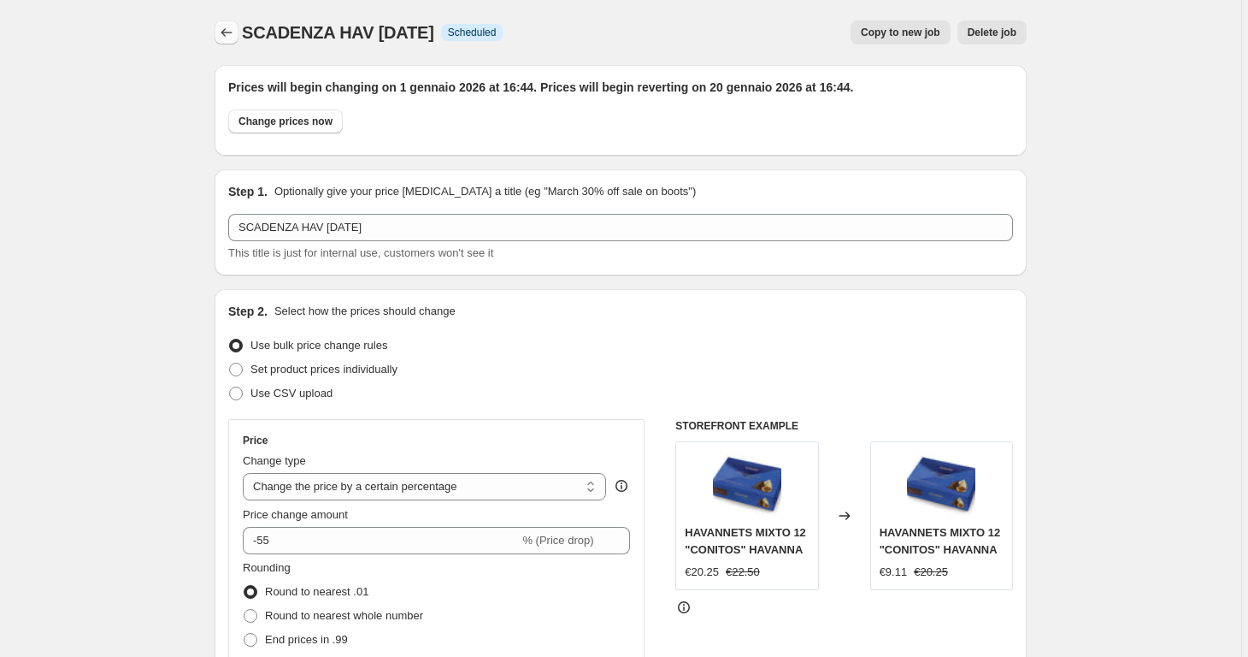
click at [227, 38] on icon "Price change jobs" at bounding box center [226, 32] width 17 height 17
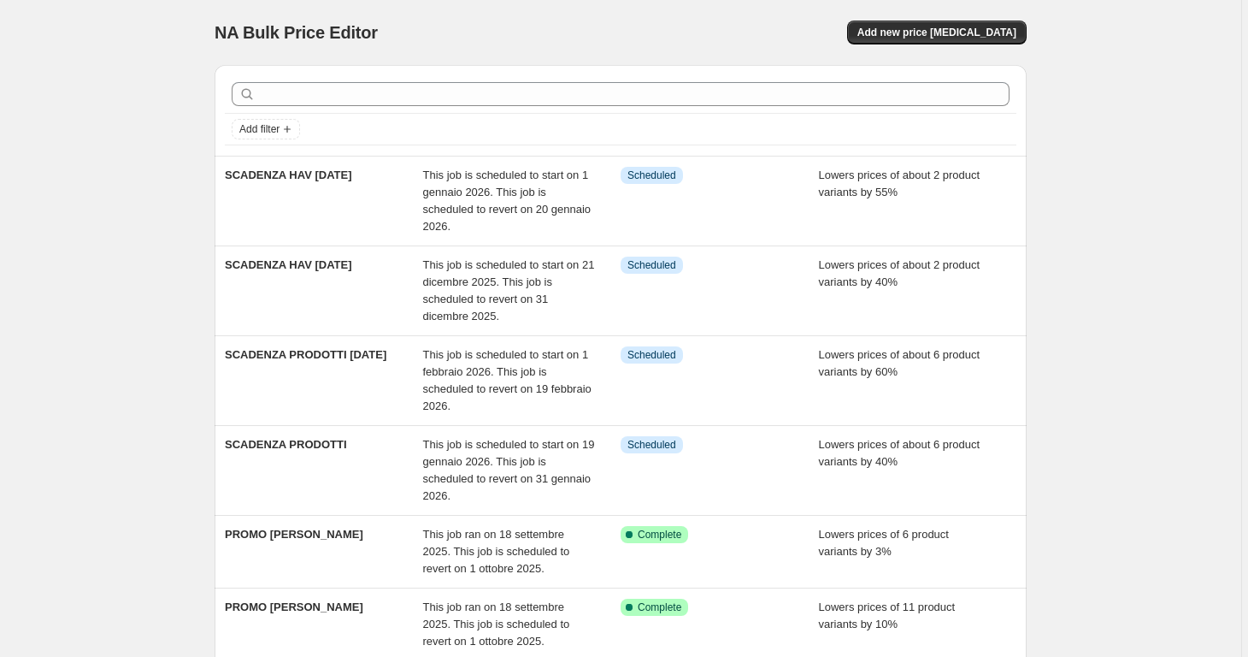
scroll to position [49, 0]
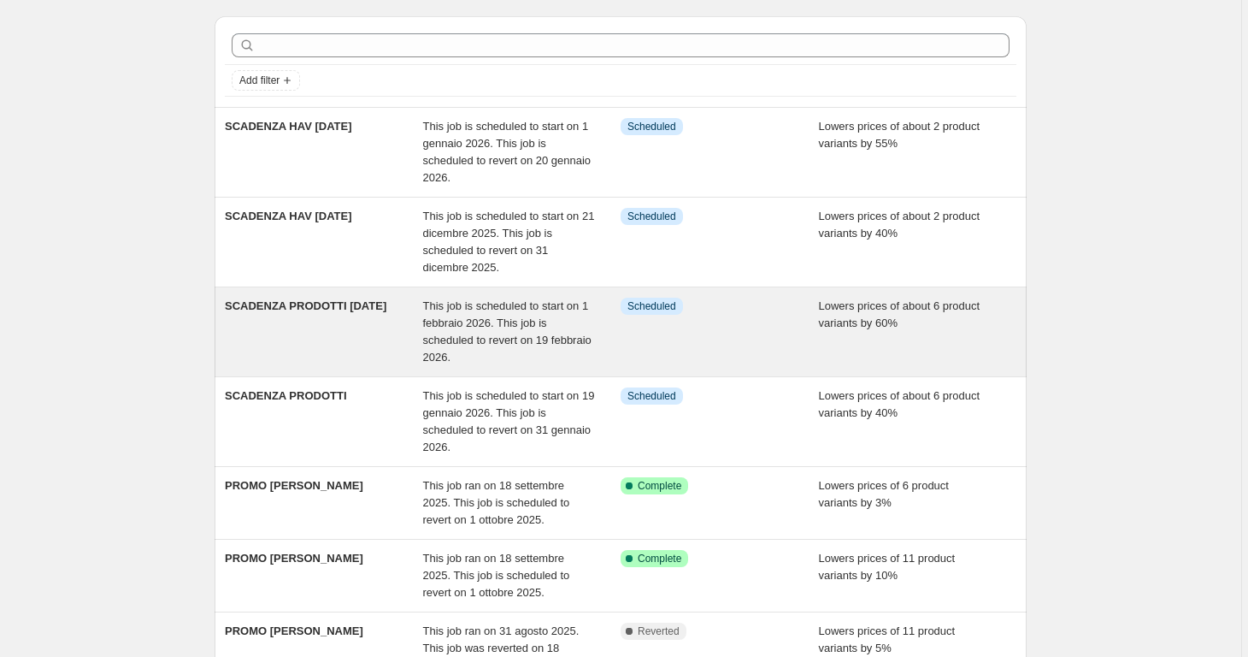
click at [305, 317] on div "SCADENZA PRODOTTI [DATE]" at bounding box center [324, 331] width 198 height 68
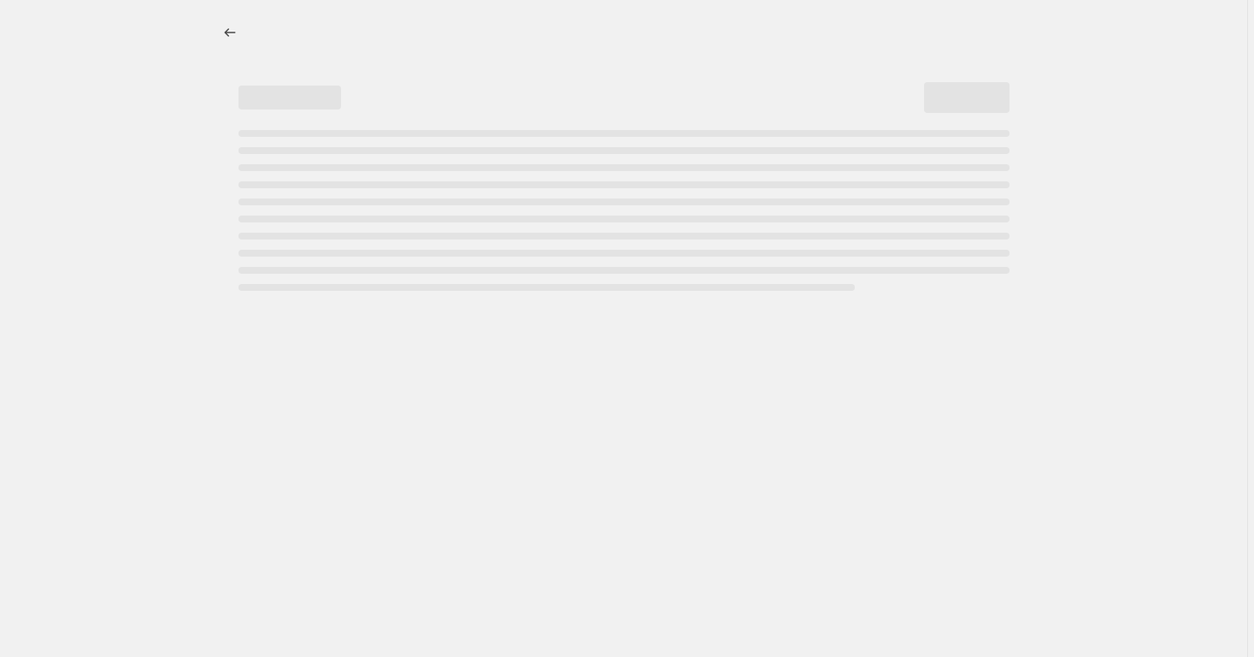
select select "percentage"
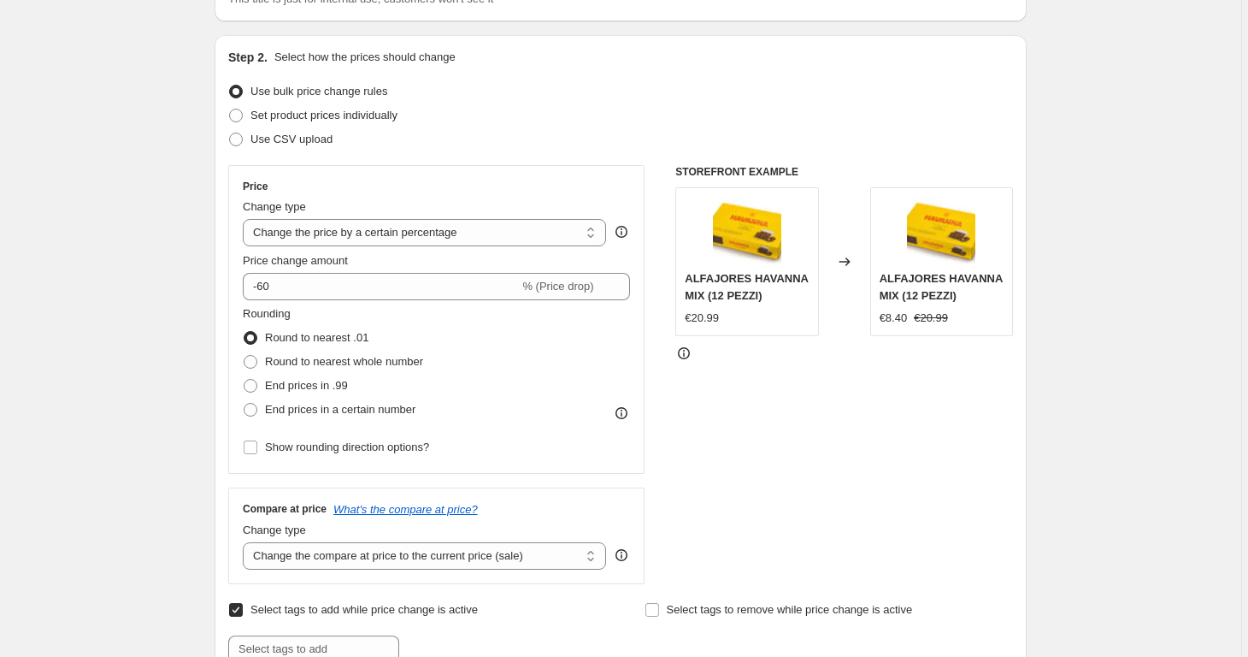
scroll to position [658, 0]
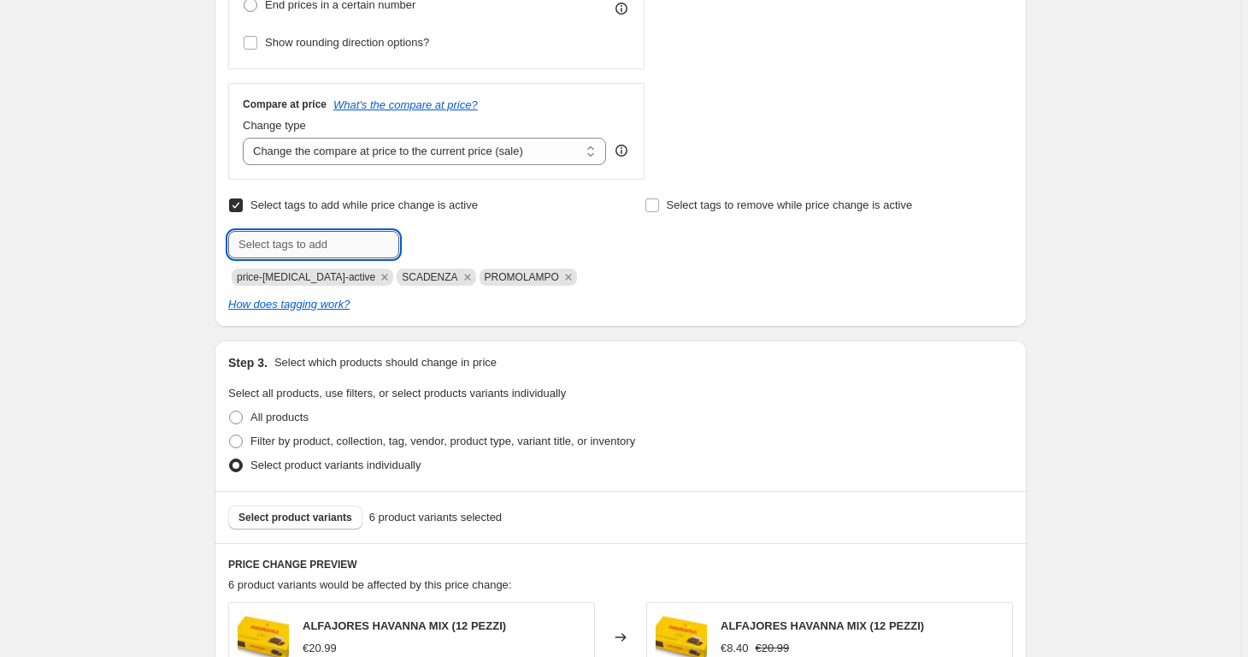
click at [292, 248] on input "text" at bounding box center [313, 244] width 171 height 27
type input "PROMO [PERSON_NAME]"
click at [471, 242] on span "PROMO [PERSON_NAME]" at bounding box center [500, 243] width 127 height 12
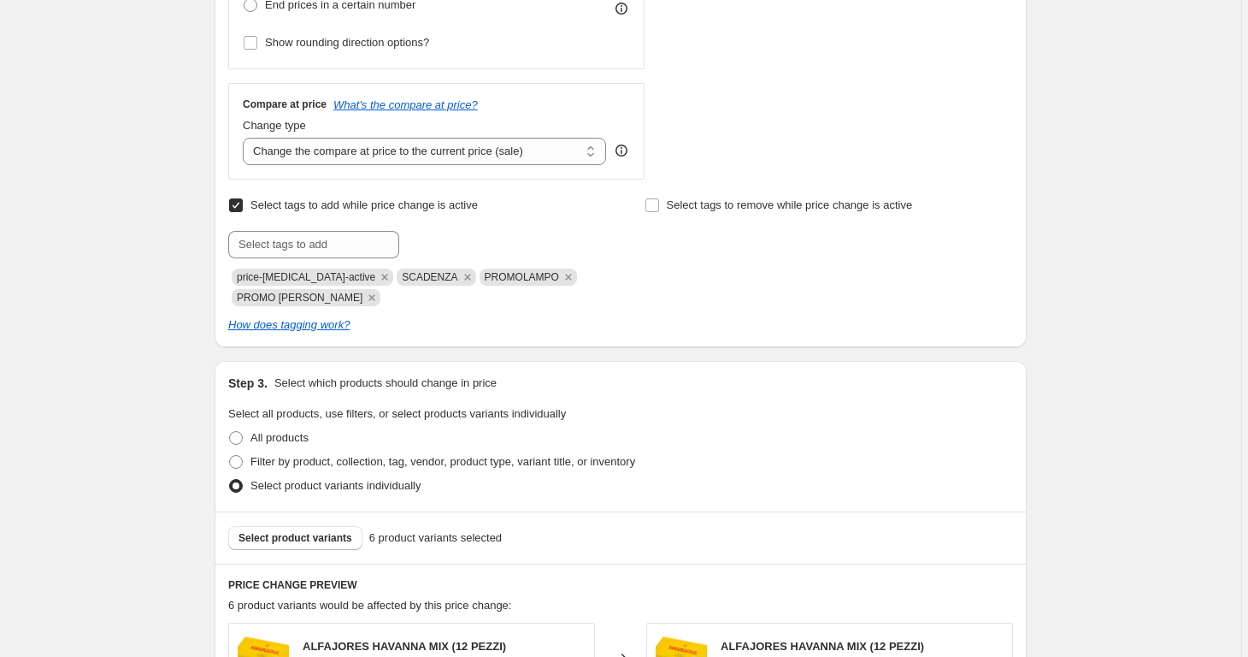
scroll to position [1585, 0]
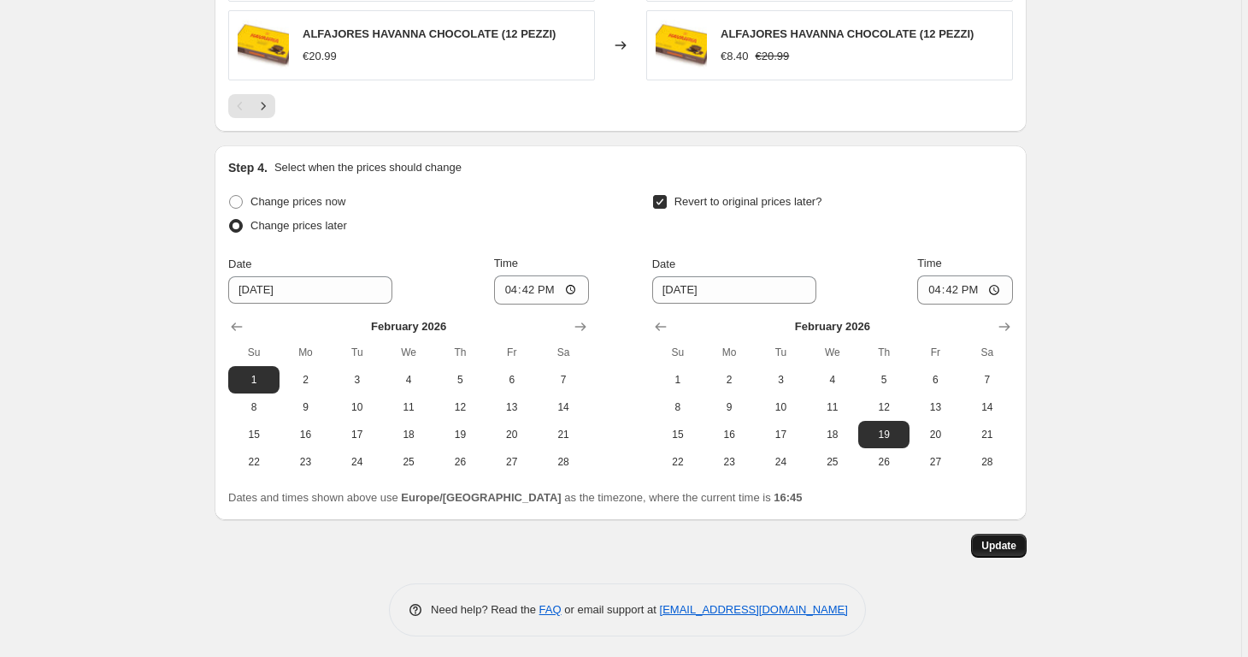
click at [1002, 545] on span "Update" at bounding box center [998, 546] width 35 height 14
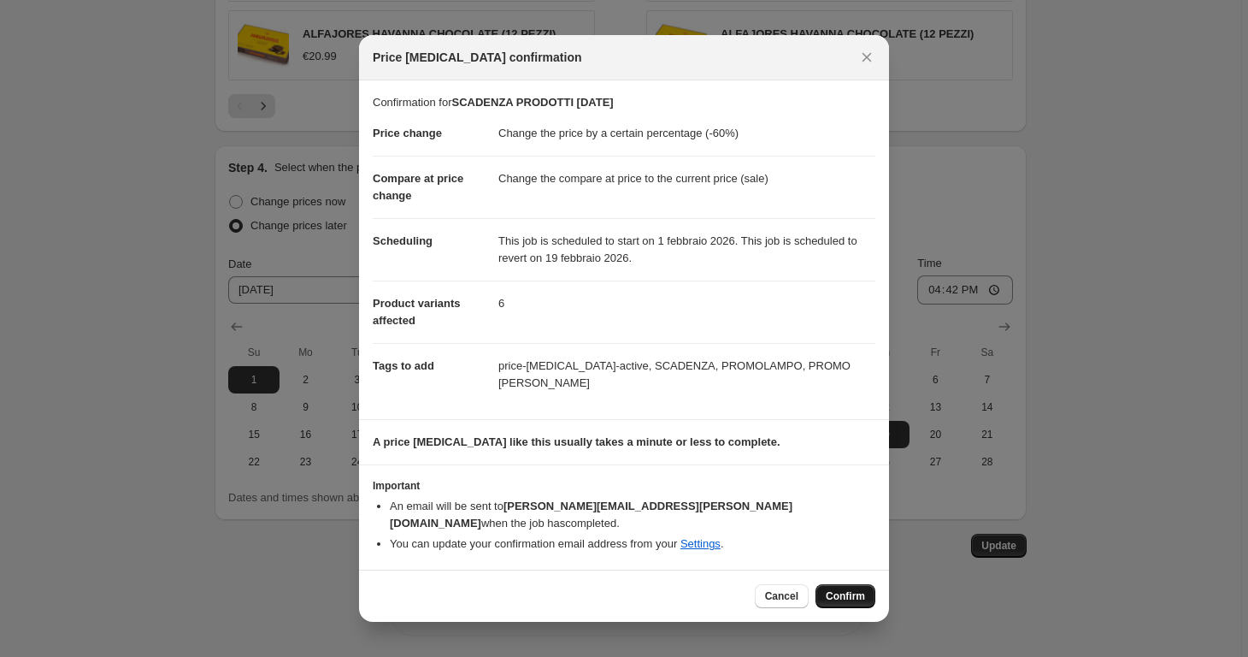
click at [824, 584] on button "Confirm" at bounding box center [846, 596] width 60 height 24
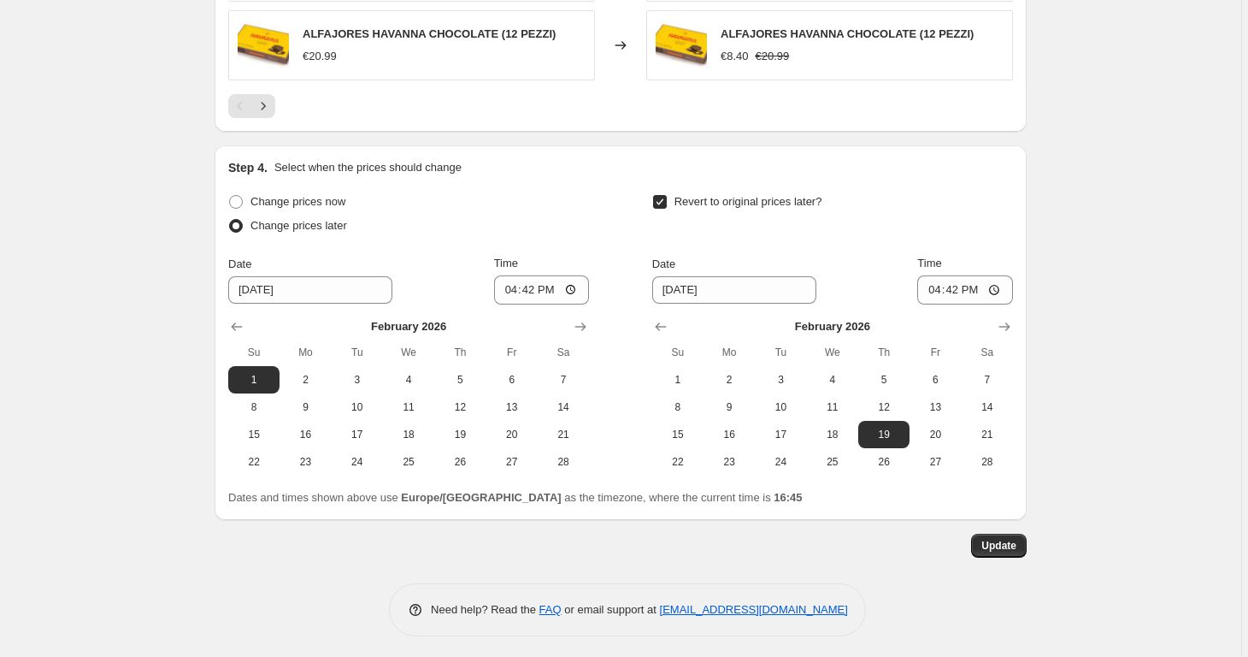
scroll to position [0, 0]
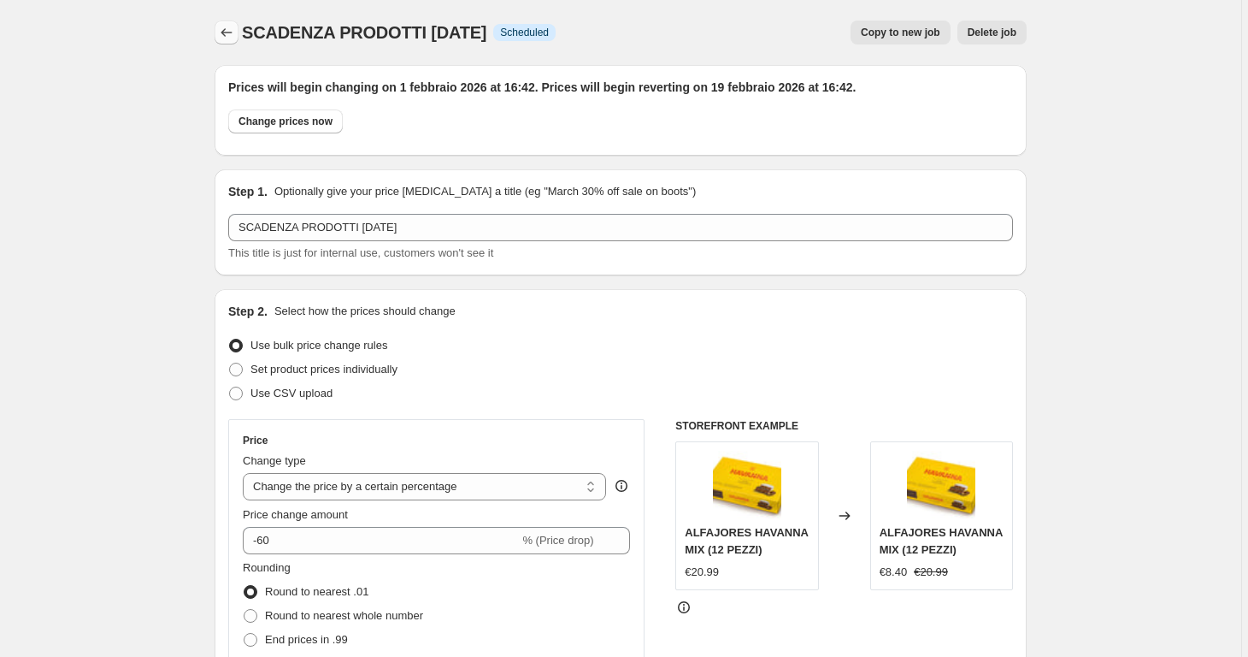
click at [227, 33] on icon "Price change jobs" at bounding box center [226, 32] width 17 height 17
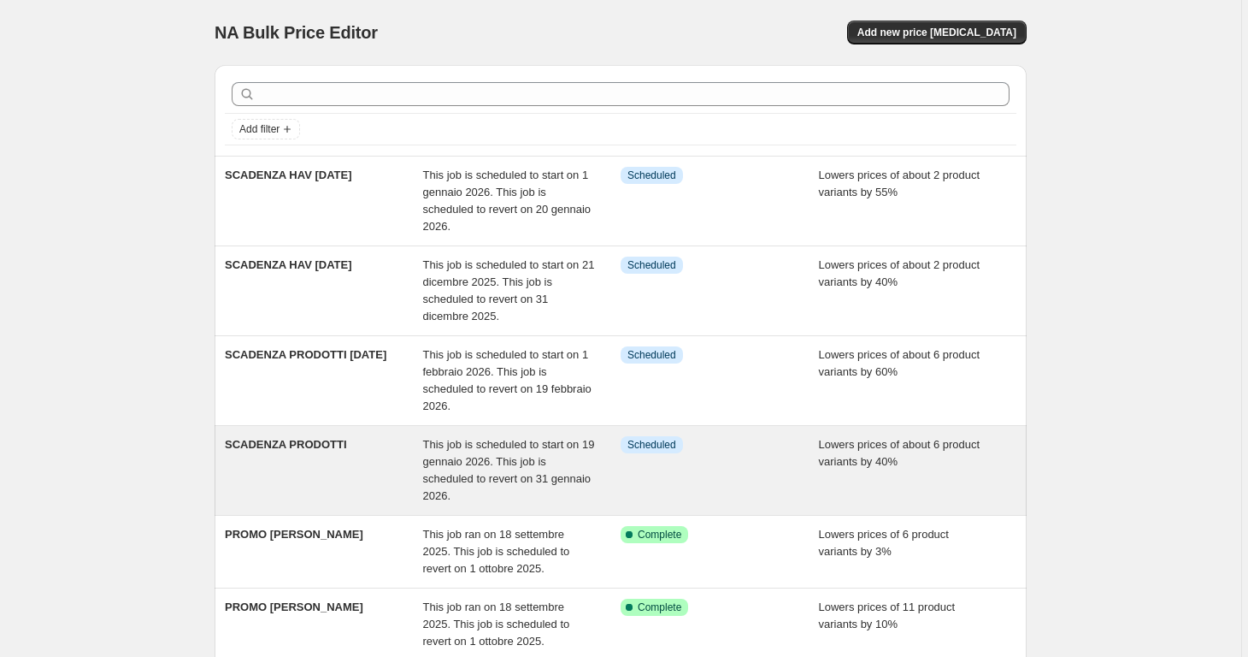
scroll to position [46, 0]
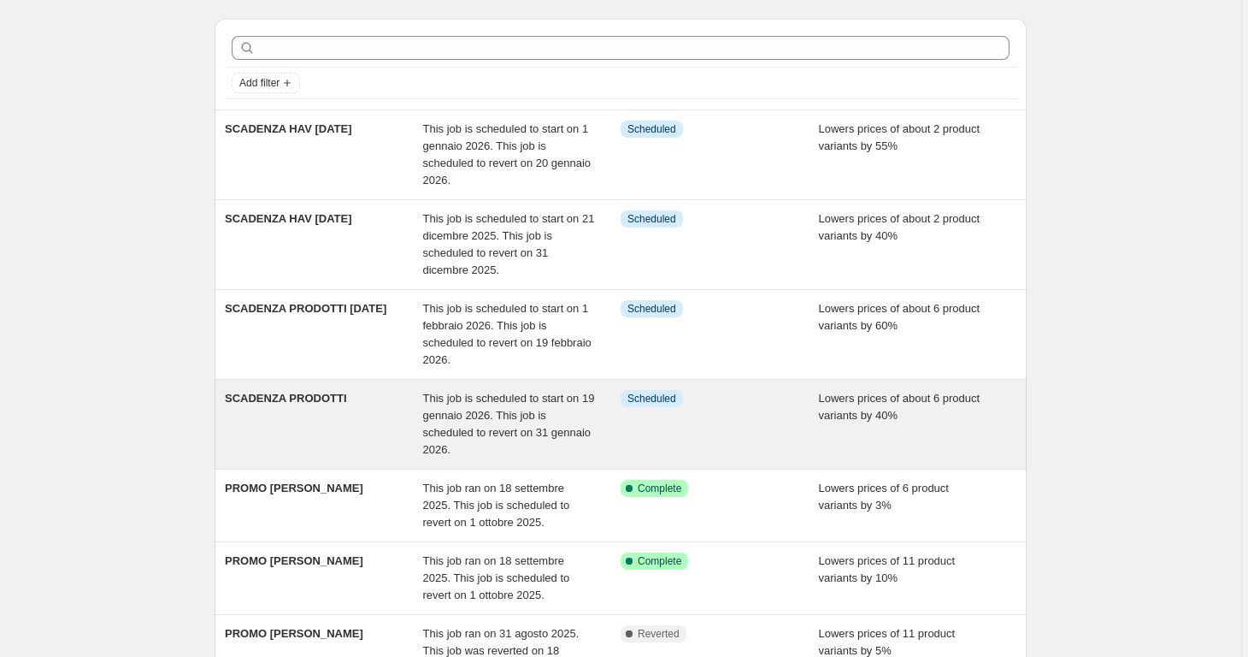
click at [422, 445] on div "SCADENZA PRODOTTI" at bounding box center [324, 424] width 198 height 68
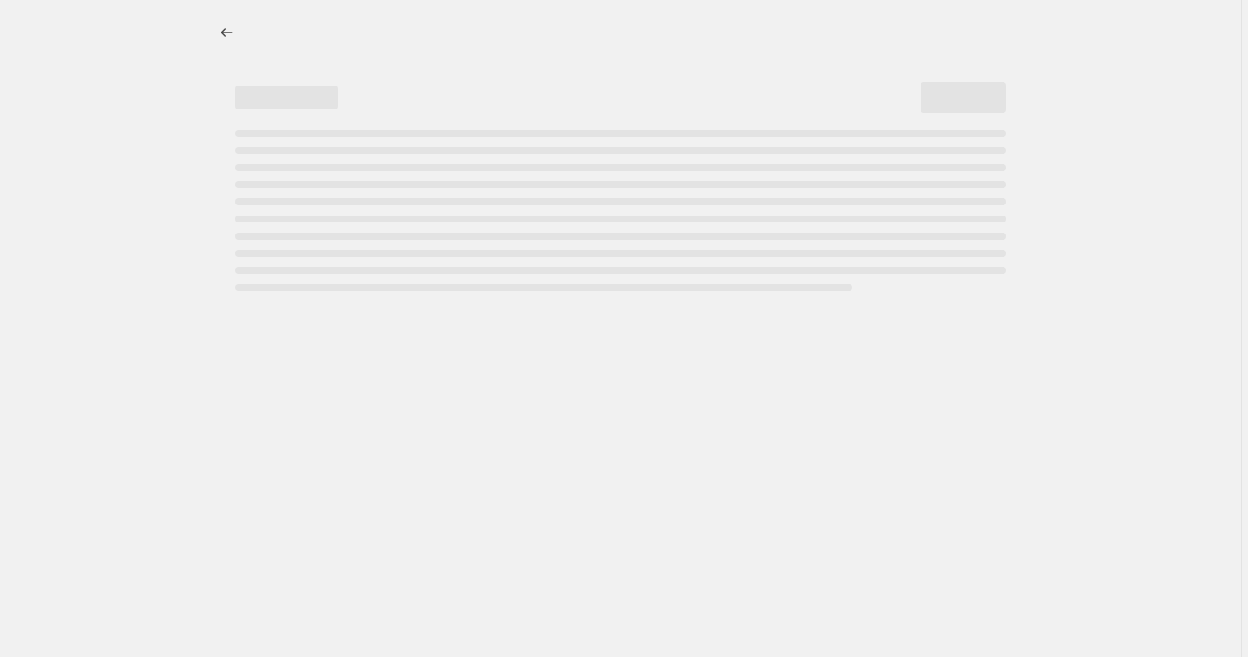
select select "percentage"
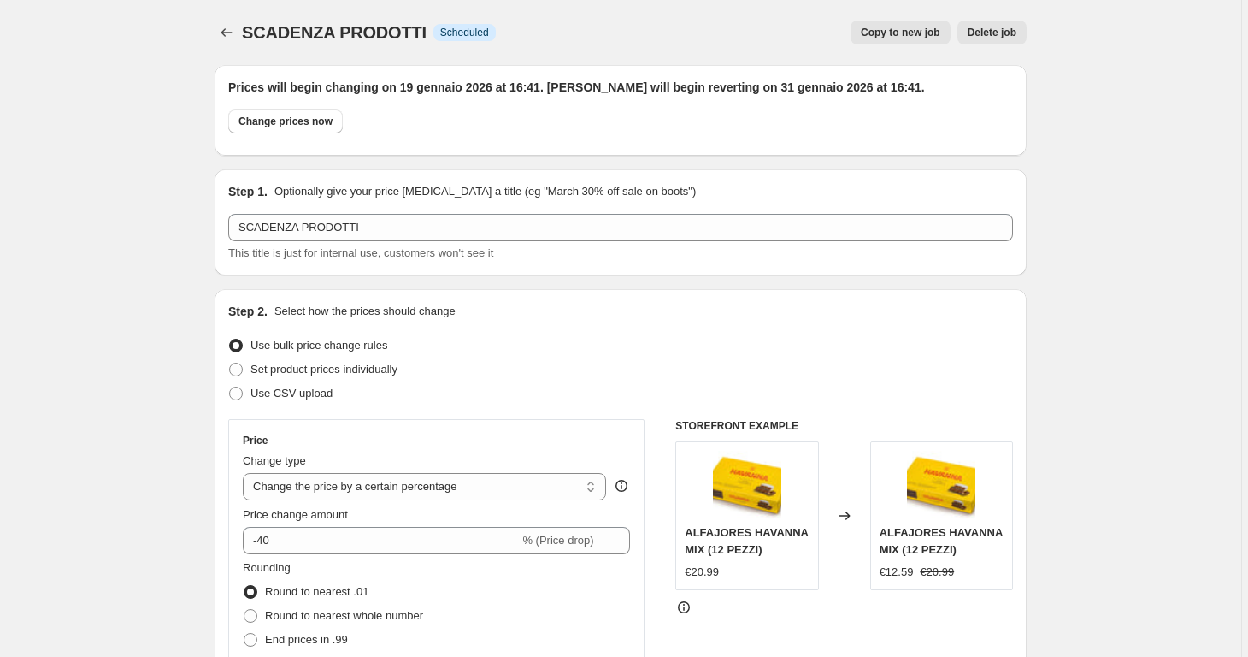
scroll to position [763, 0]
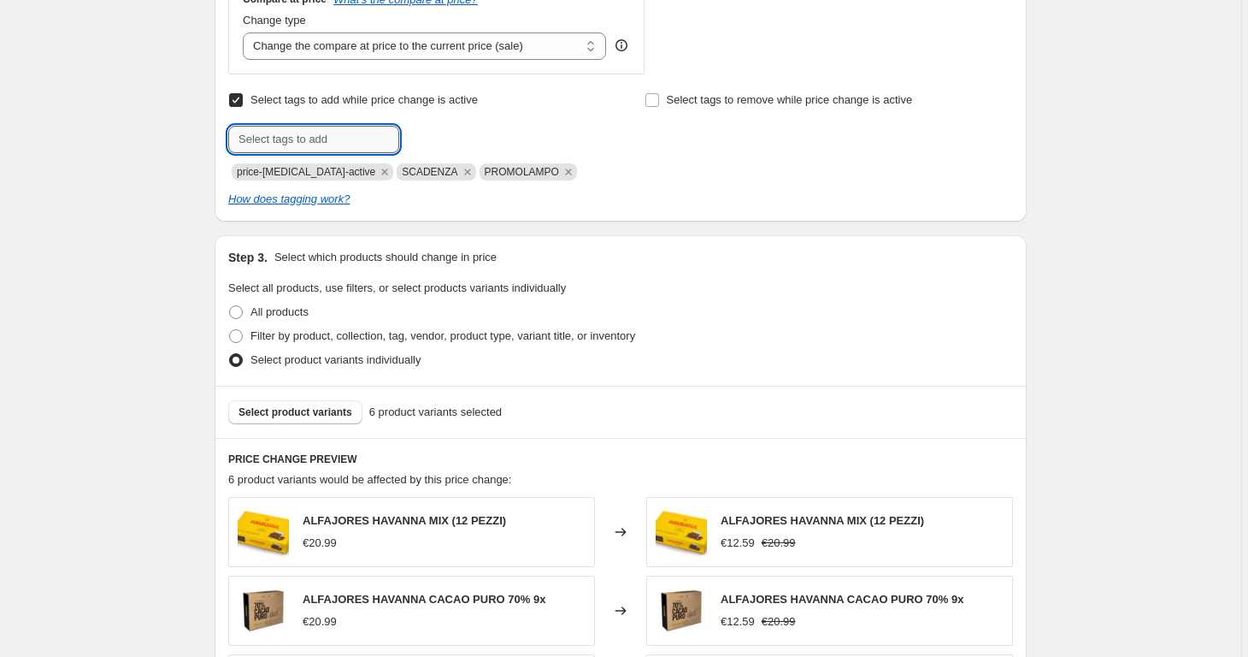
click at [348, 136] on input "text" at bounding box center [313, 139] width 171 height 27
paste input "[DATE]"
type input "PROMO [PERSON_NAME]"
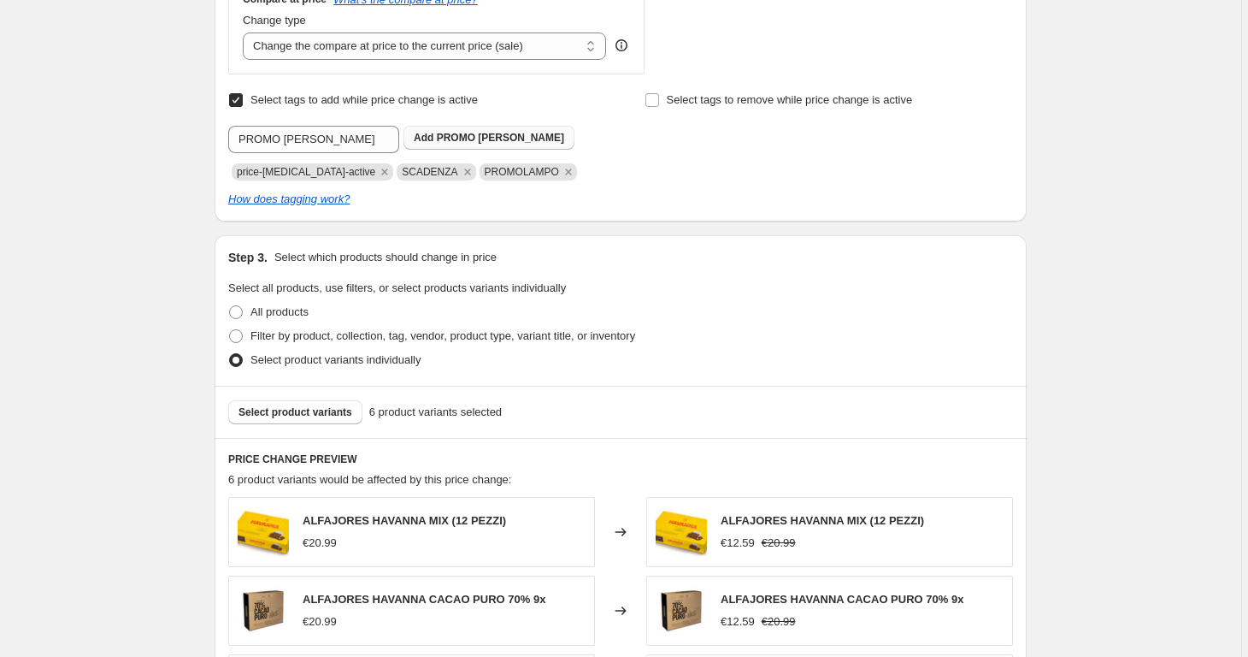
click at [480, 133] on span "PROMO [PERSON_NAME]" at bounding box center [500, 138] width 127 height 12
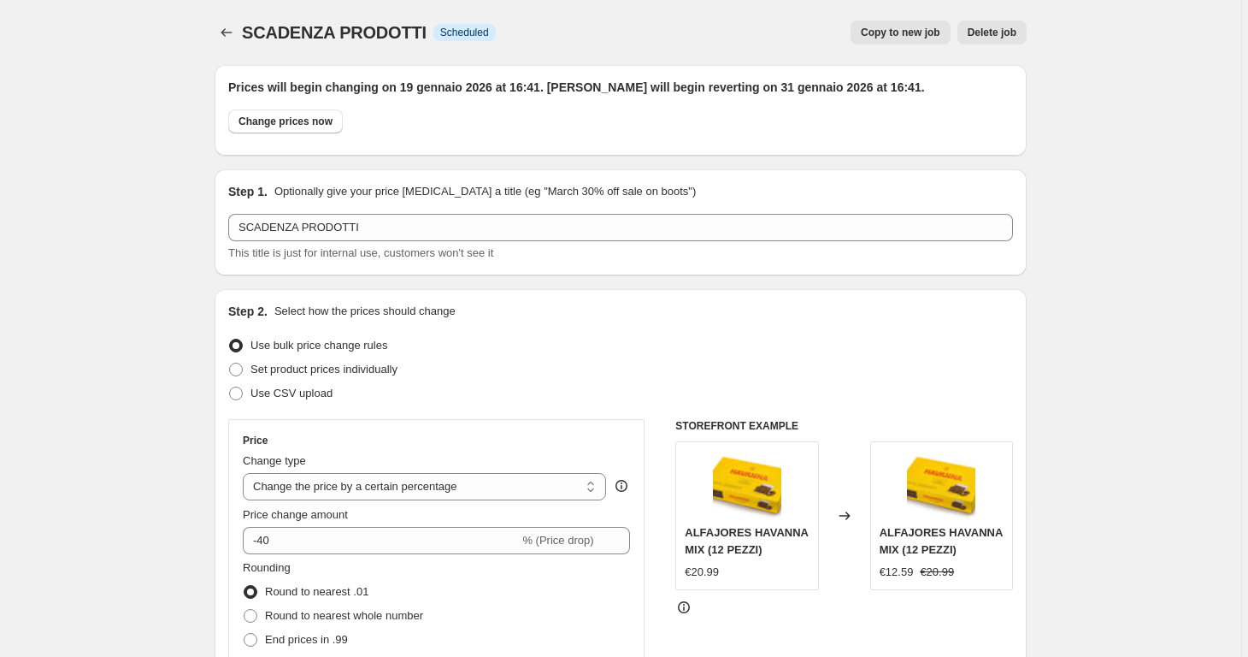
scroll to position [1612, 0]
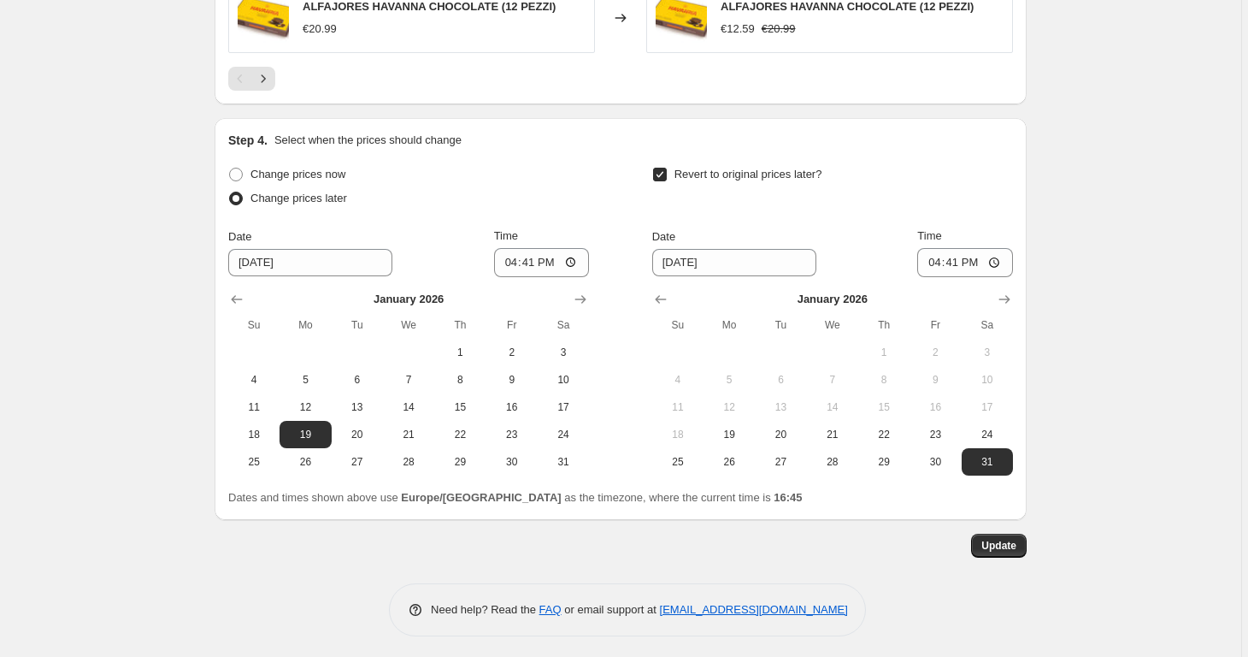
click at [1006, 550] on button "Update" at bounding box center [999, 545] width 56 height 24
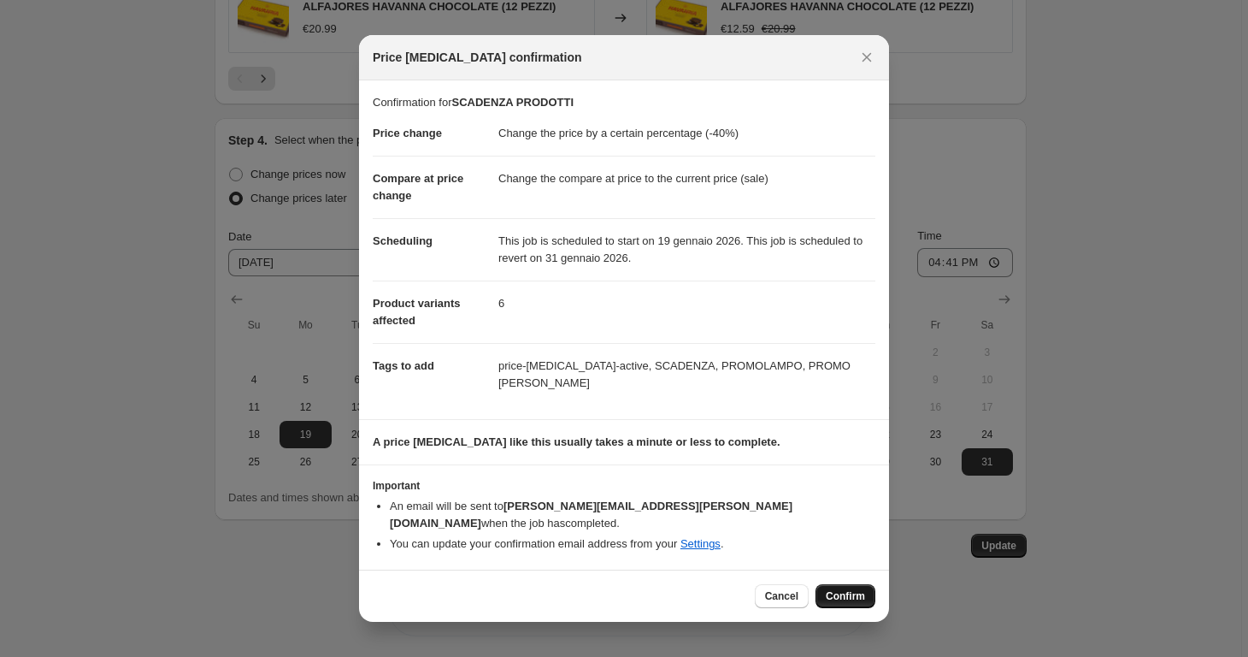
click at [857, 591] on span "Confirm" at bounding box center [845, 596] width 39 height 14
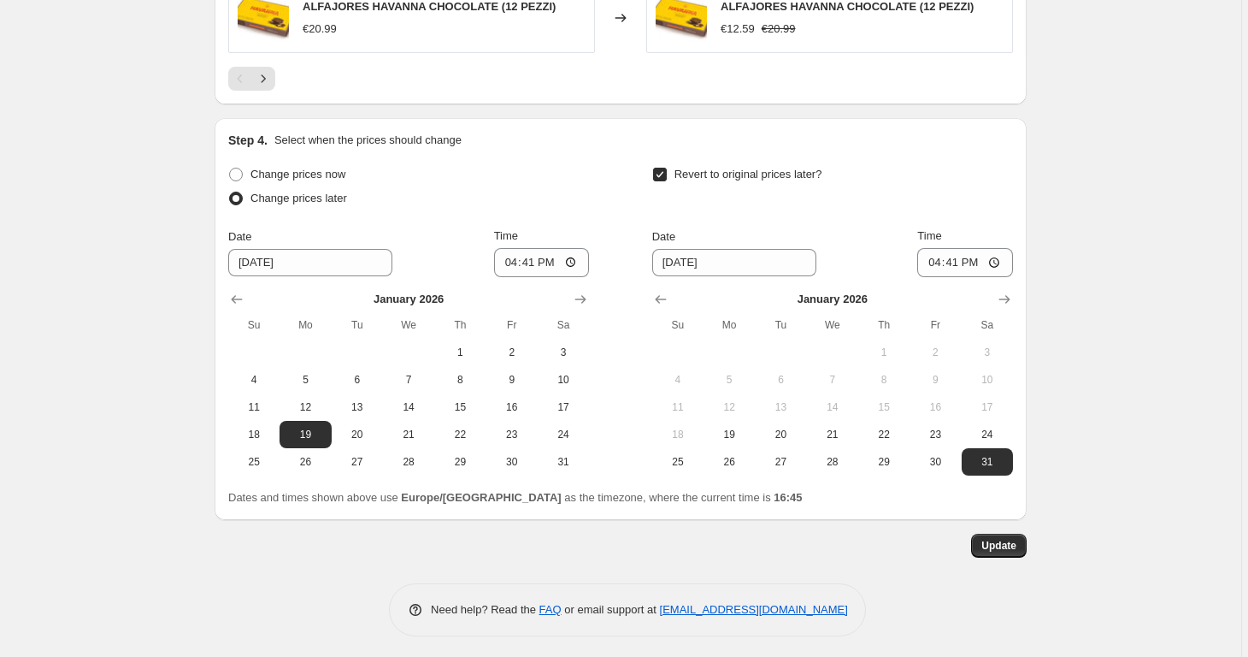
scroll to position [0, 0]
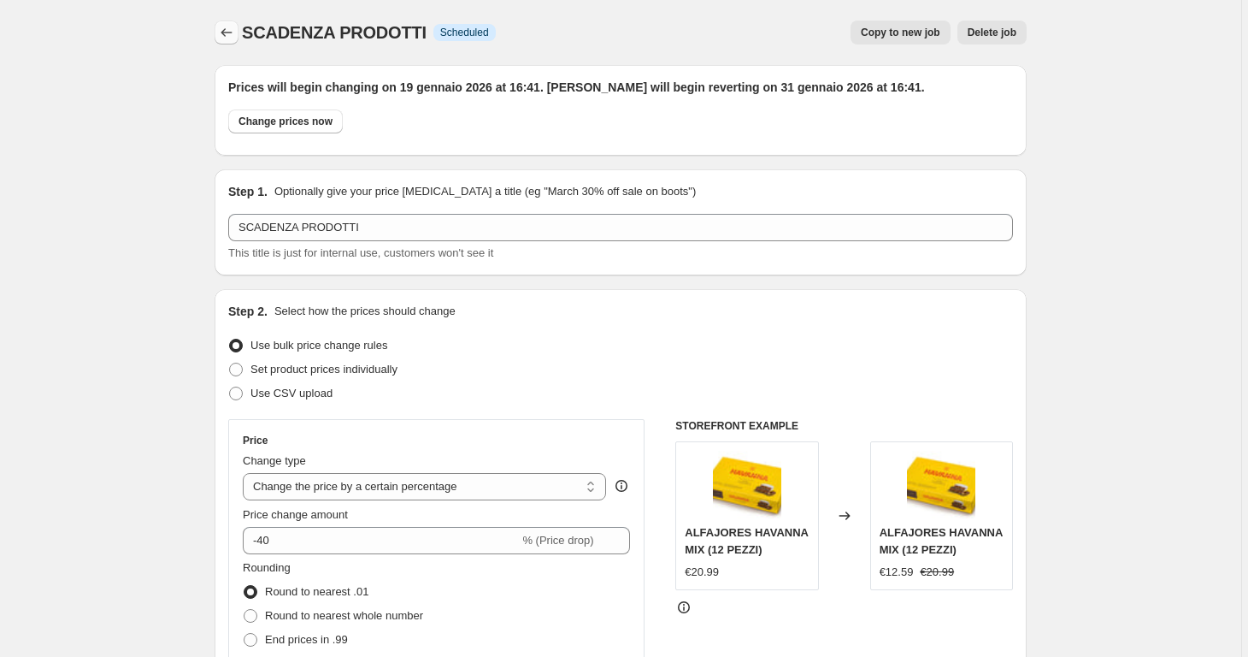
click at [233, 31] on icon "Price change jobs" at bounding box center [226, 32] width 17 height 17
